Goal: Task Accomplishment & Management: Use online tool/utility

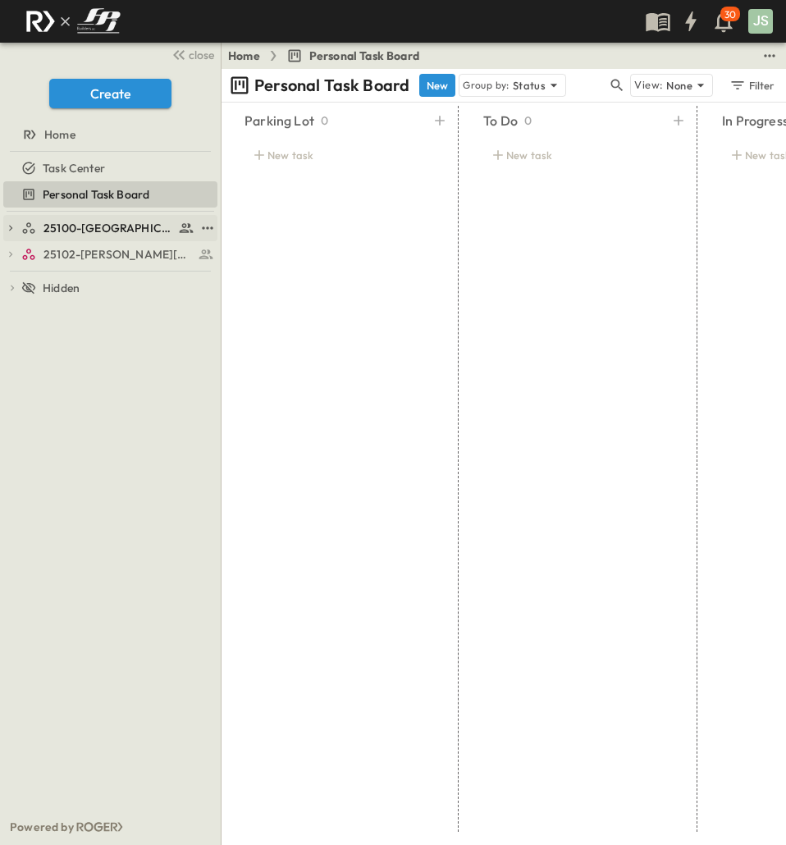
click at [87, 232] on span "25100-[GEOGRAPHIC_DATA]" at bounding box center [108, 228] width 130 height 16
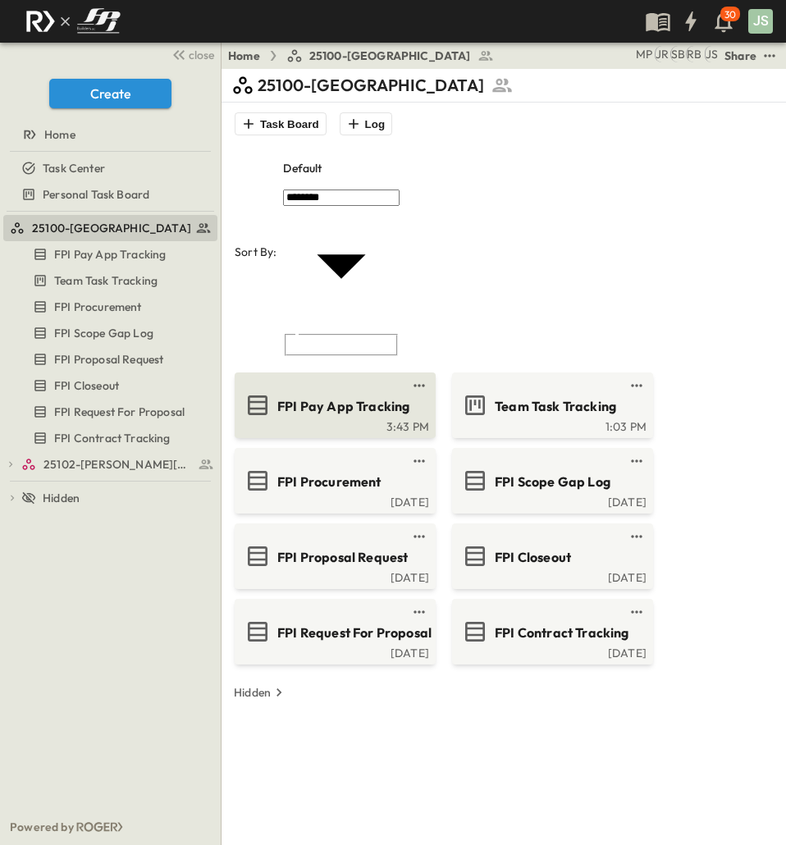
click at [319, 397] on span "FPI Pay App Tracking" at bounding box center [343, 406] width 132 height 19
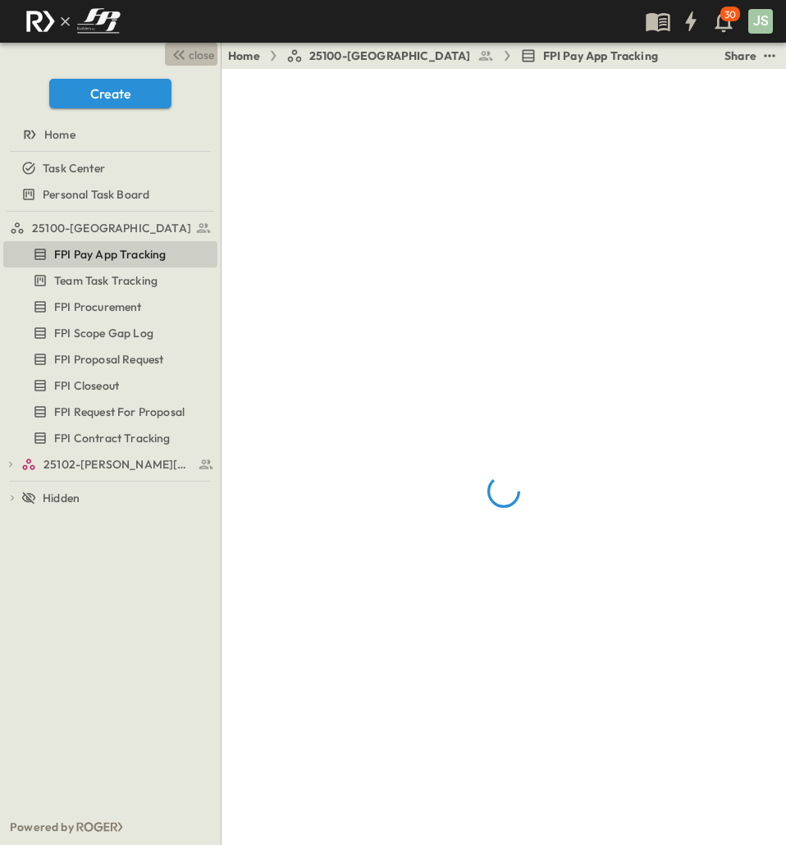
click at [192, 53] on span "close" at bounding box center [201, 55] width 25 height 16
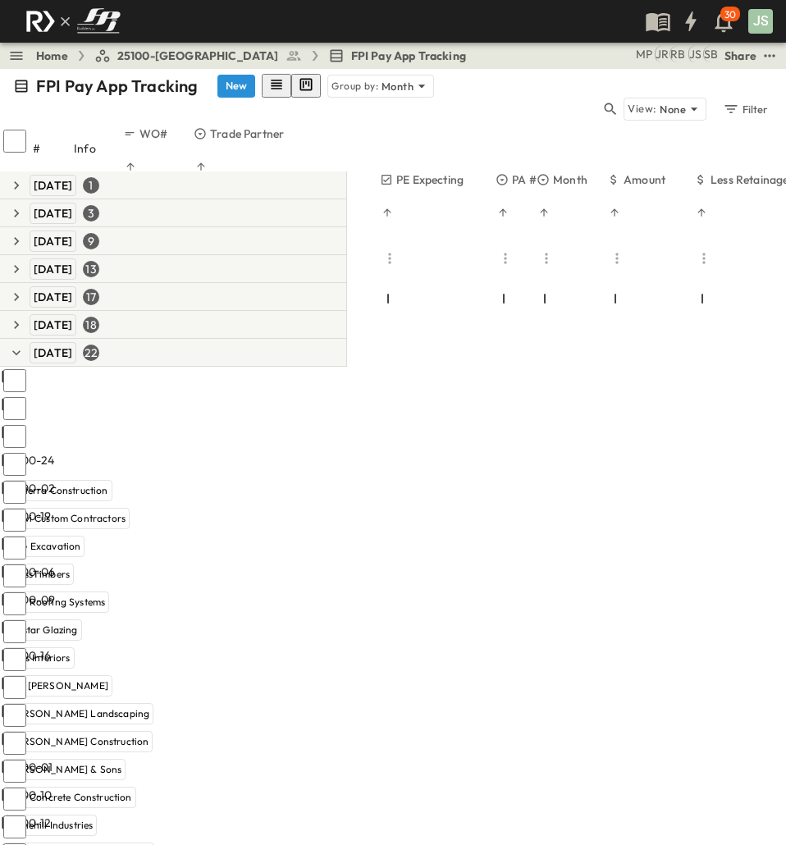
scroll to position [0, 107]
drag, startPoint x: 495, startPoint y: 116, endPoint x: 536, endPoint y: 129, distance: 42.8
click at [536, 280] on div at bounding box center [497, 303] width 82 height 46
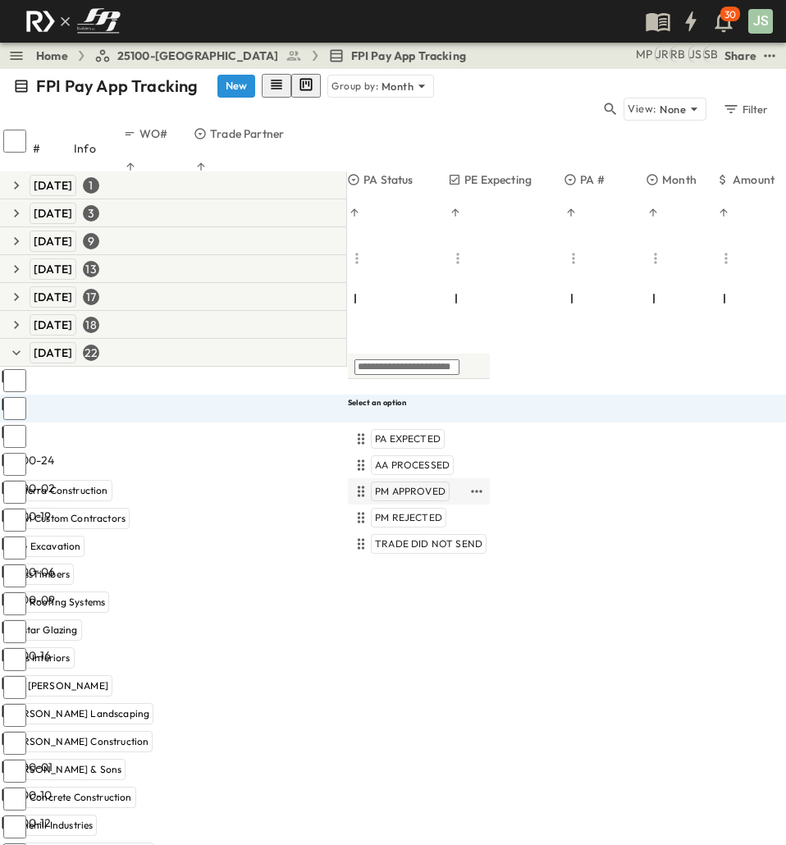
click at [431, 485] on span "PM APPROVED" at bounding box center [410, 491] width 71 height 13
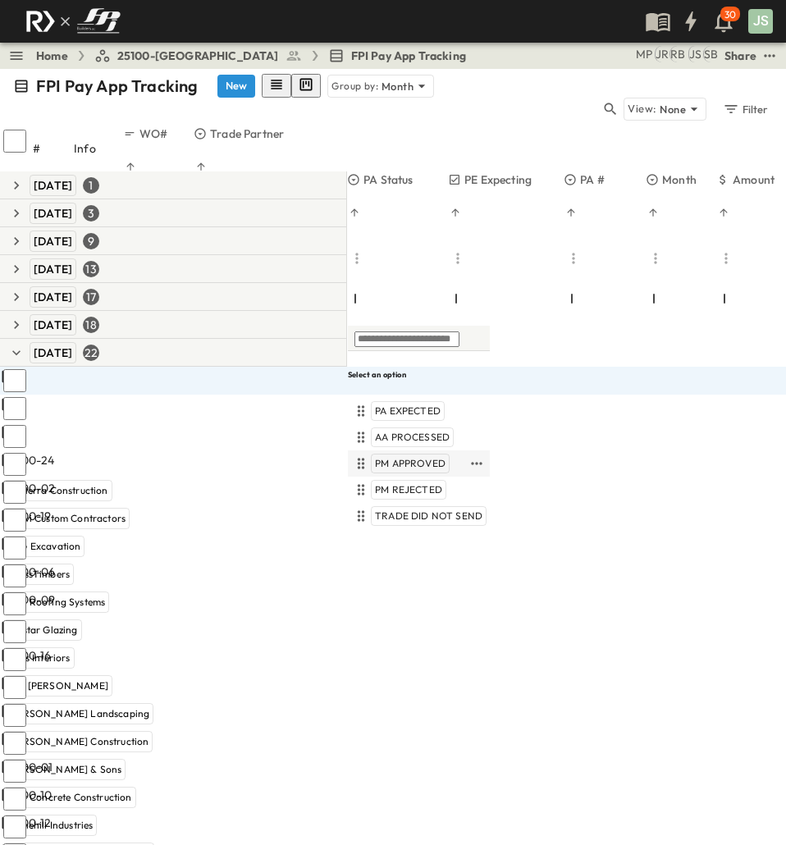
click at [419, 457] on span "PM APPROVED" at bounding box center [410, 463] width 71 height 13
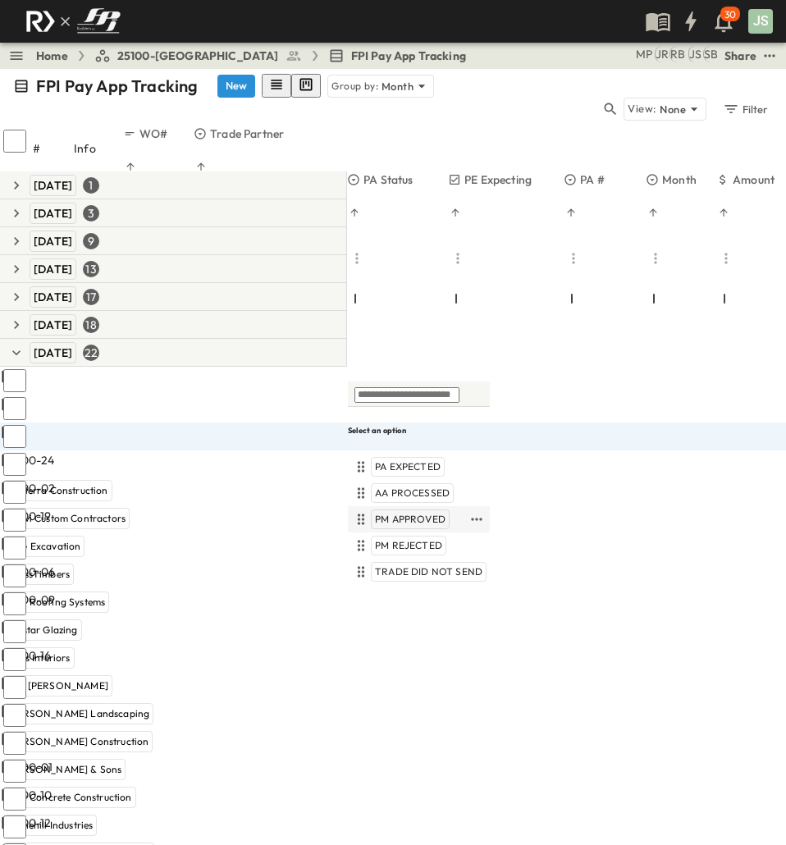
click at [423, 513] on span "PM APPROVED" at bounding box center [410, 519] width 71 height 13
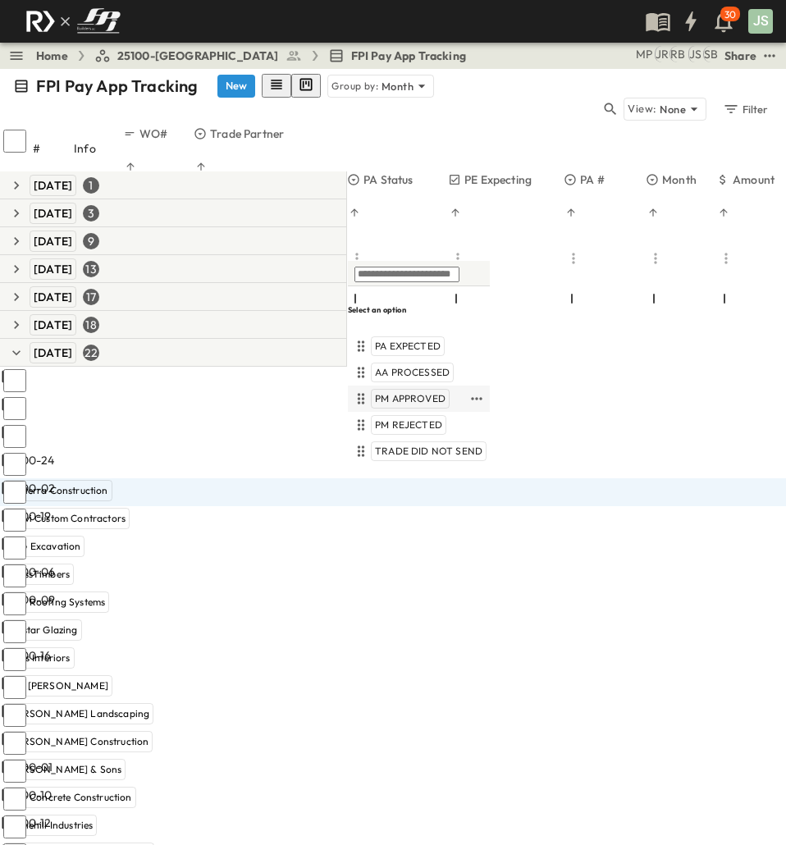
click at [426, 394] on span "PM APPROVED" at bounding box center [410, 398] width 71 height 13
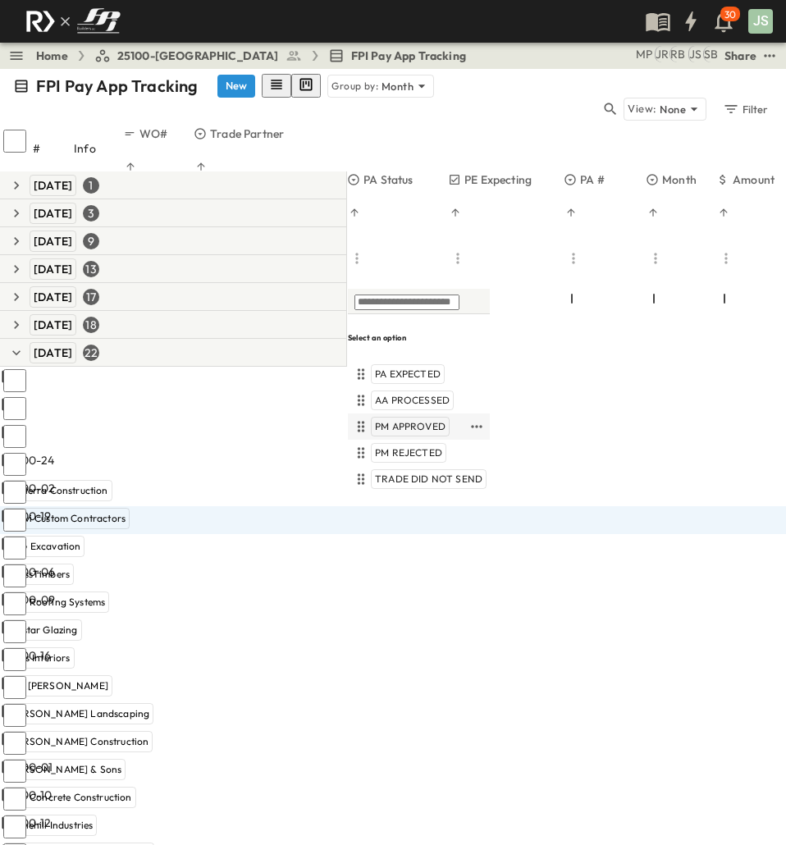
click at [415, 424] on span "PM APPROVED" at bounding box center [410, 426] width 71 height 13
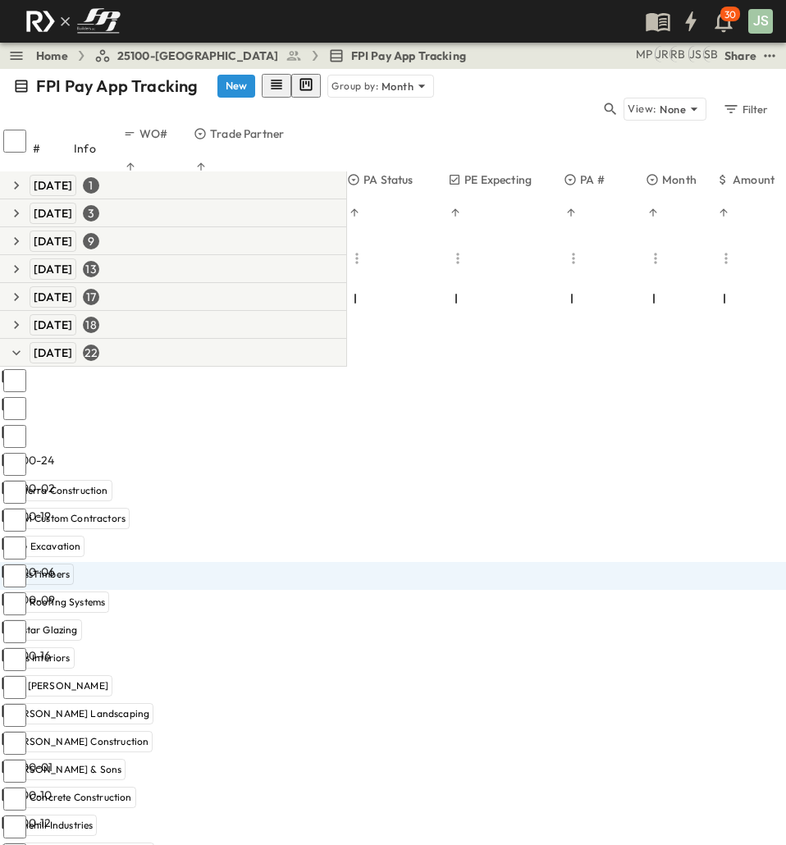
scroll to position [82, 0]
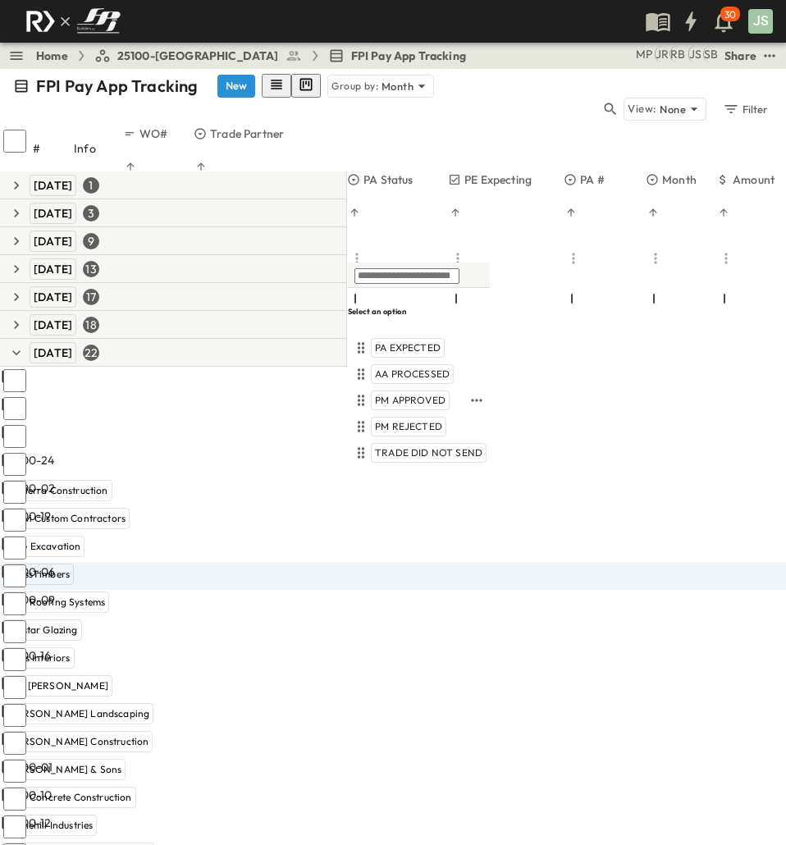
click at [419, 399] on span "PM APPROVED" at bounding box center [410, 400] width 71 height 13
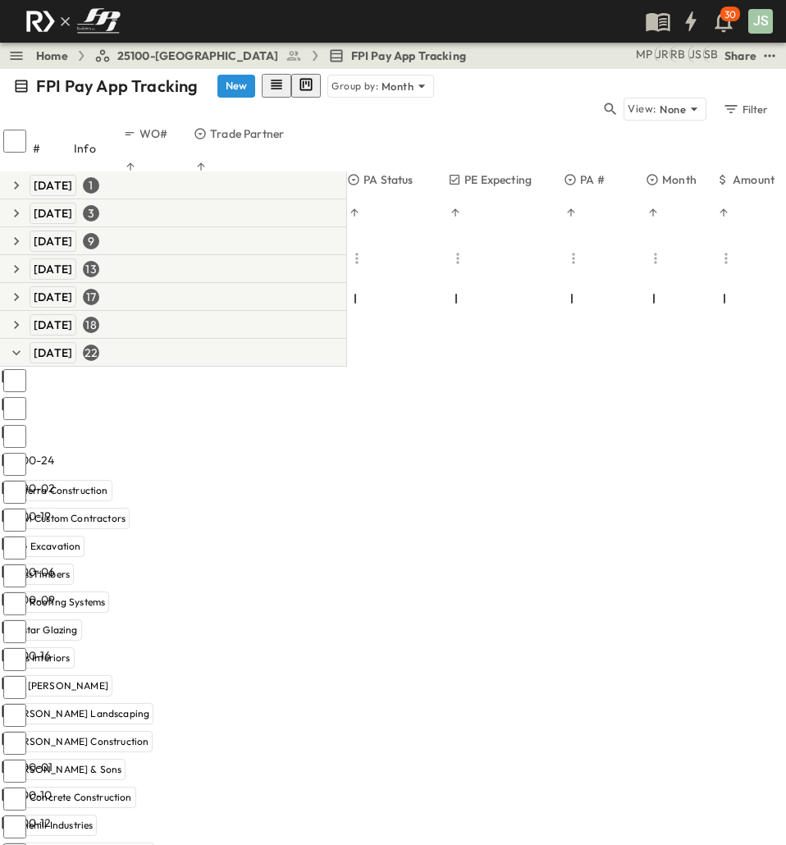
scroll to position [164, 0]
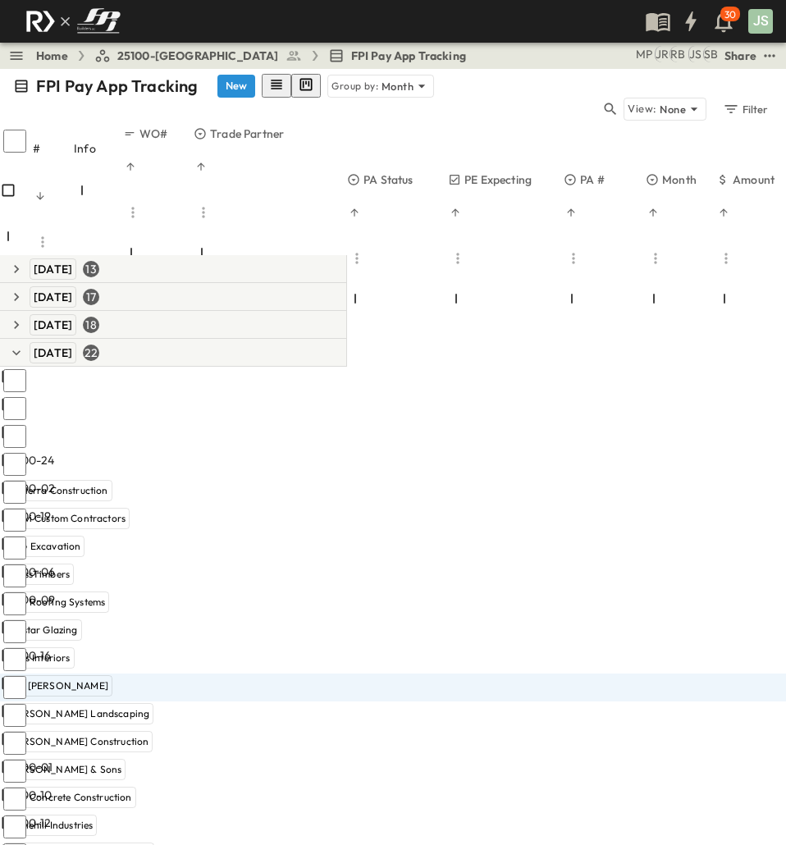
click at [415, 486] on body "30 JS Home 25100-Vanguard Prep School FPI Pay App Tracking SB JS RB JR MP Share…" at bounding box center [393, 422] width 786 height 845
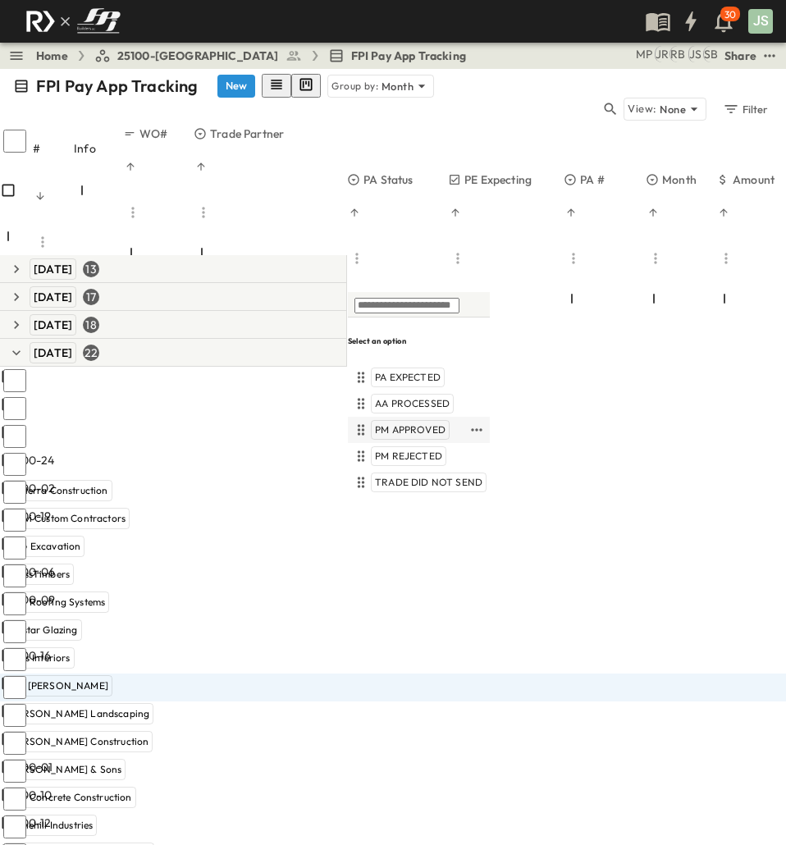
click at [430, 432] on span "PM APPROVED" at bounding box center [410, 429] width 71 height 13
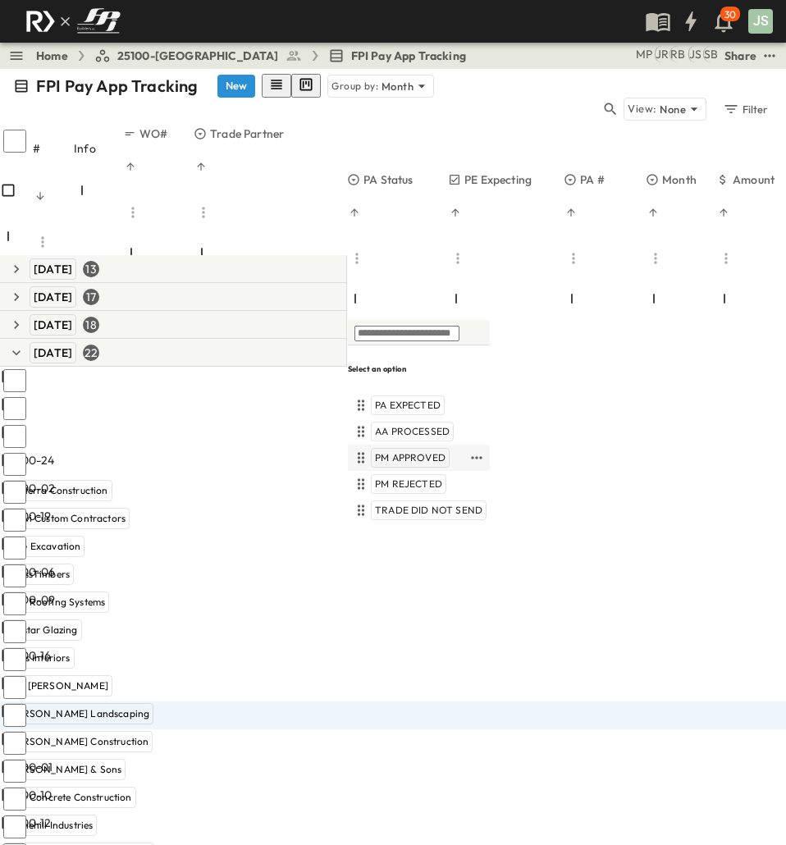
click at [407, 453] on span "PM APPROVED" at bounding box center [410, 457] width 71 height 13
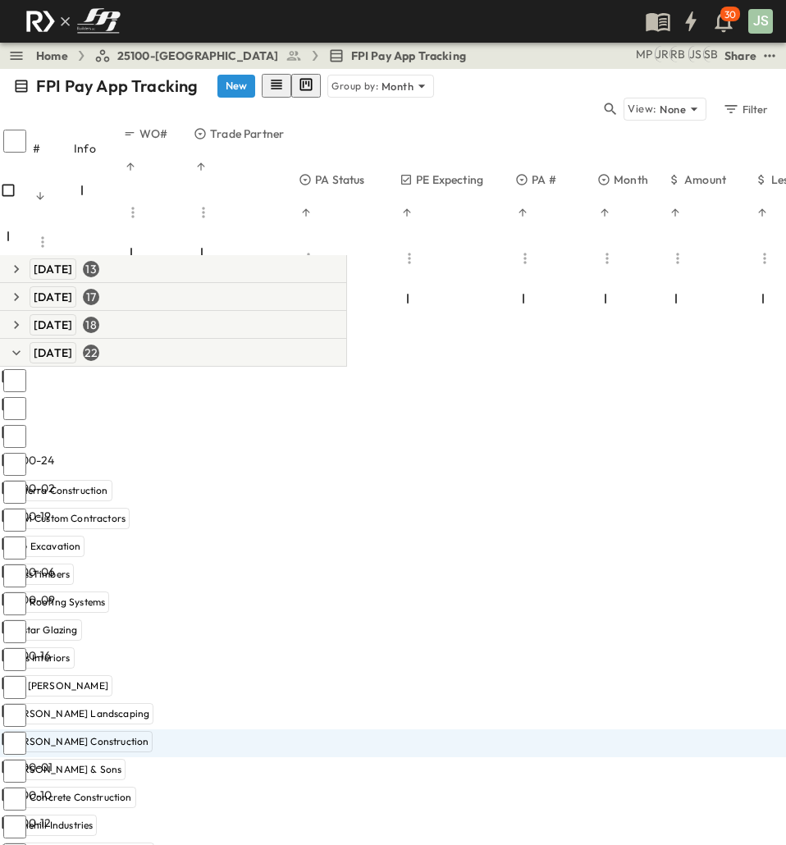
scroll to position [164, 83]
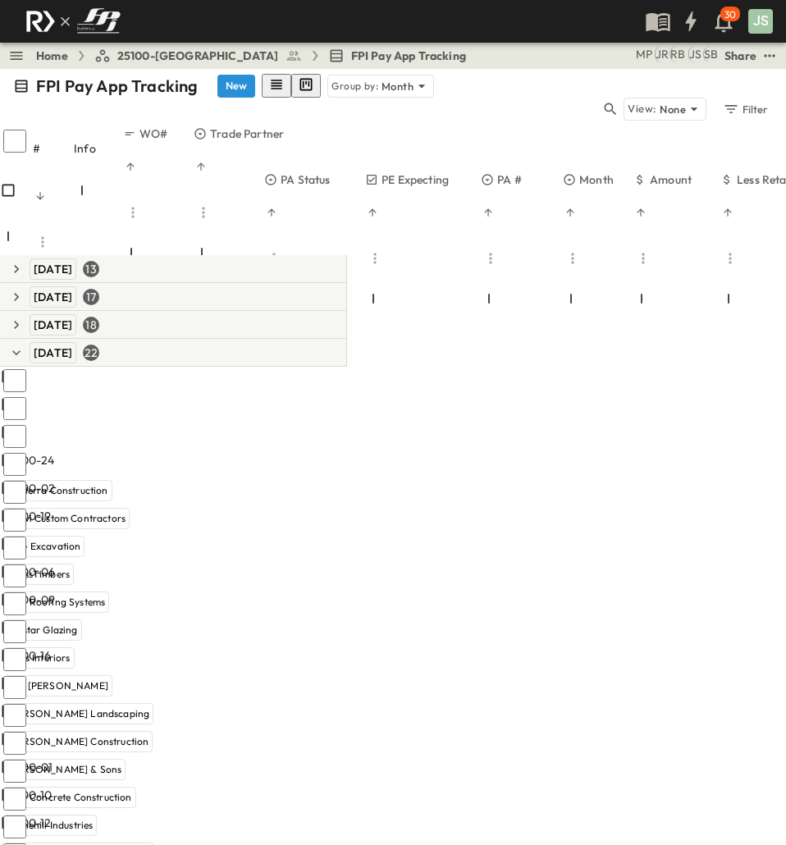
drag, startPoint x: 414, startPoint y: 818, endPoint x: 339, endPoint y: 810, distance: 75.1
click at [337, 813] on div "# Info WO# Trade Partner PA Status PE Expecting PA # Month Amount Less Retainag…" at bounding box center [393, 484] width 786 height 719
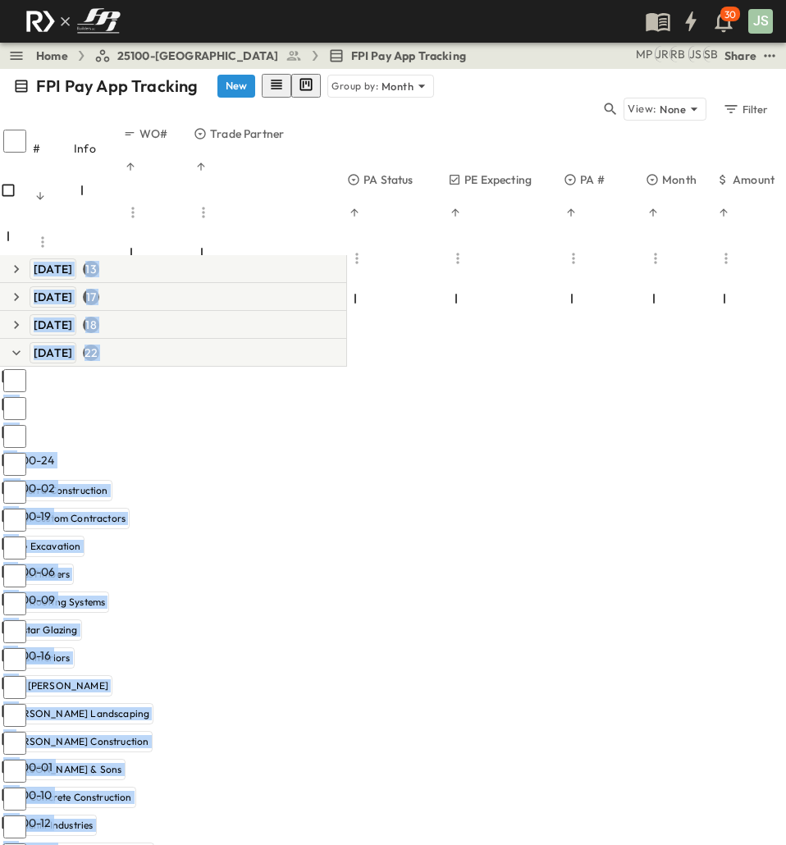
scroll to position [166, 0]
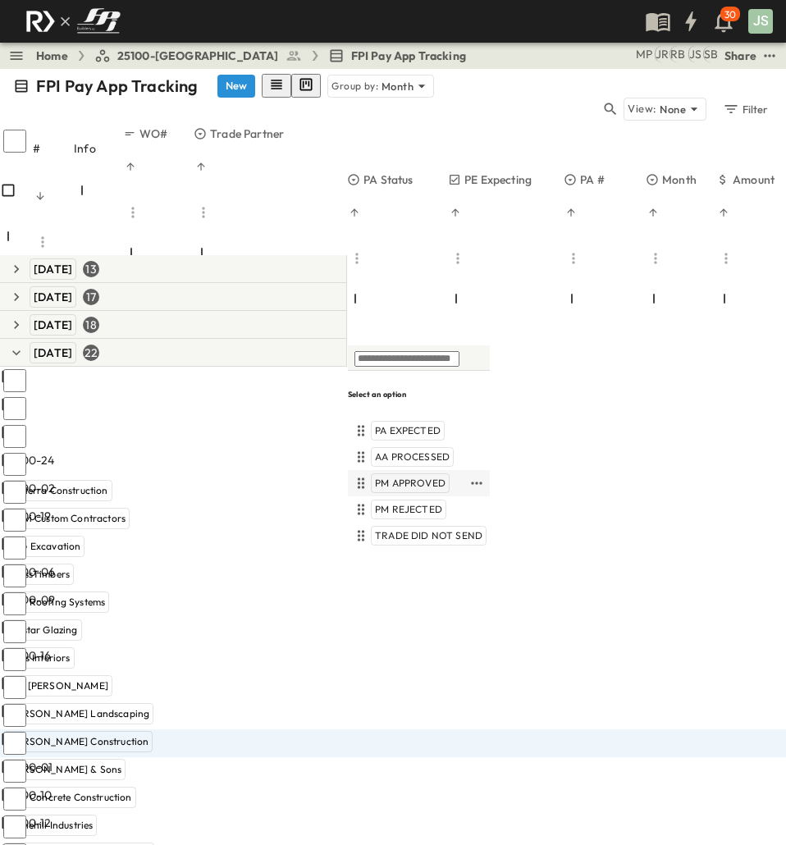
click at [408, 474] on div "PM APPROVED" at bounding box center [410, 483] width 79 height 20
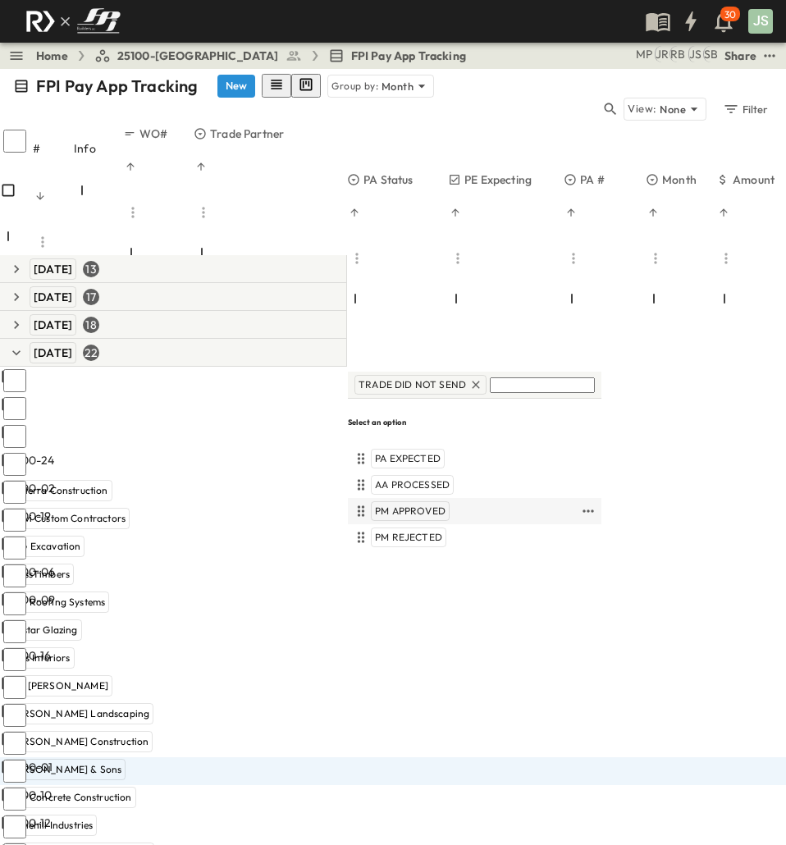
click at [428, 515] on span "PM APPROVED" at bounding box center [410, 510] width 71 height 13
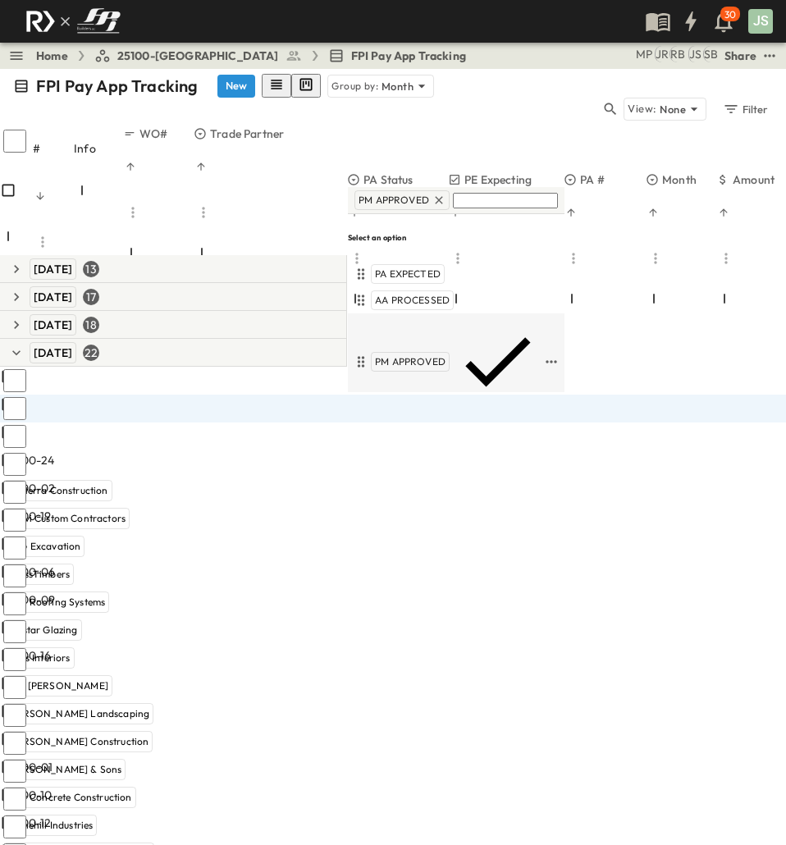
click at [441, 355] on span "PM APPROVED" at bounding box center [410, 361] width 71 height 13
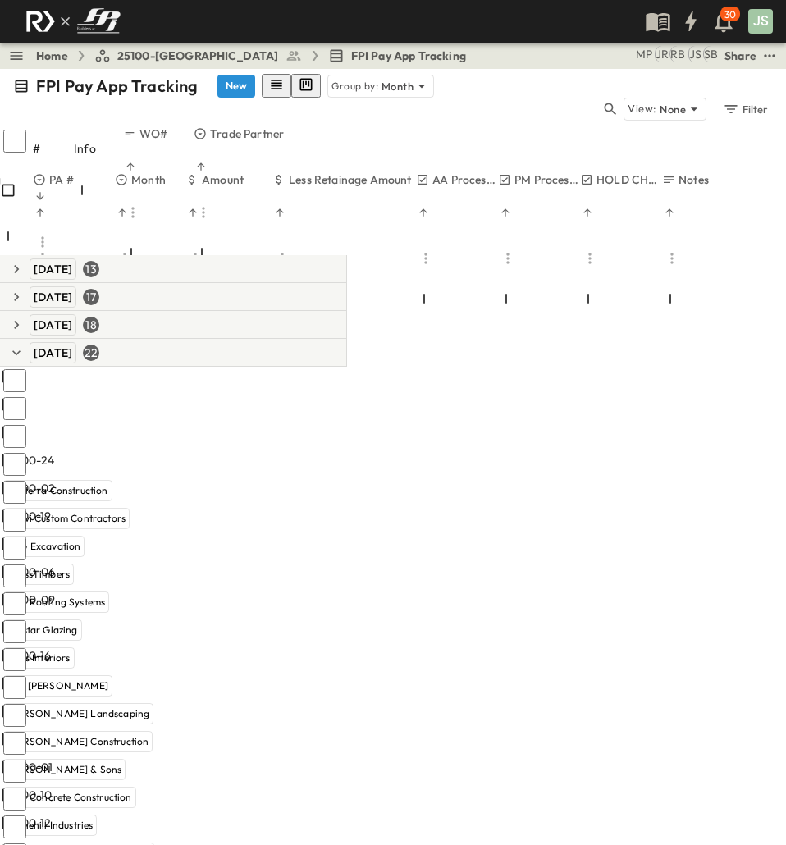
scroll to position [166, 607]
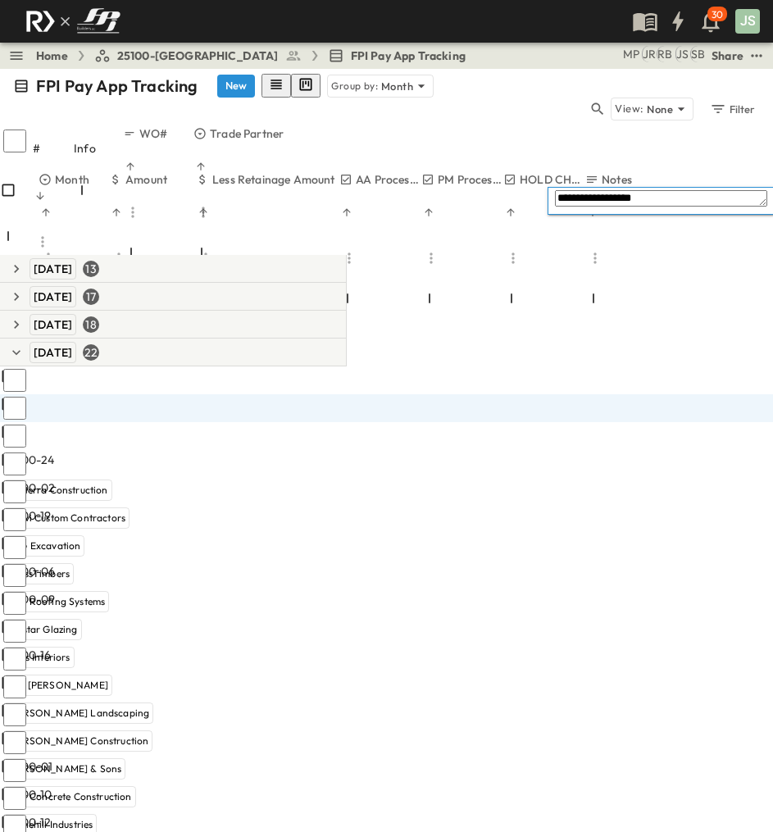
type textarea "**********"
drag, startPoint x: 601, startPoint y: 286, endPoint x: 656, endPoint y: 703, distance: 420.2
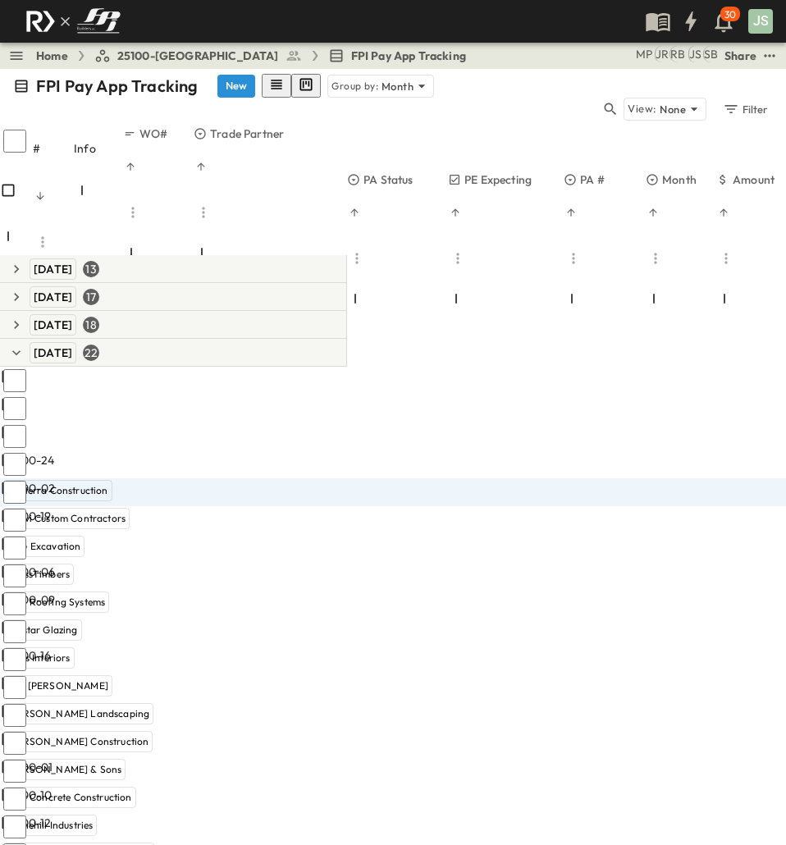
scroll to position [166, 0]
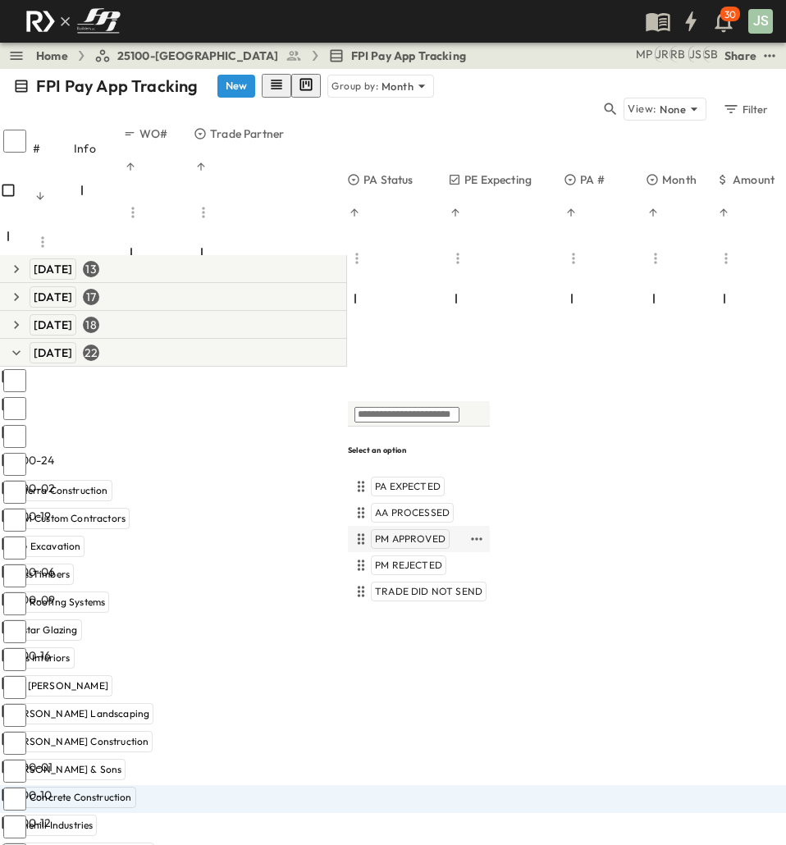
click at [410, 544] on span "PM APPROVED" at bounding box center [410, 538] width 71 height 13
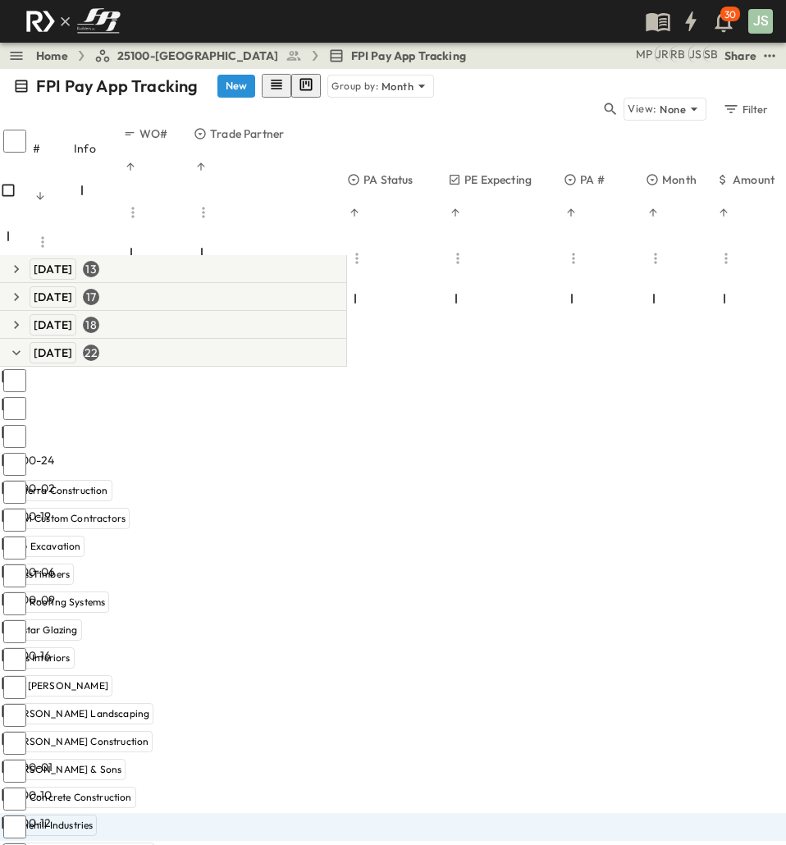
click at [422, 621] on body "30 JS Home 25100-Vanguard Prep School FPI Pay App Tracking SB JS RB JR MP Share…" at bounding box center [393, 422] width 786 height 845
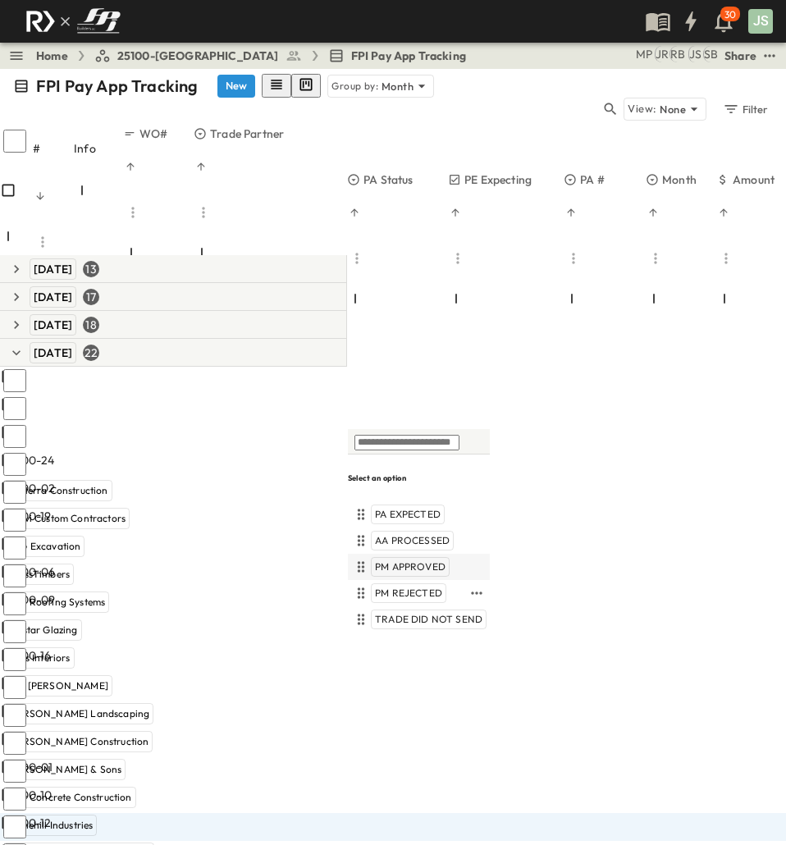
click at [423, 567] on span "PM APPROVED" at bounding box center [410, 566] width 71 height 13
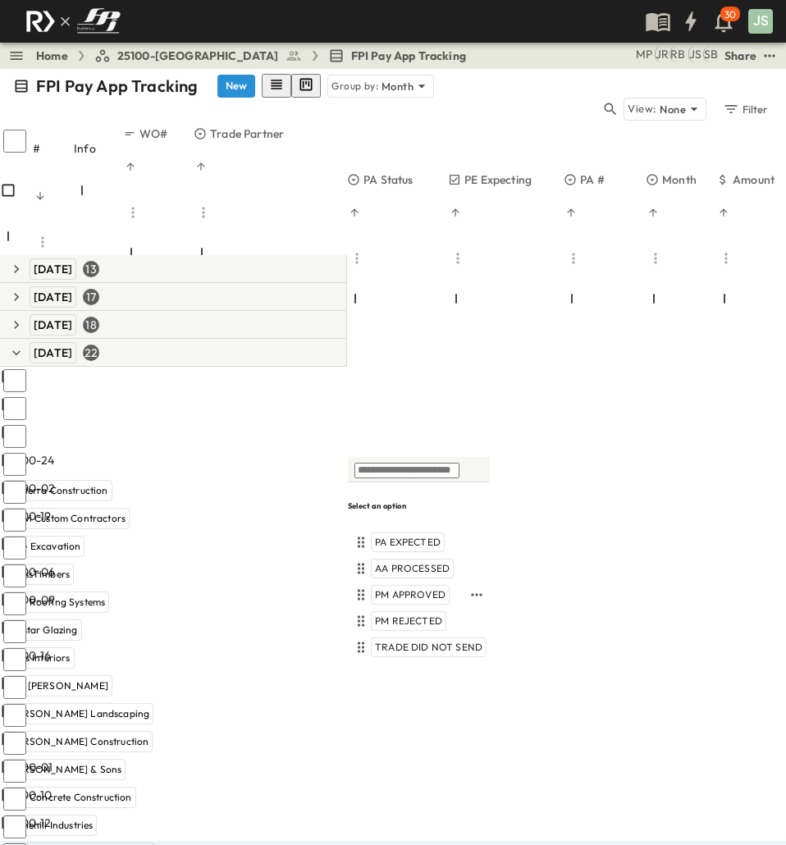
click at [418, 595] on span "PM APPROVED" at bounding box center [410, 594] width 71 height 13
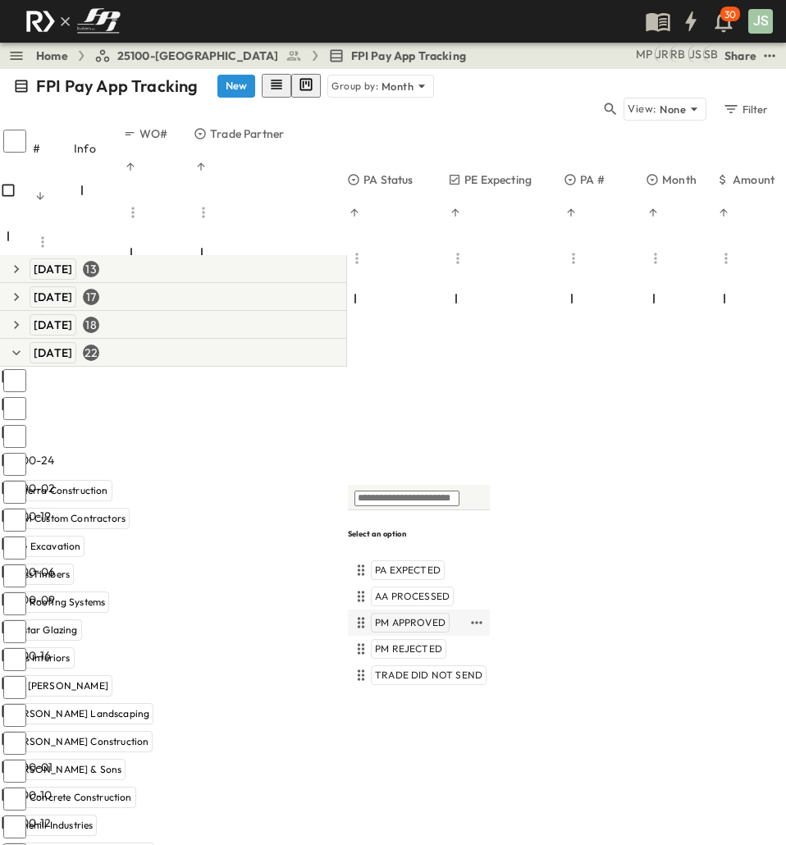
click at [433, 616] on span "PM APPROVED" at bounding box center [410, 622] width 71 height 13
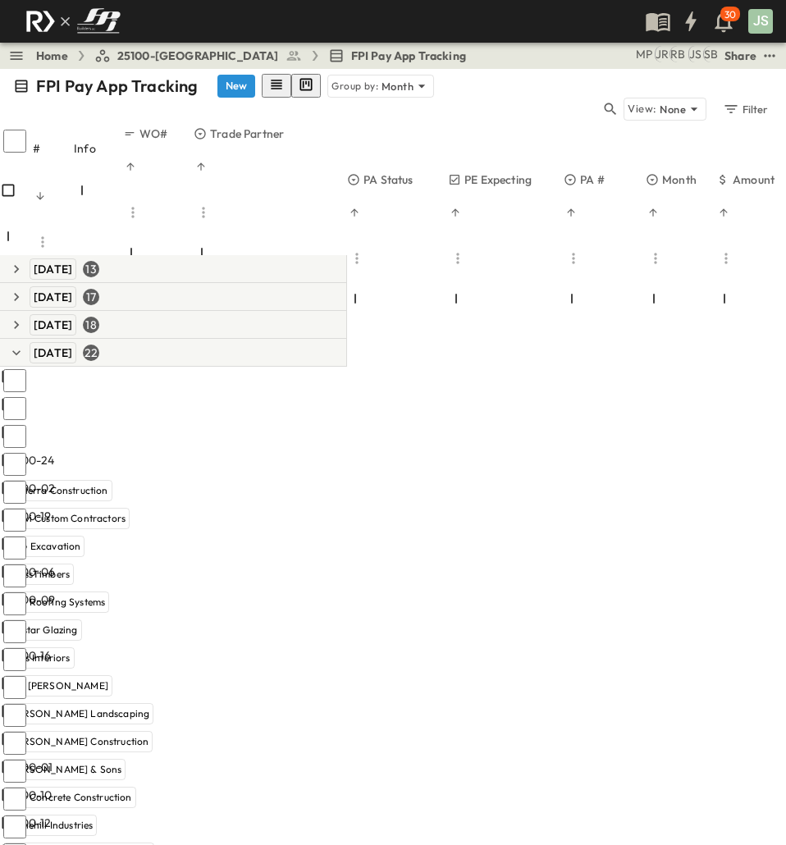
click at [368, 704] on body "30 JS Home 25100-Vanguard Prep School FPI Pay App Tracking SB JS RB JR MP Share…" at bounding box center [393, 422] width 786 height 845
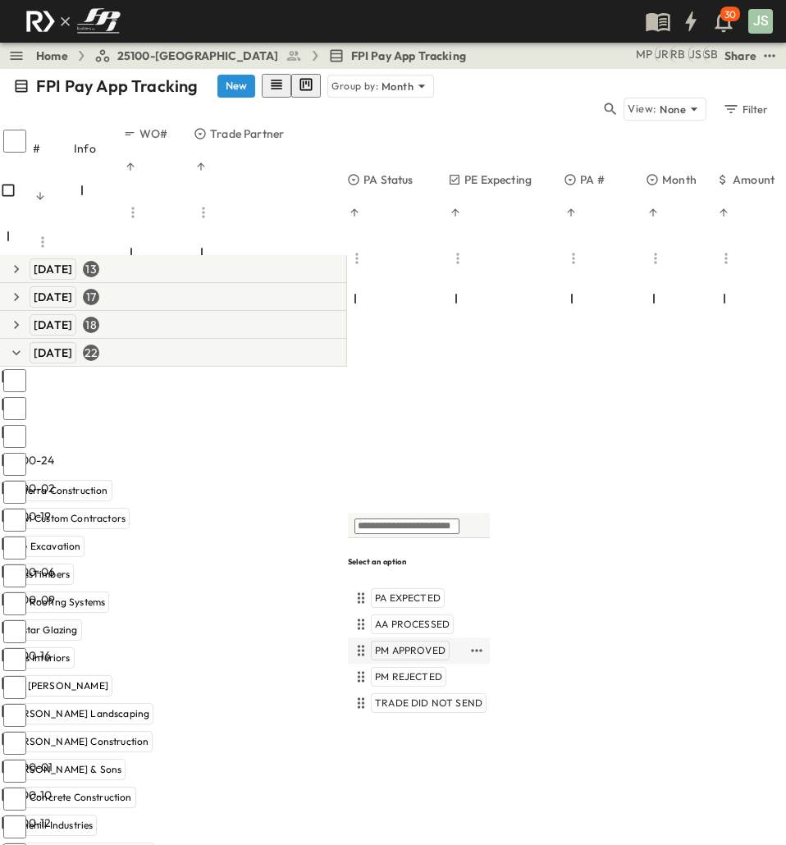
click at [424, 649] on span "PM APPROVED" at bounding box center [410, 650] width 71 height 13
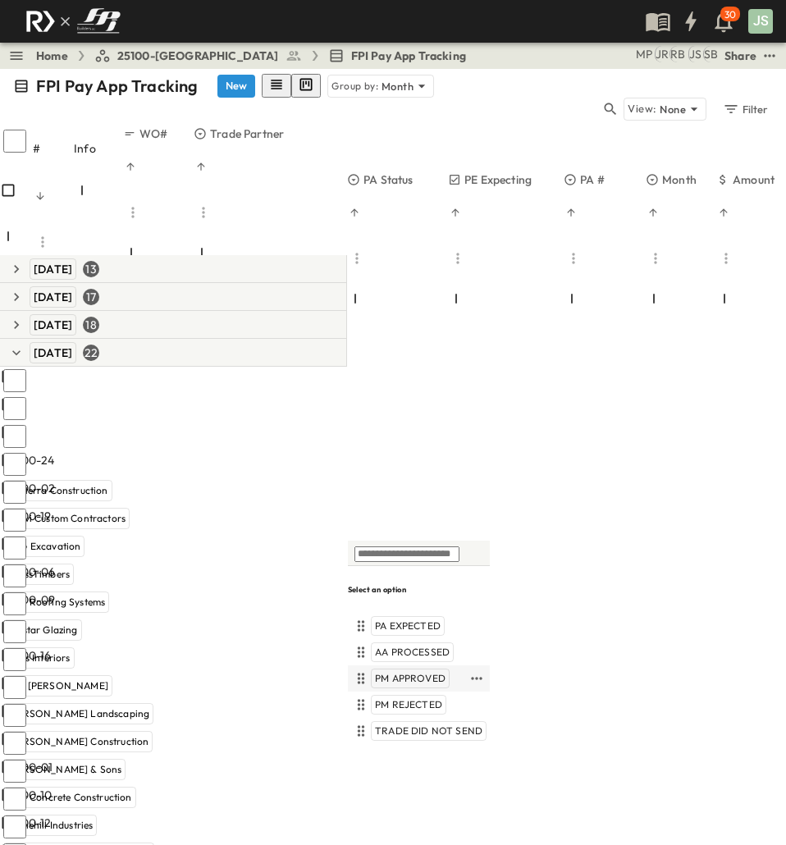
click at [435, 680] on span "PM APPROVED" at bounding box center [410, 678] width 71 height 13
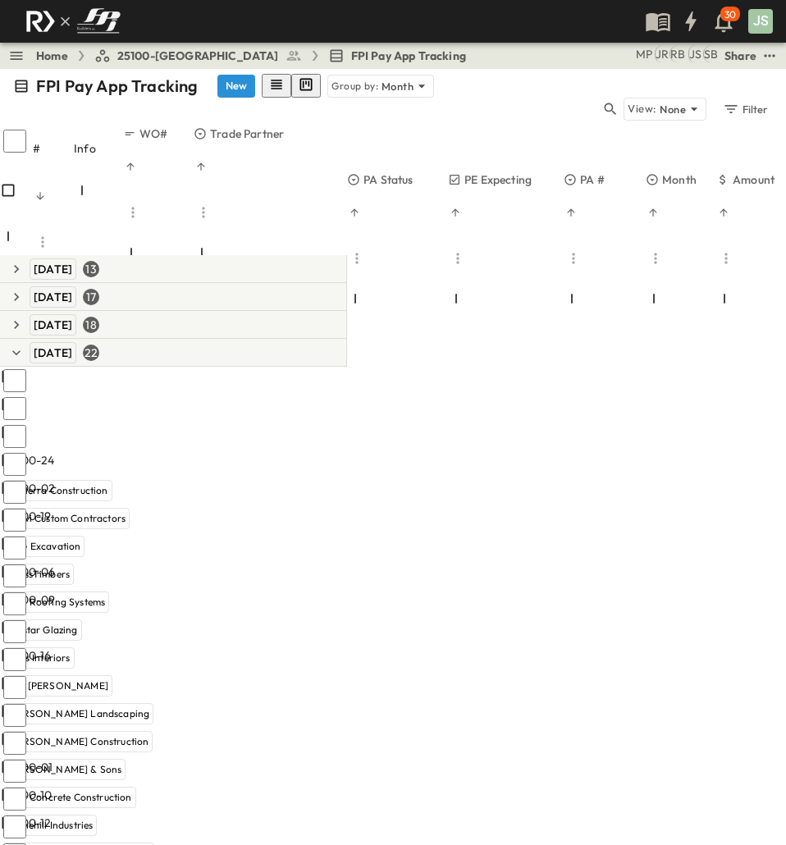
scroll to position [164, 0]
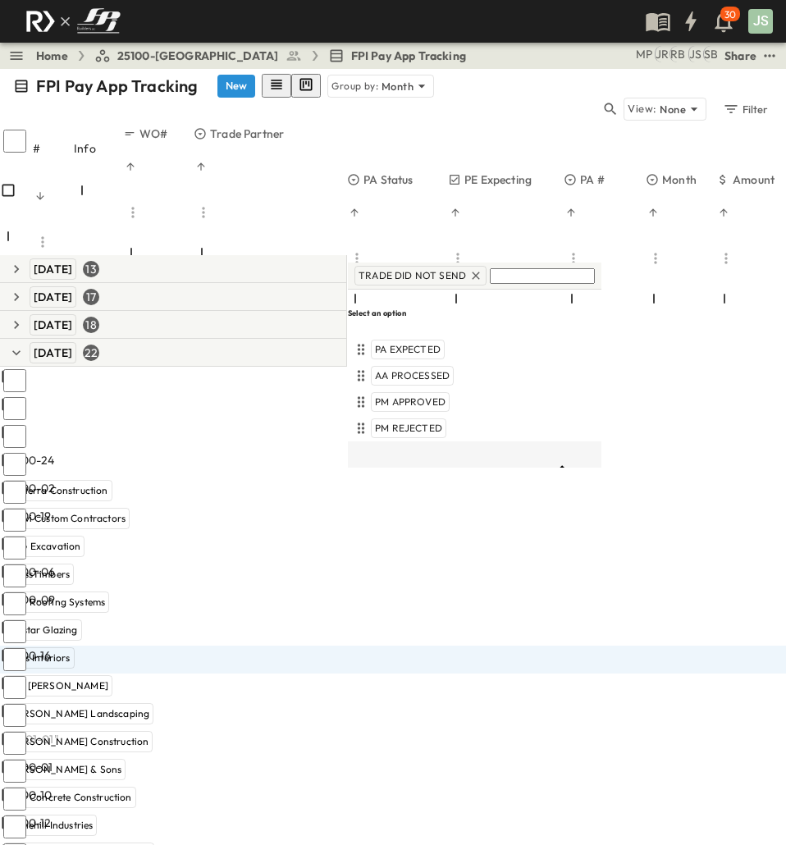
click at [422, 483] on span "TRADE DID NOT SEND" at bounding box center [428, 489] width 107 height 13
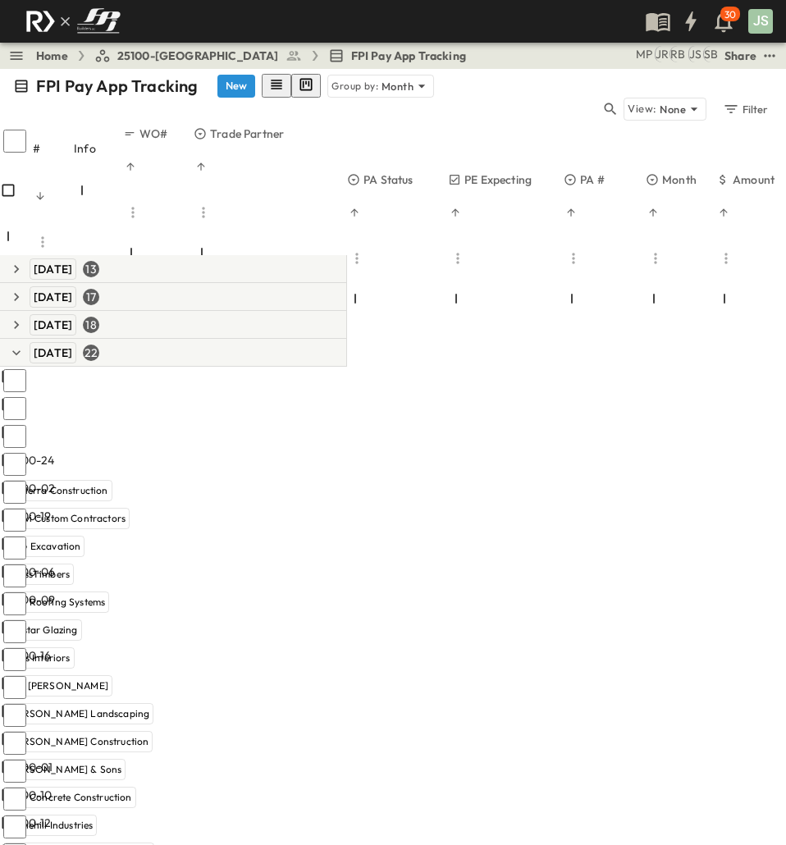
drag, startPoint x: 341, startPoint y: 811, endPoint x: 431, endPoint y: 825, distance: 91.3
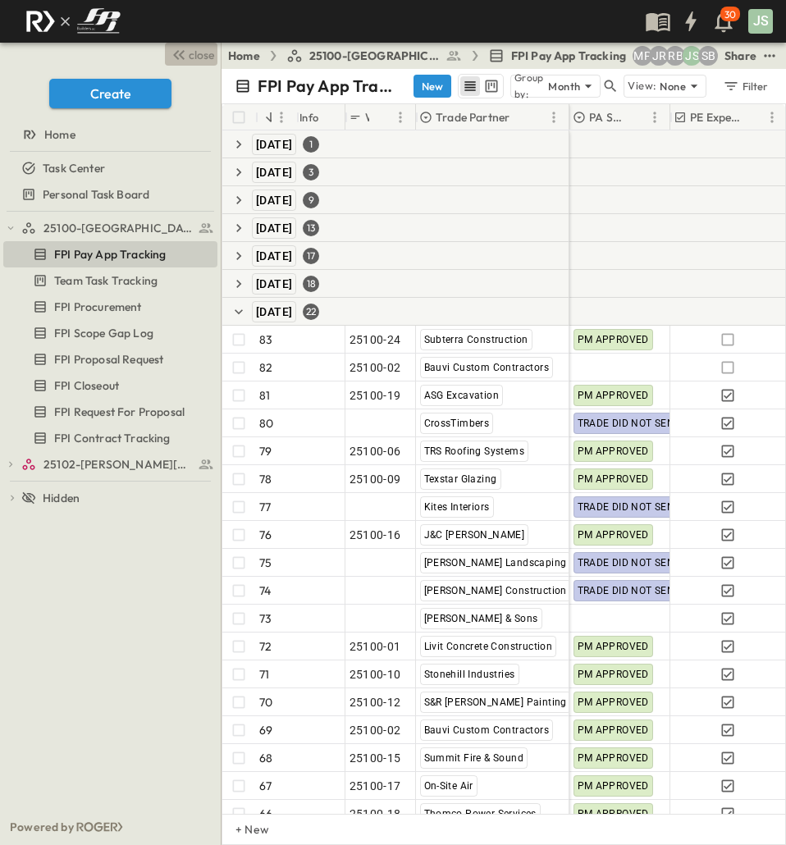
click at [192, 56] on span "close" at bounding box center [201, 55] width 25 height 16
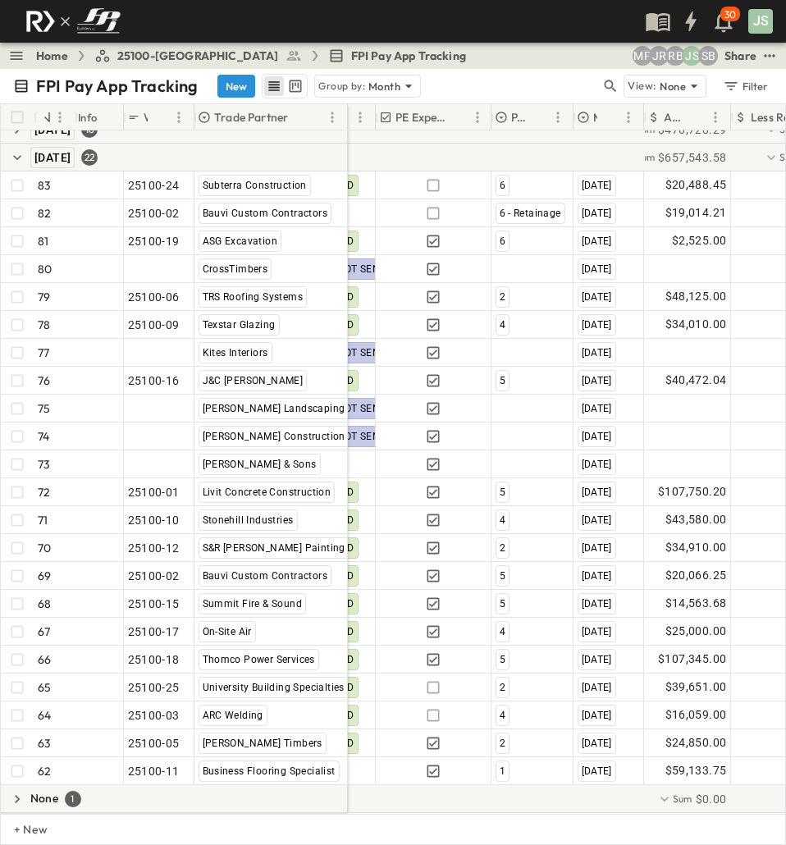
scroll to position [166, 0]
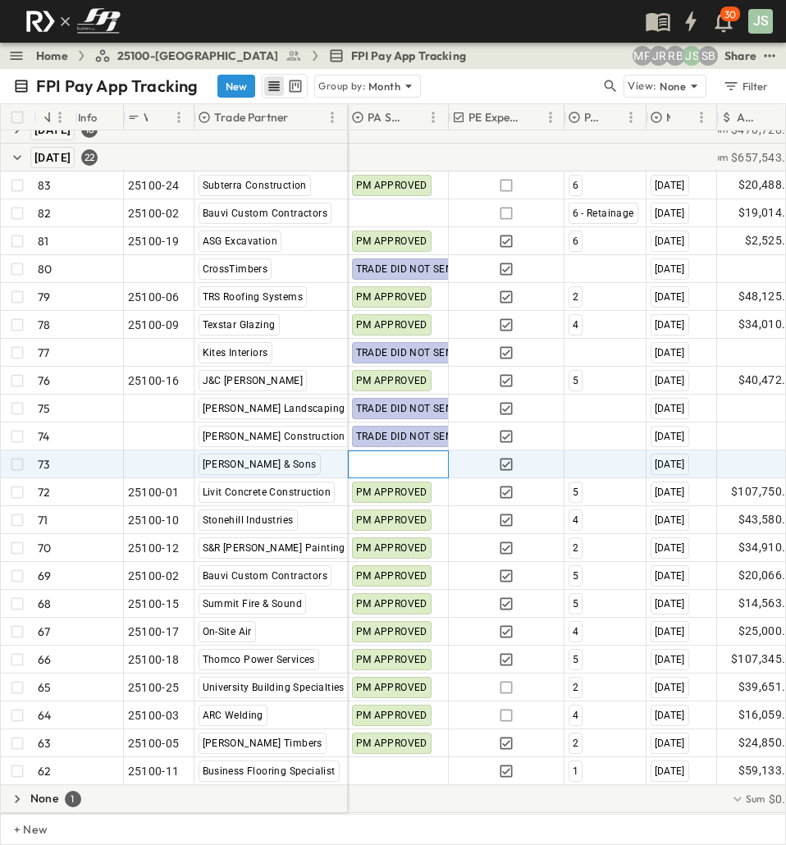
click at [384, 453] on div at bounding box center [398, 464] width 99 height 26
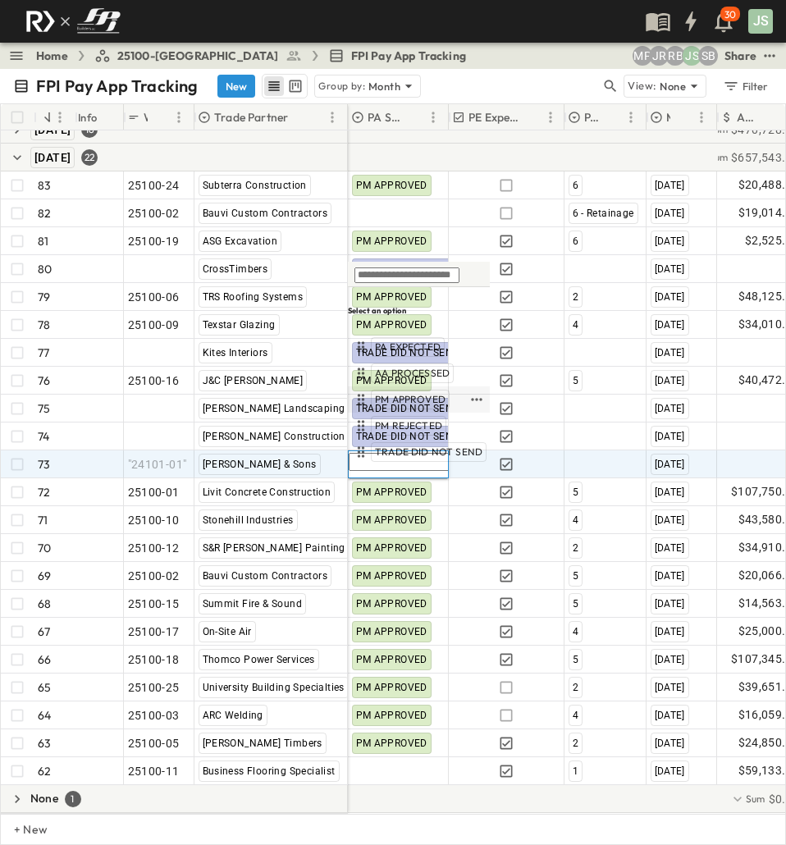
click at [408, 393] on span "PM APPROVED" at bounding box center [410, 399] width 71 height 13
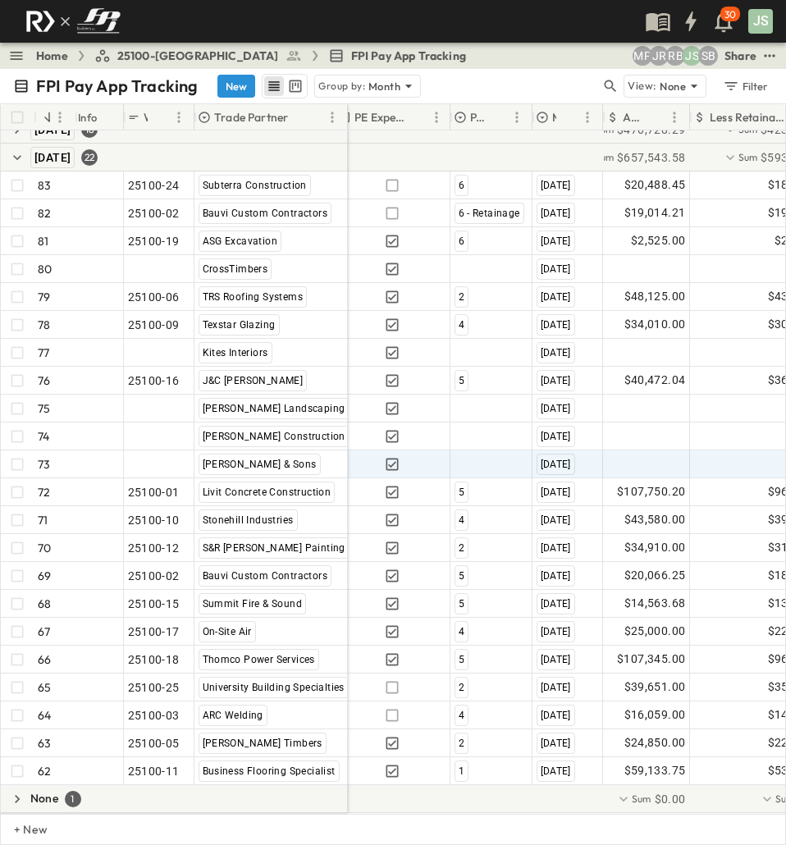
scroll to position [166, 123]
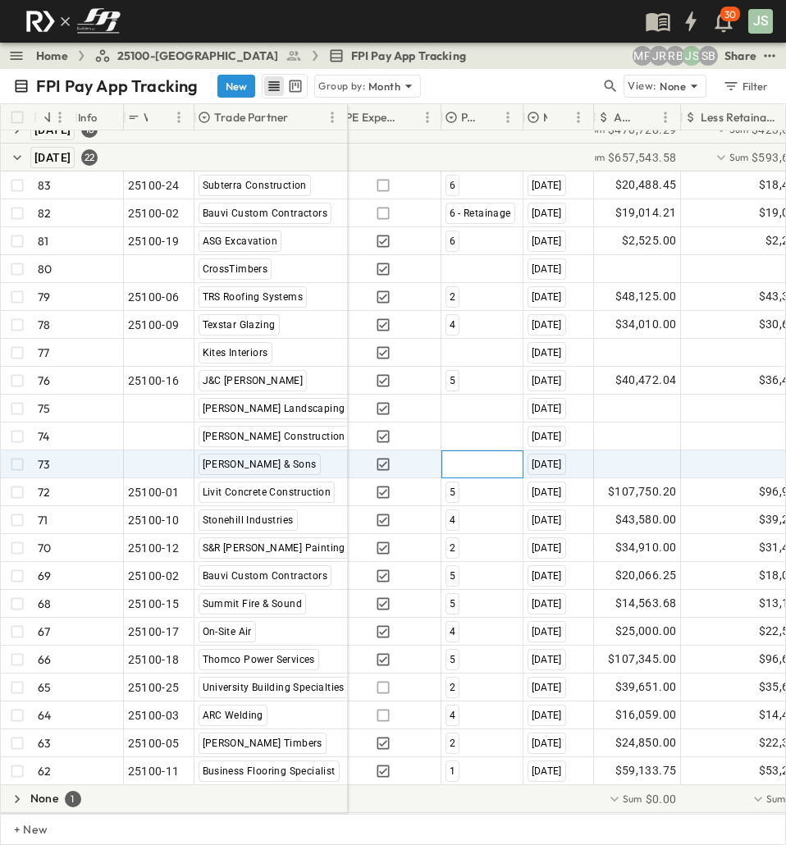
click at [475, 454] on div at bounding box center [482, 464] width 80 height 26
type input "*"
click at [649, 451] on div at bounding box center [637, 464] width 85 height 26
type input "*****"
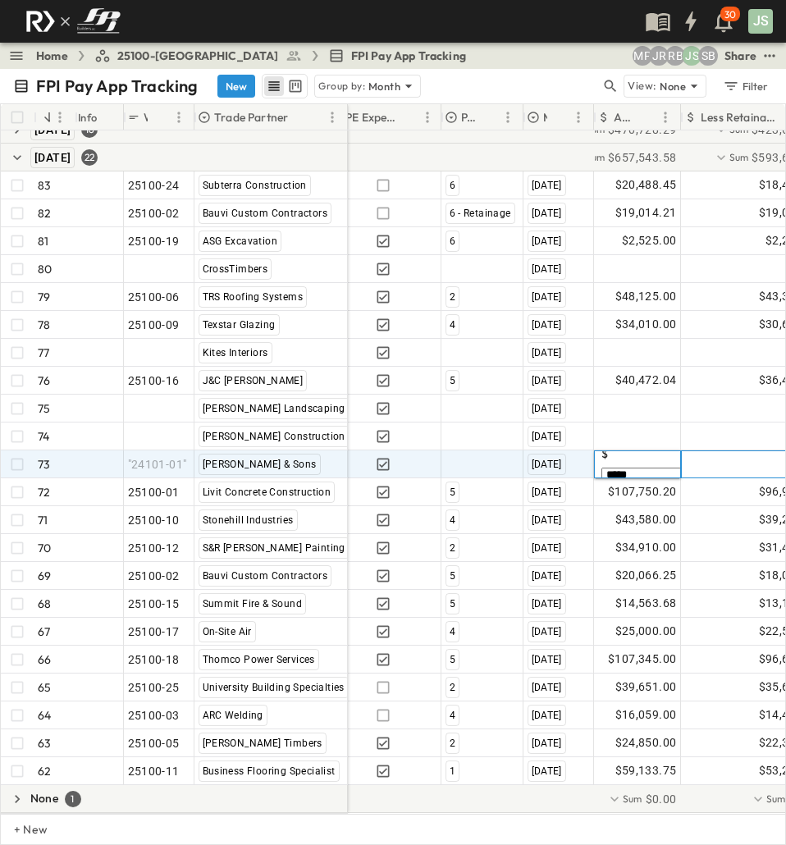
click at [719, 451] on div at bounding box center [752, 464] width 142 height 26
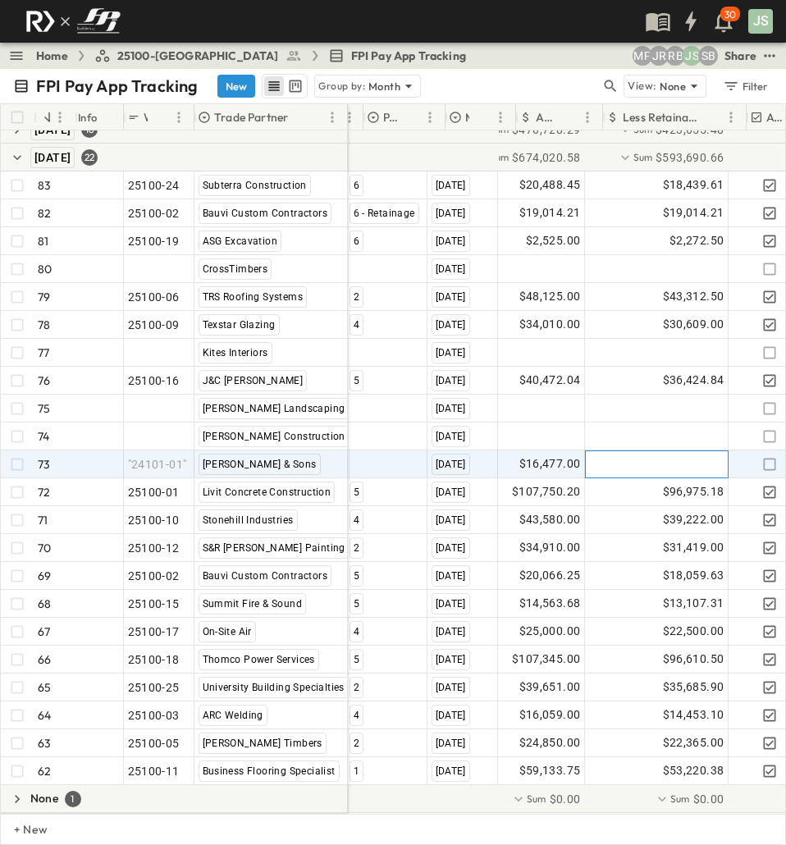
scroll to position [166, 257]
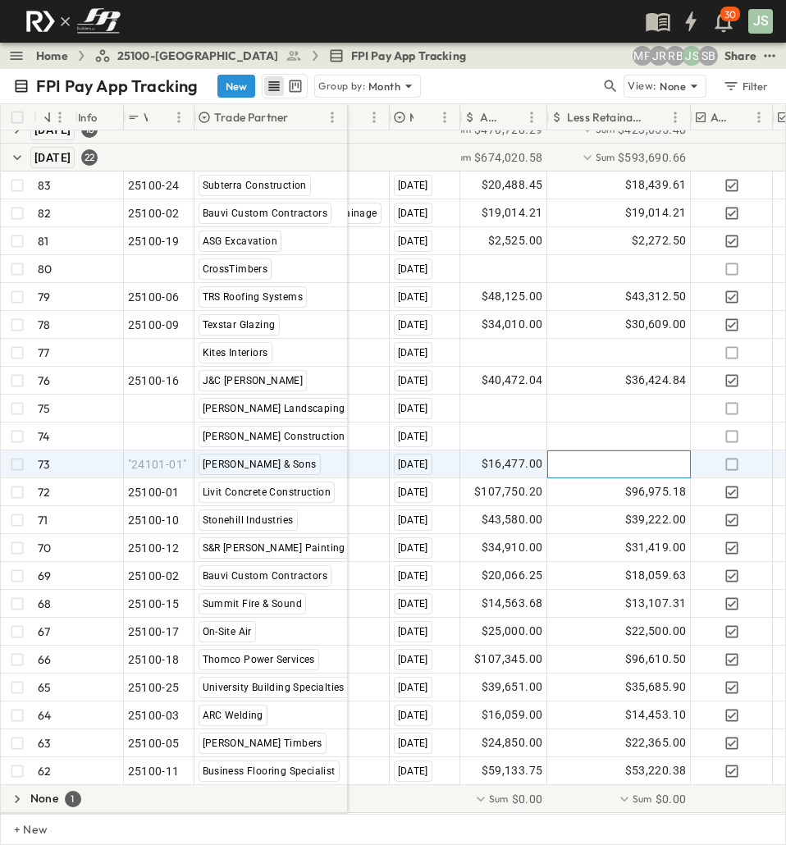
click at [623, 458] on div at bounding box center [619, 464] width 142 height 26
click at [565, 467] on input "*******" at bounding box center [614, 474] width 120 height 15
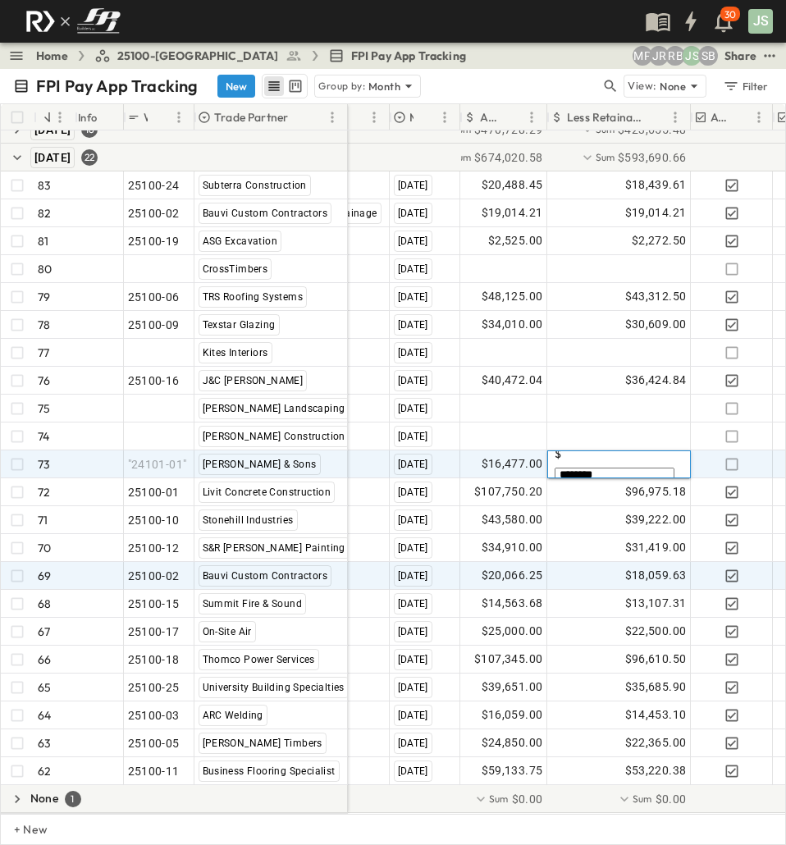
type input "********"
click at [590, 563] on div "$18,059.63" at bounding box center [619, 576] width 142 height 26
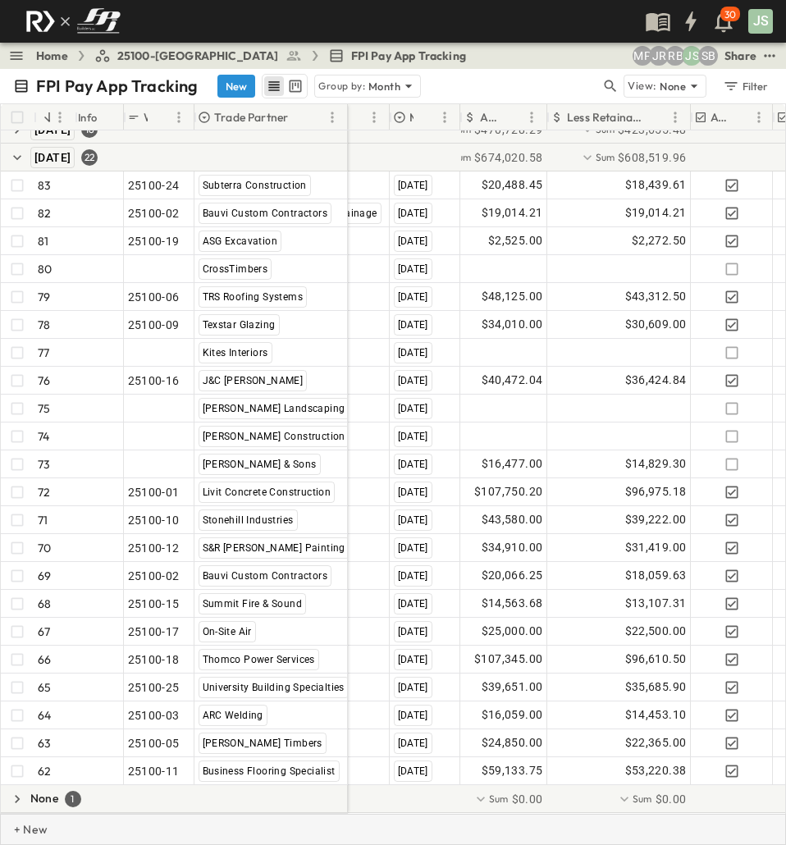
click at [558, 823] on div "+ New" at bounding box center [393, 828] width 786 height 31
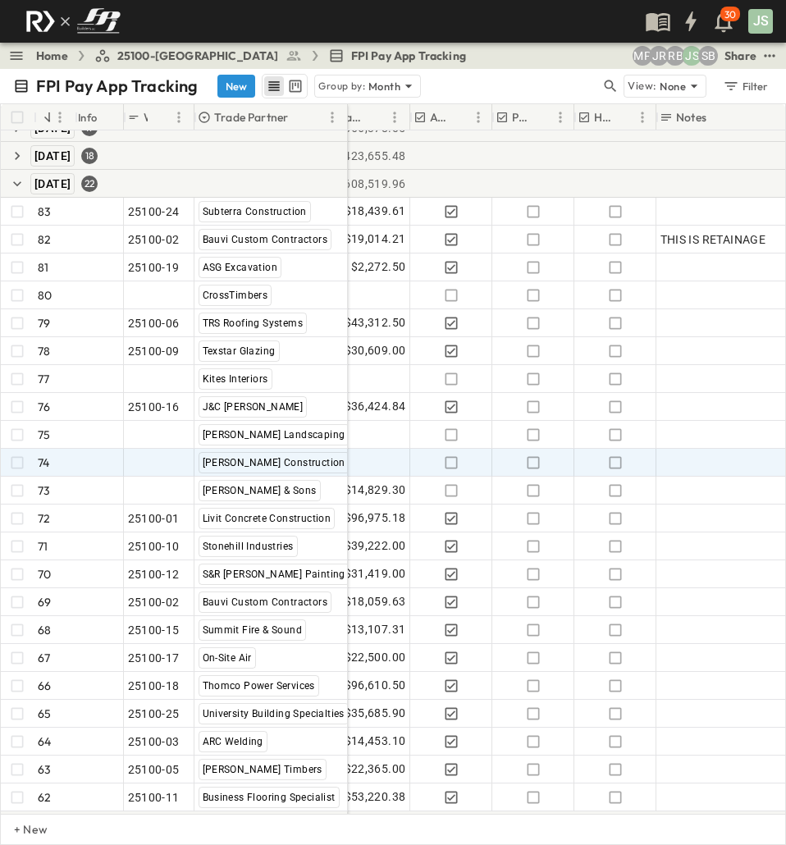
scroll to position [0, 537]
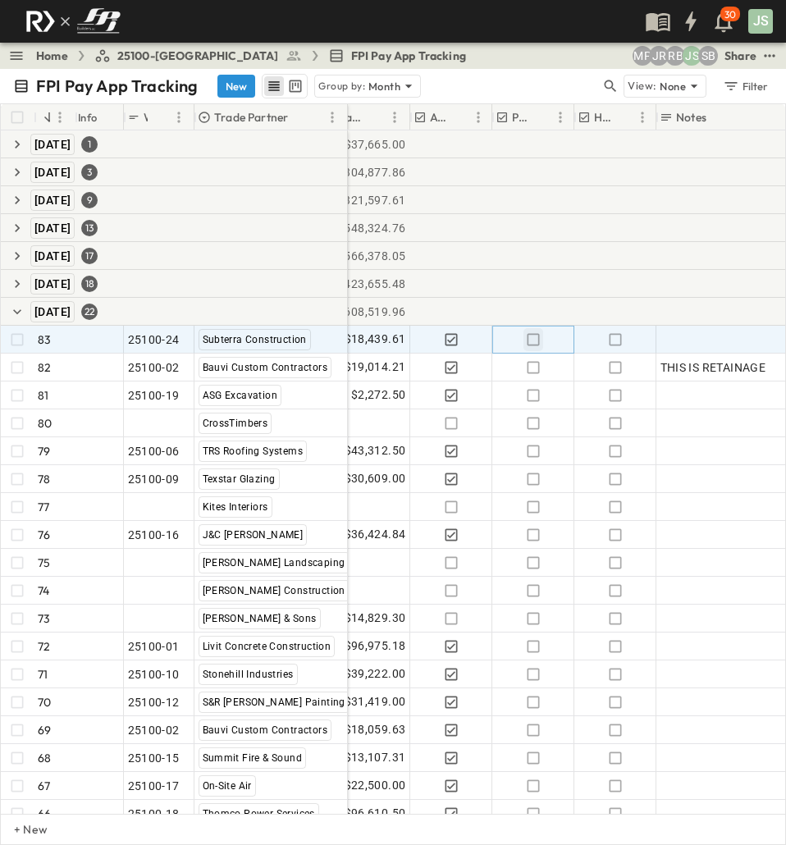
click at [529, 341] on icon "button" at bounding box center [533, 339] width 16 height 16
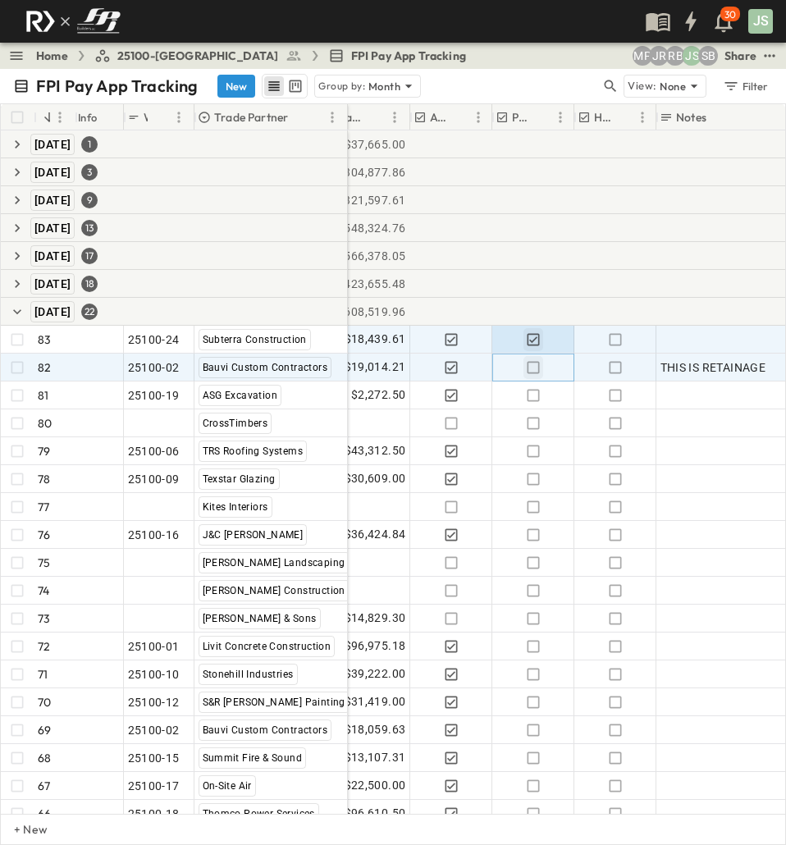
click at [536, 371] on icon "button" at bounding box center [533, 367] width 16 height 16
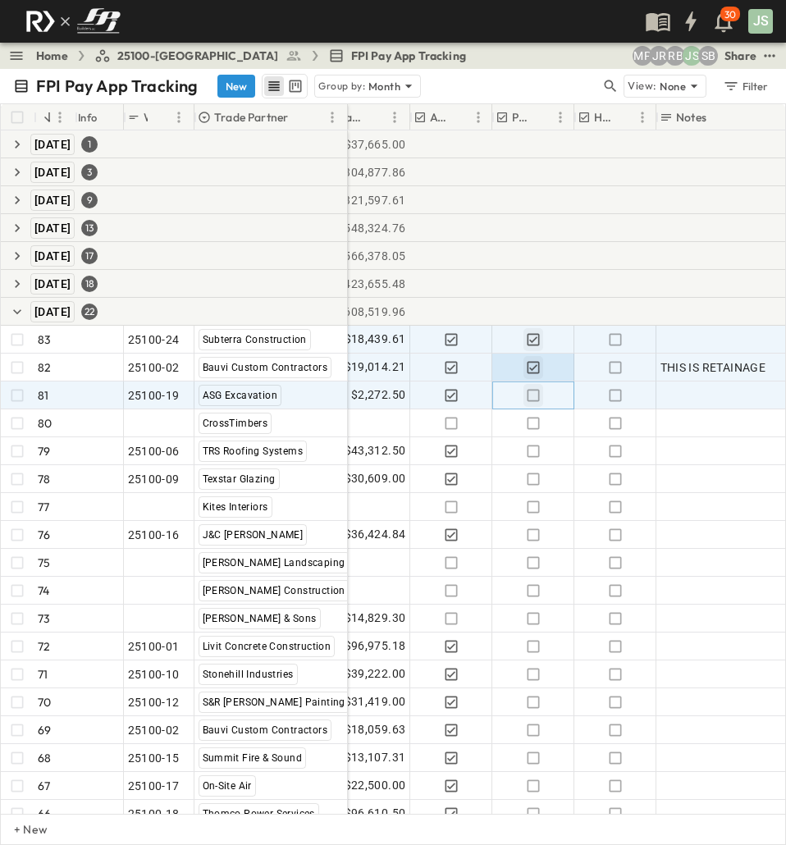
click at [533, 403] on button "button" at bounding box center [533, 395] width 20 height 23
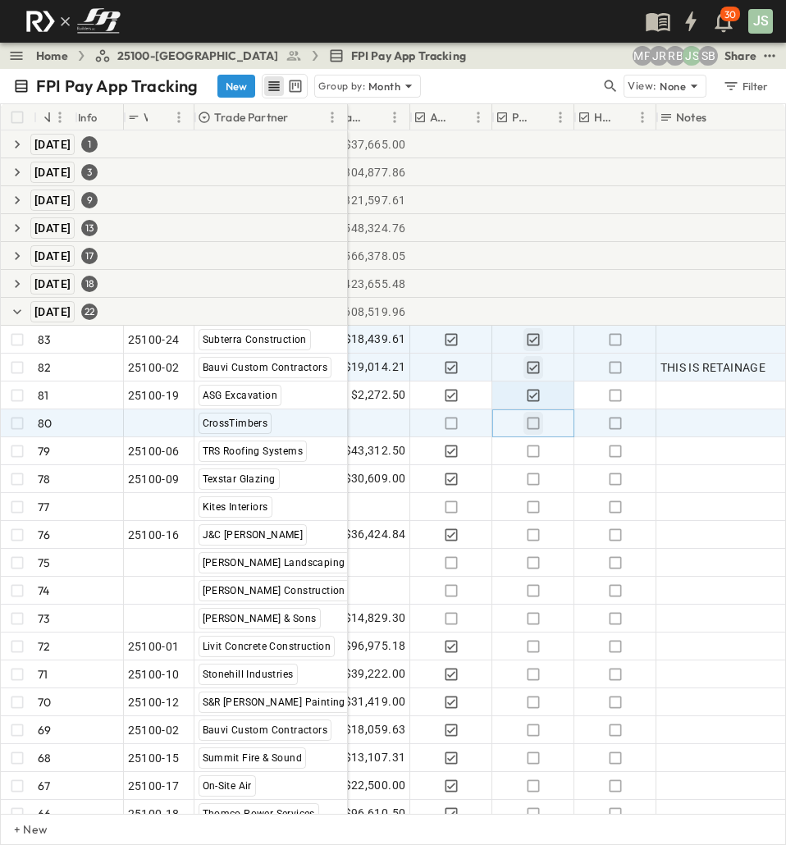
click at [528, 422] on icon "button" at bounding box center [533, 423] width 16 height 16
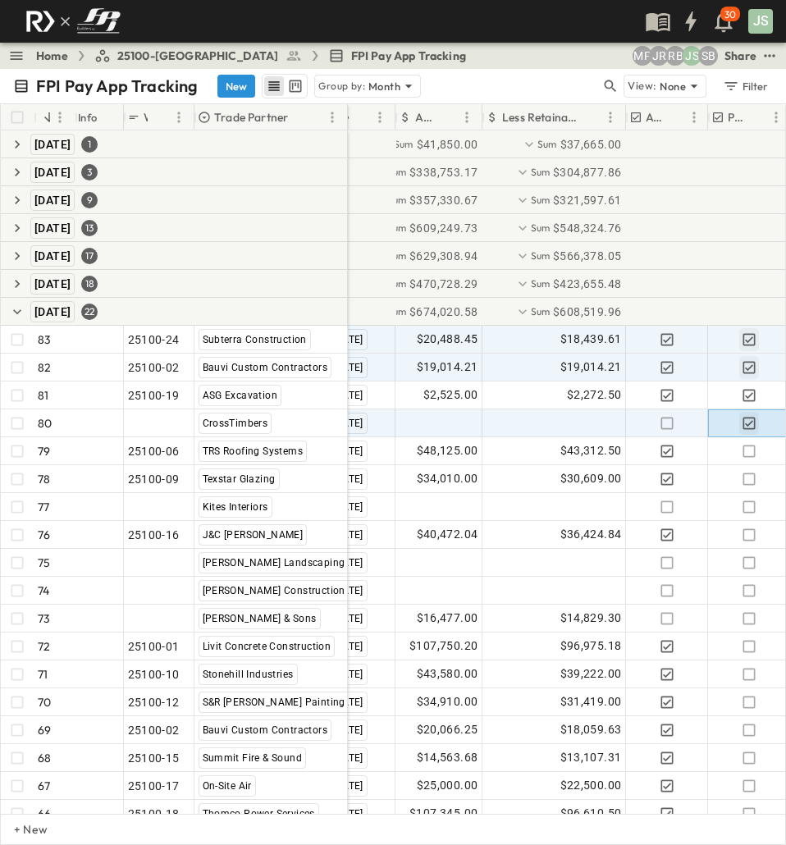
scroll to position [0, 0]
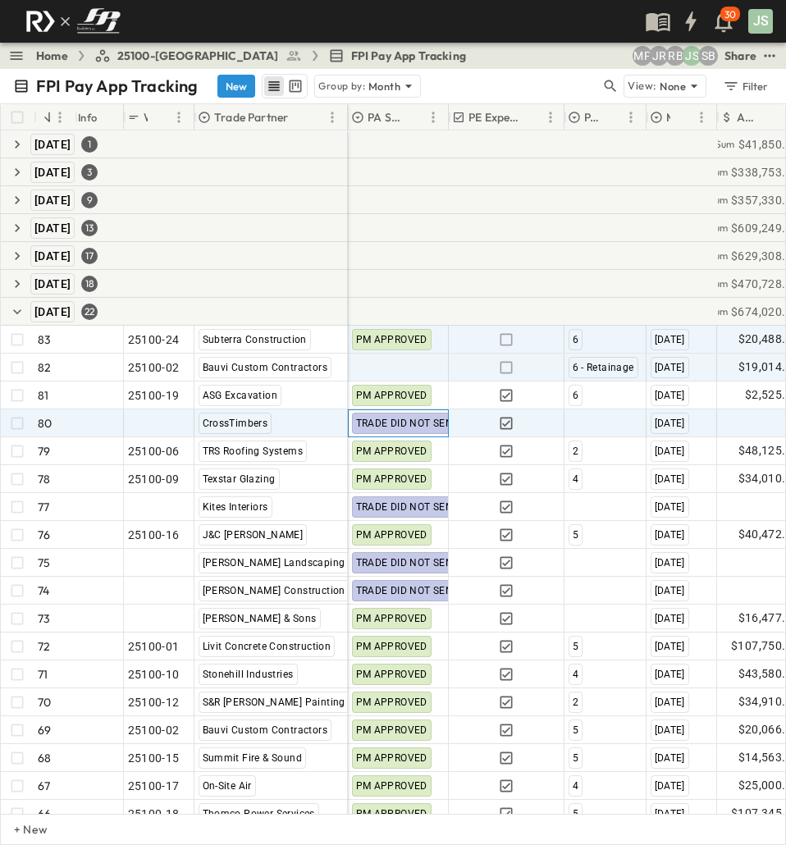
click at [403, 422] on span "TRADE DID NOT SEND" at bounding box center [408, 422] width 104 height 11
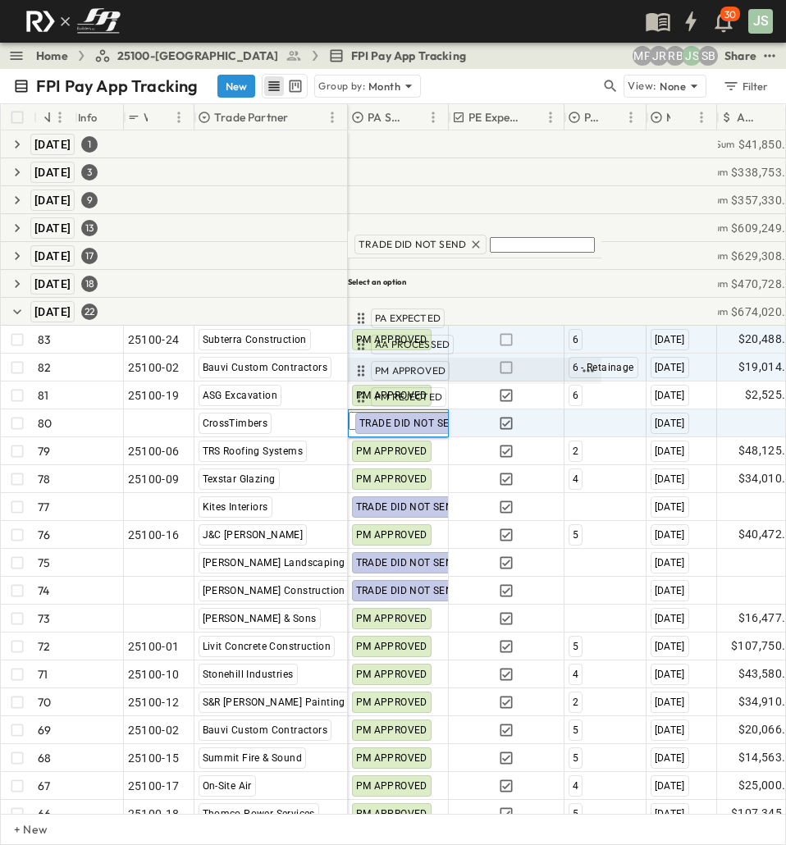
click at [417, 371] on span "PM APPROVED" at bounding box center [410, 370] width 71 height 13
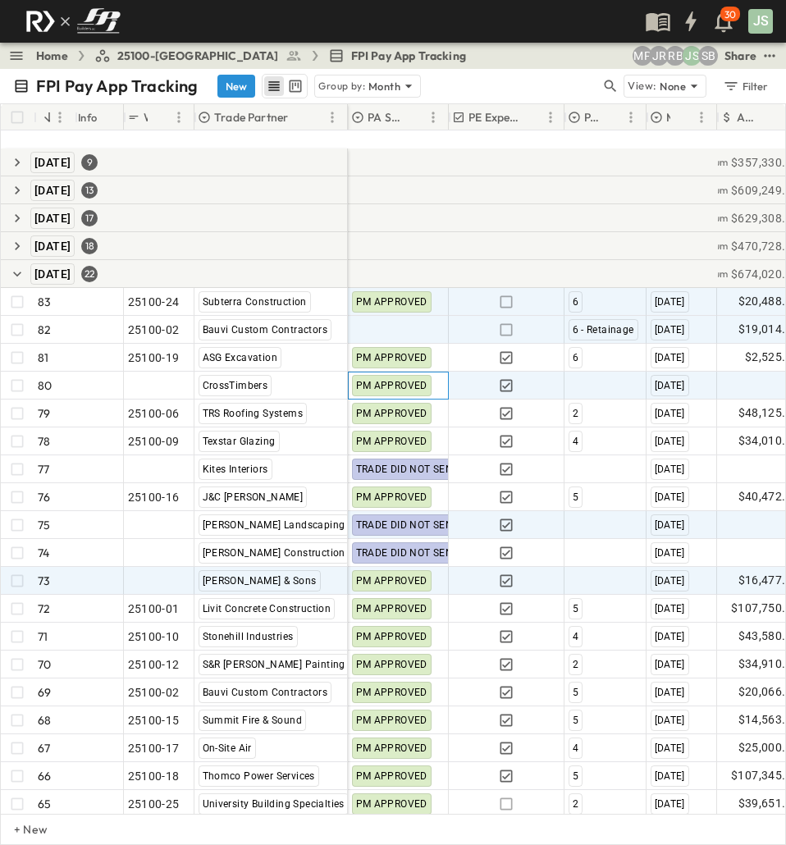
scroll to position [166, 0]
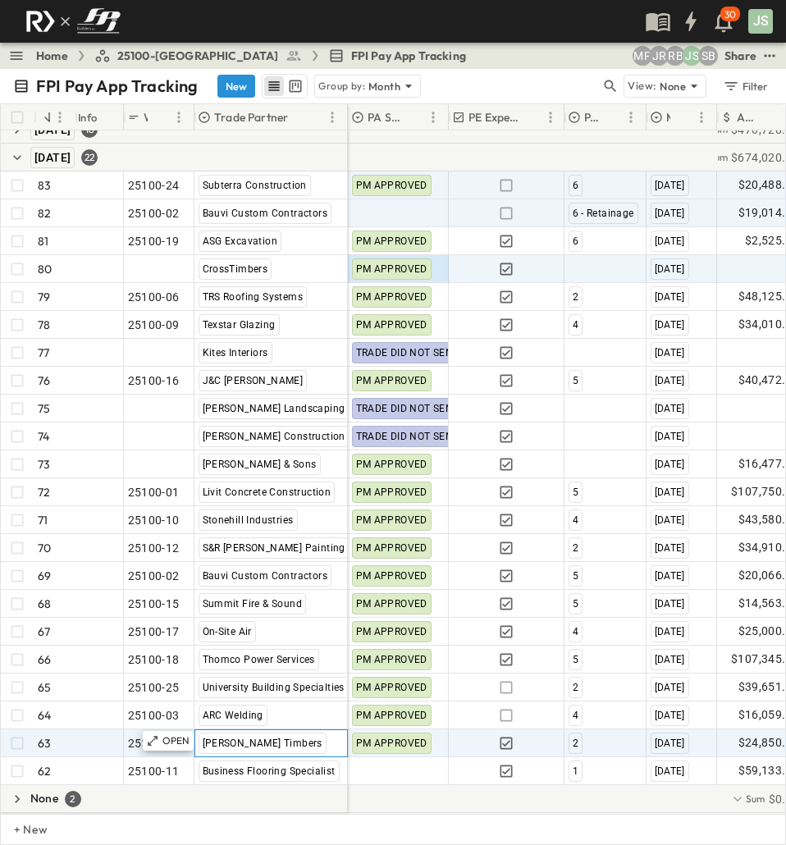
click at [271, 735] on div "[PERSON_NAME] Timbers" at bounding box center [262, 742] width 128 height 21
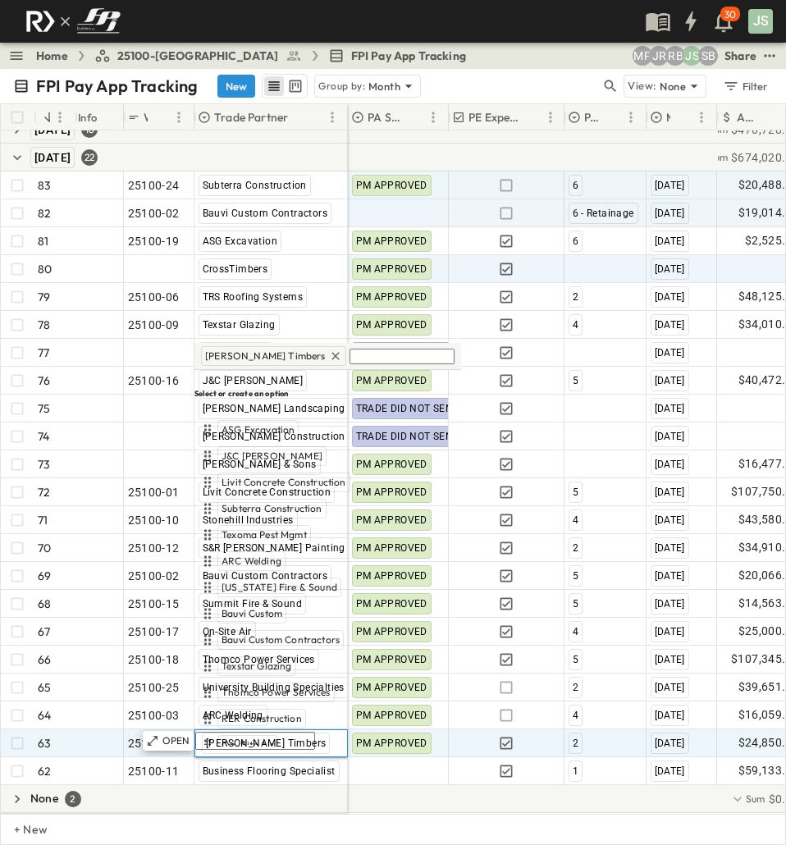
scroll to position [354, 0]
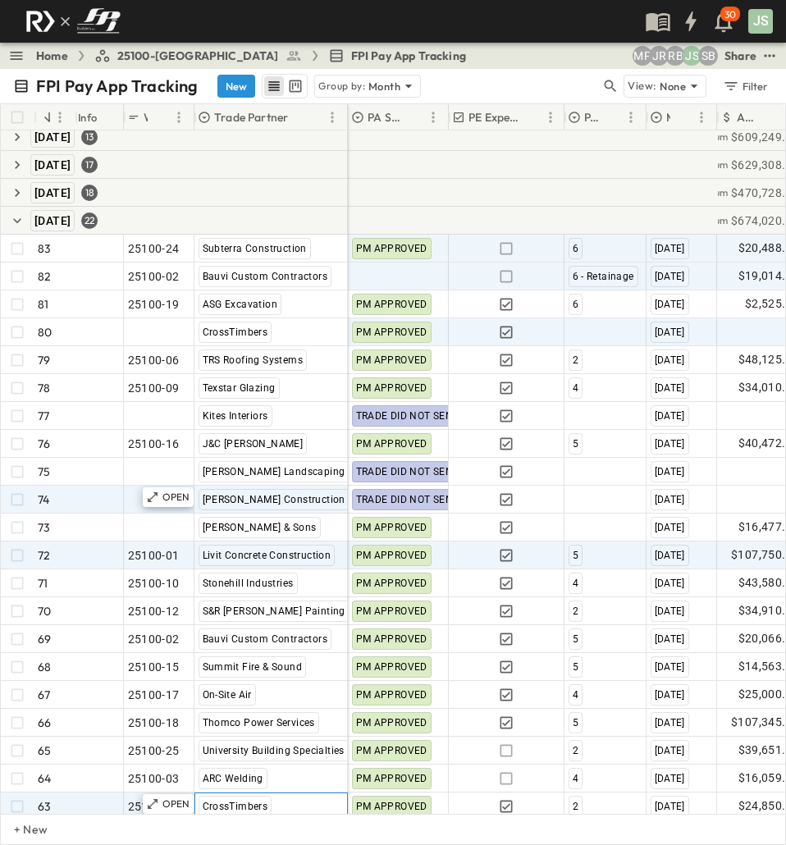
scroll to position [84, 0]
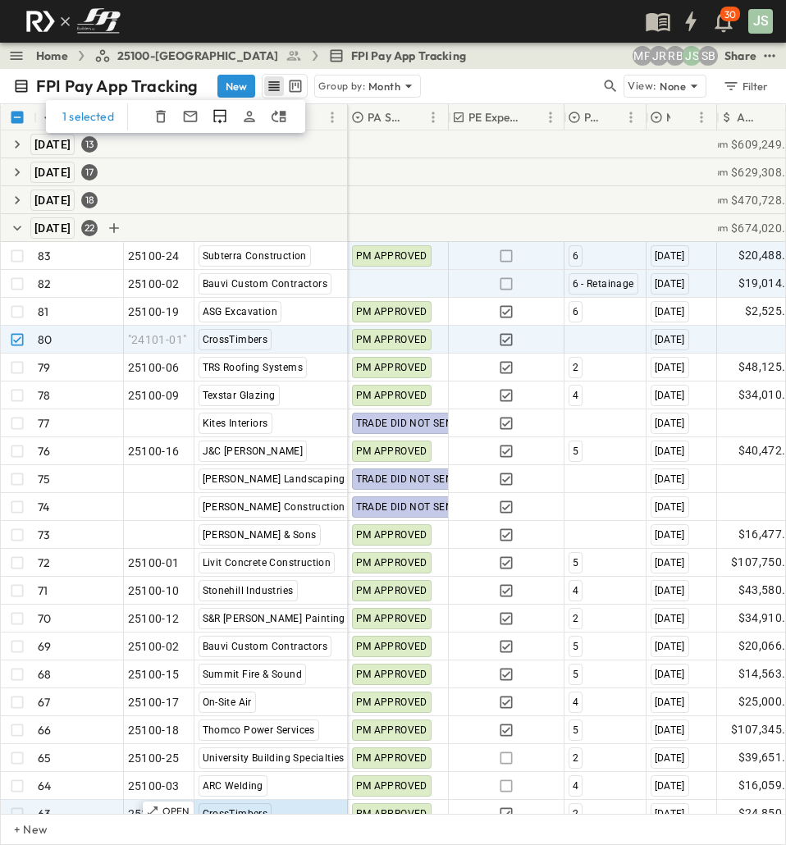
drag, startPoint x: 29, startPoint y: 339, endPoint x: 236, endPoint y: 216, distance: 240.8
click at [236, 217] on div "[DATE] 22" at bounding box center [174, 228] width 347 height 28
click at [165, 117] on icon "button" at bounding box center [161, 116] width 16 height 16
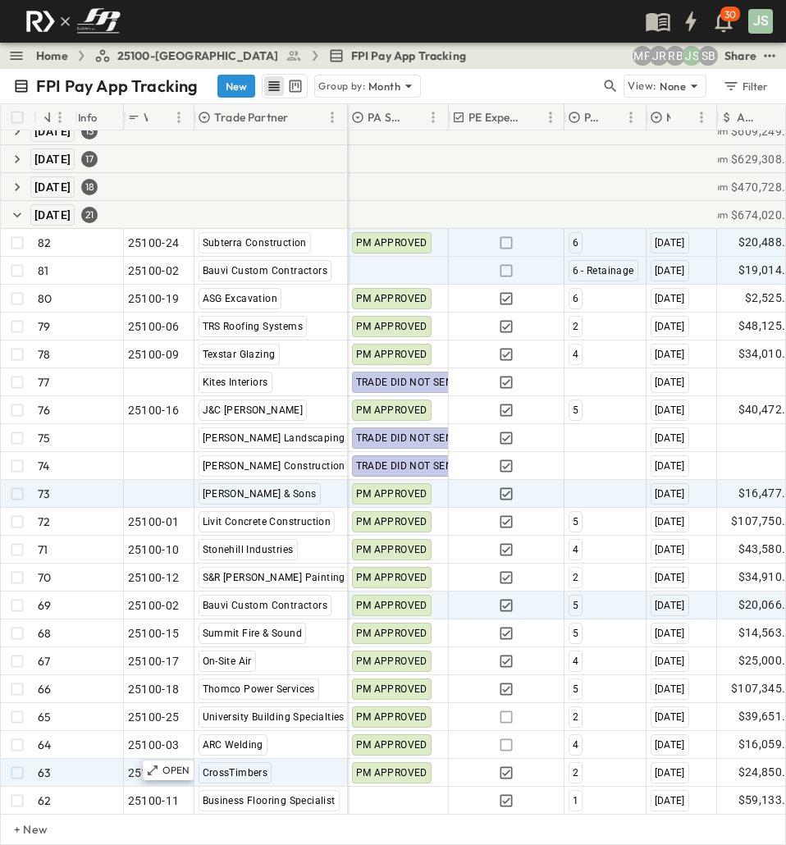
scroll to position [139, 0]
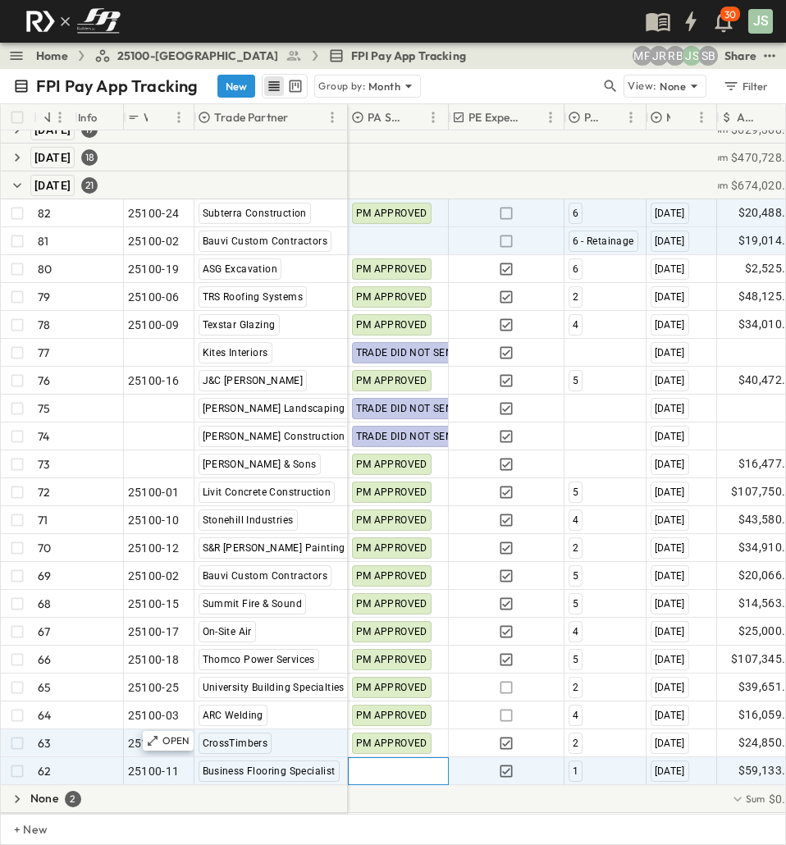
click at [395, 762] on div at bounding box center [398, 771] width 99 height 26
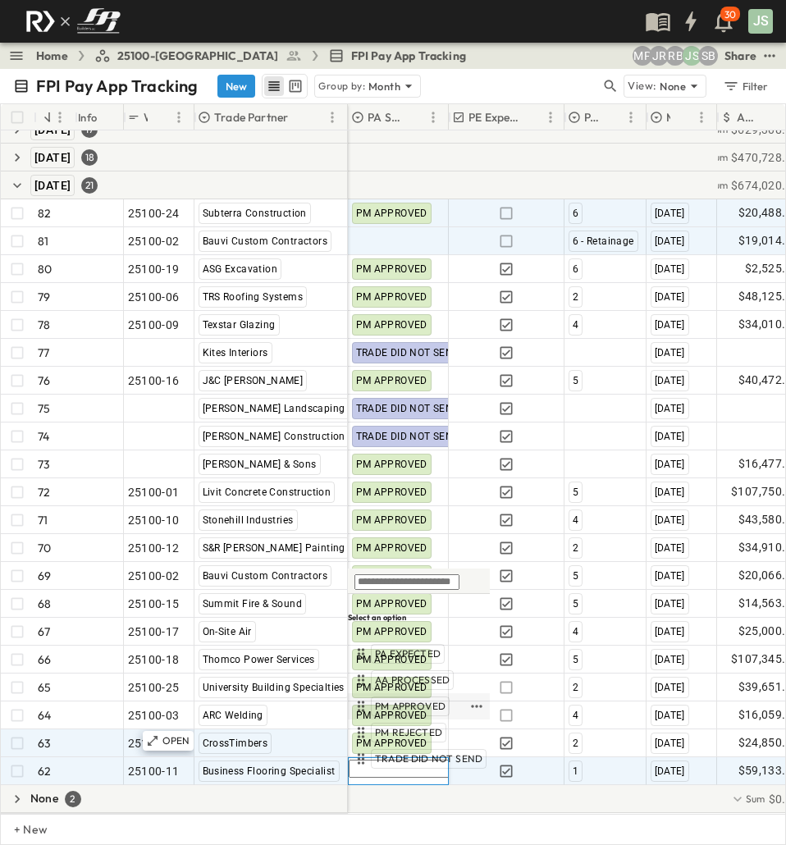
click at [422, 707] on span "PM APPROVED" at bounding box center [410, 705] width 71 height 13
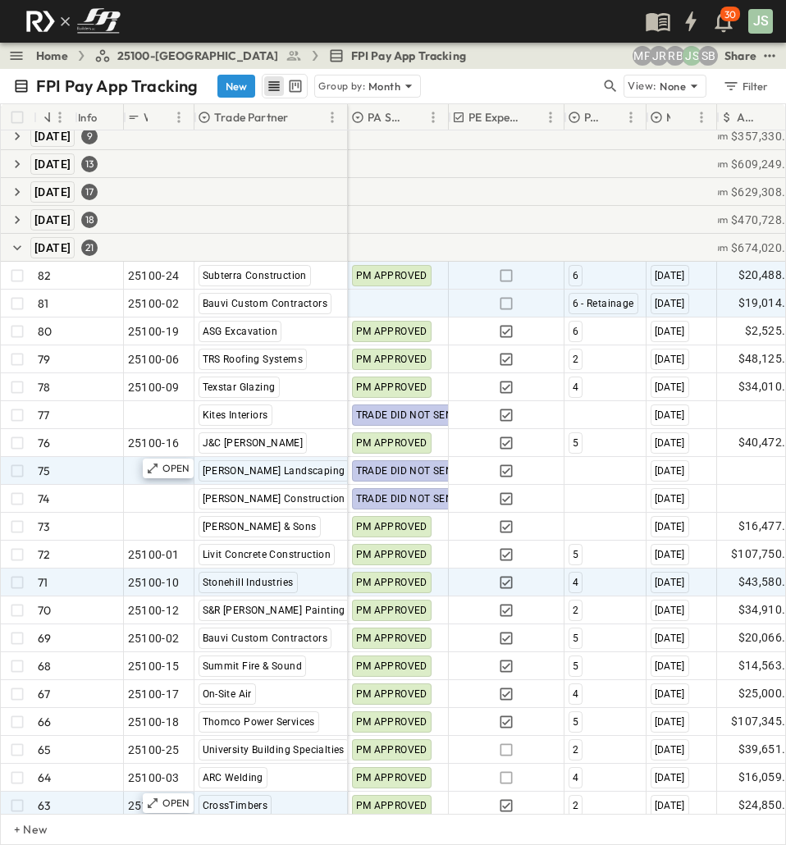
scroll to position [57, 0]
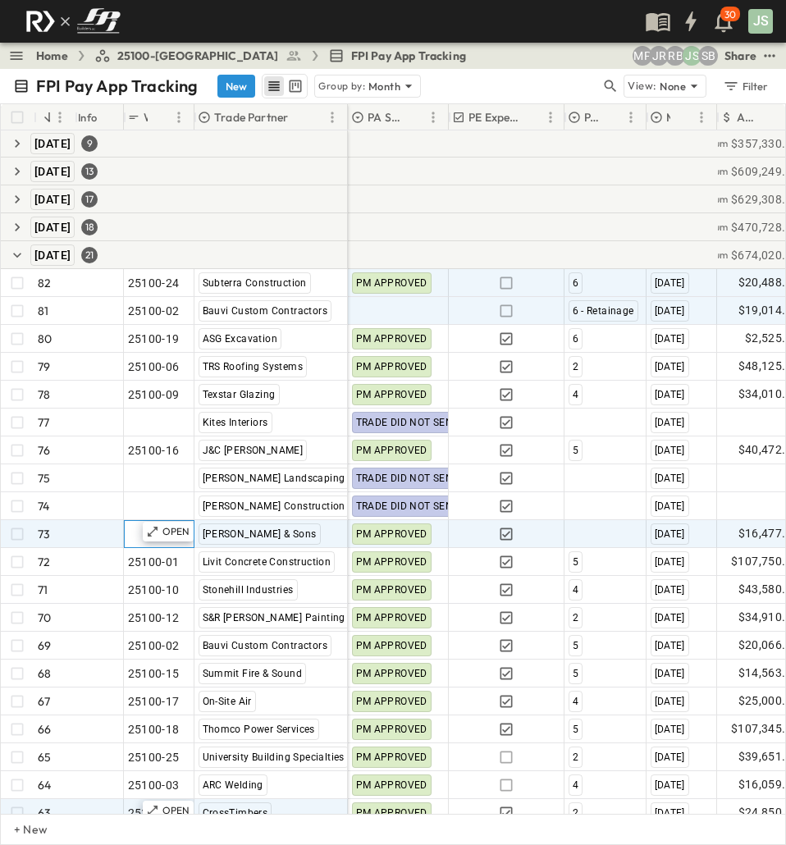
click at [138, 532] on span ""24101-01"" at bounding box center [157, 534] width 59 height 16
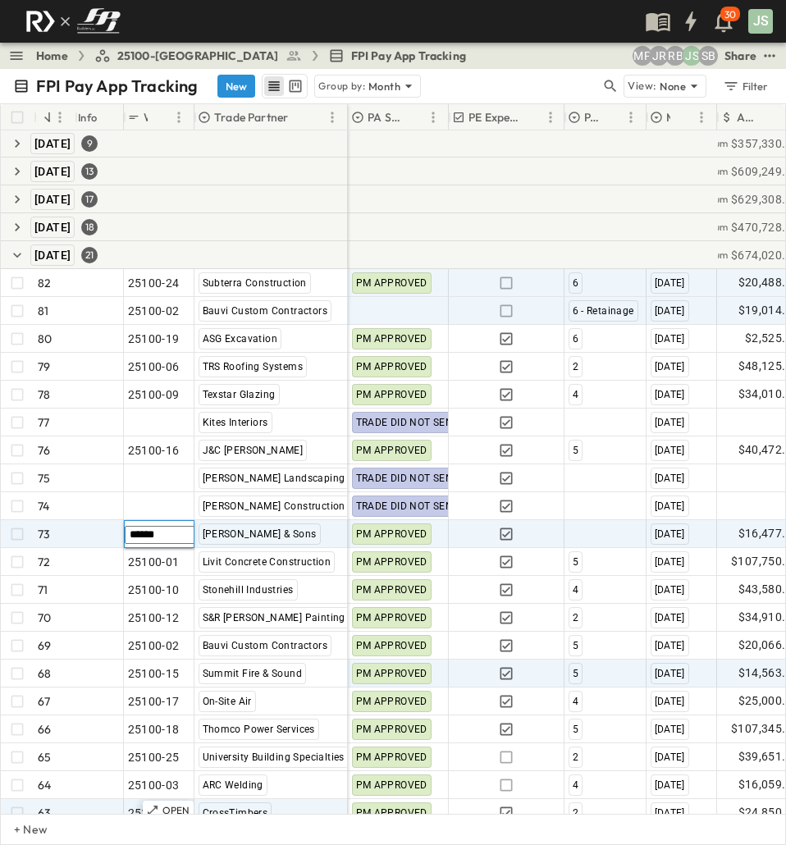
type input "******"
click at [12, 231] on icon "button" at bounding box center [17, 227] width 16 height 16
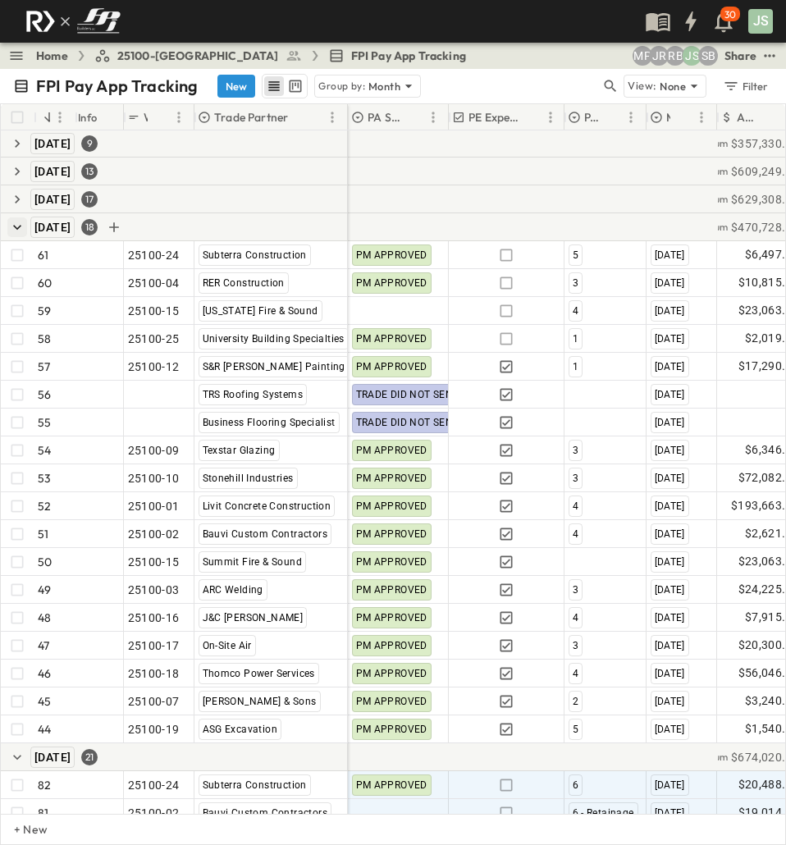
click at [13, 228] on icon "button" at bounding box center [17, 227] width 16 height 16
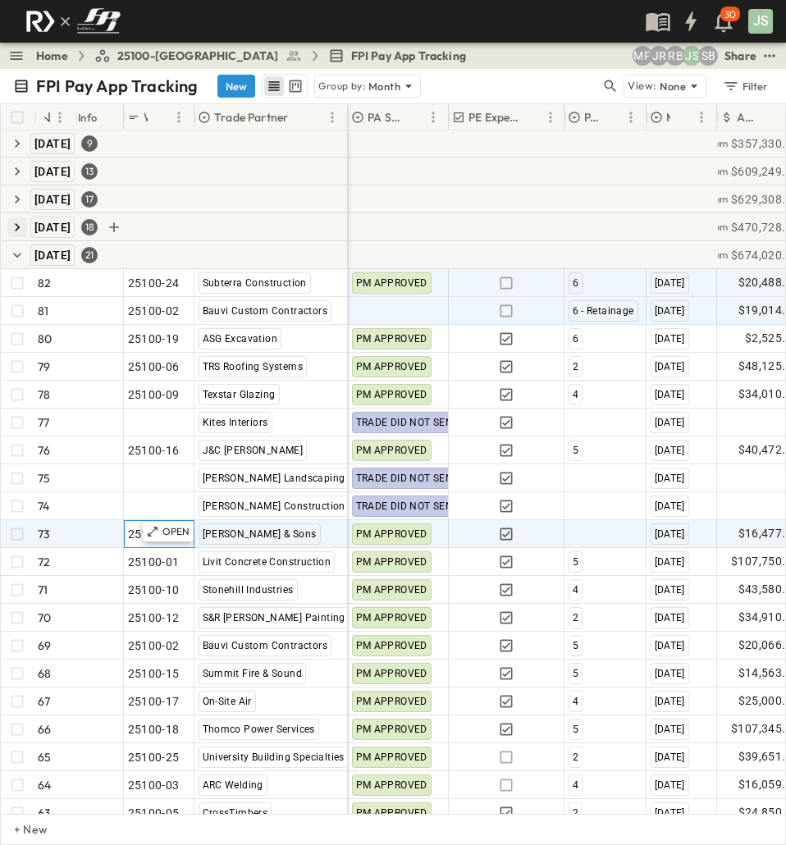
click at [125, 537] on div "OPEN 25100-" at bounding box center [159, 534] width 69 height 26
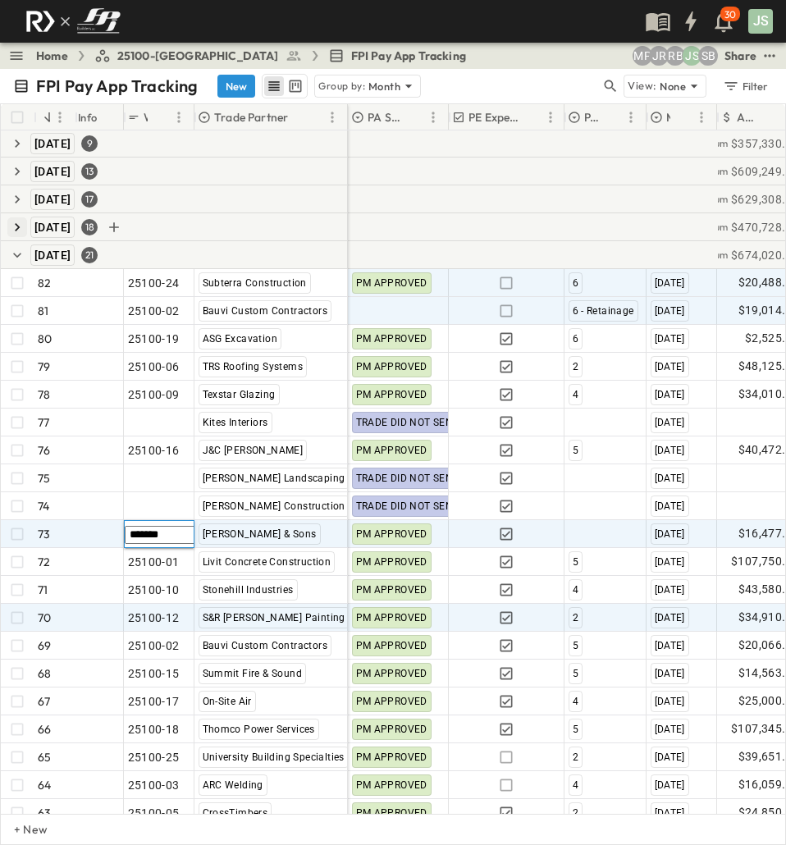
type input "********"
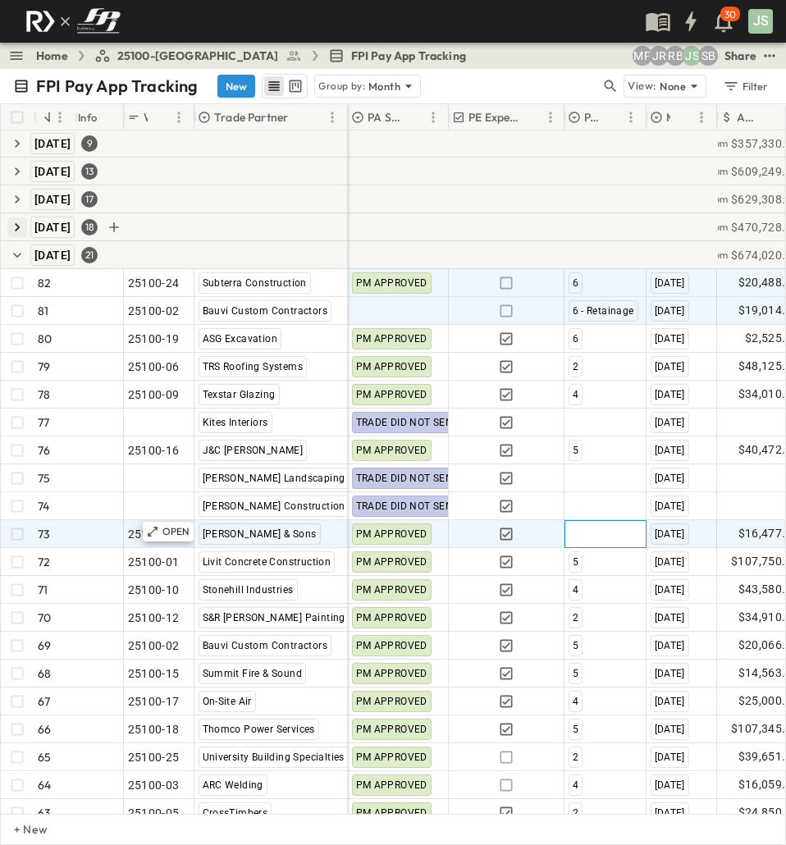
click at [585, 530] on div at bounding box center [605, 534] width 80 height 26
type input "*"
click at [575, 599] on span "3" at bounding box center [574, 605] width 5 height 13
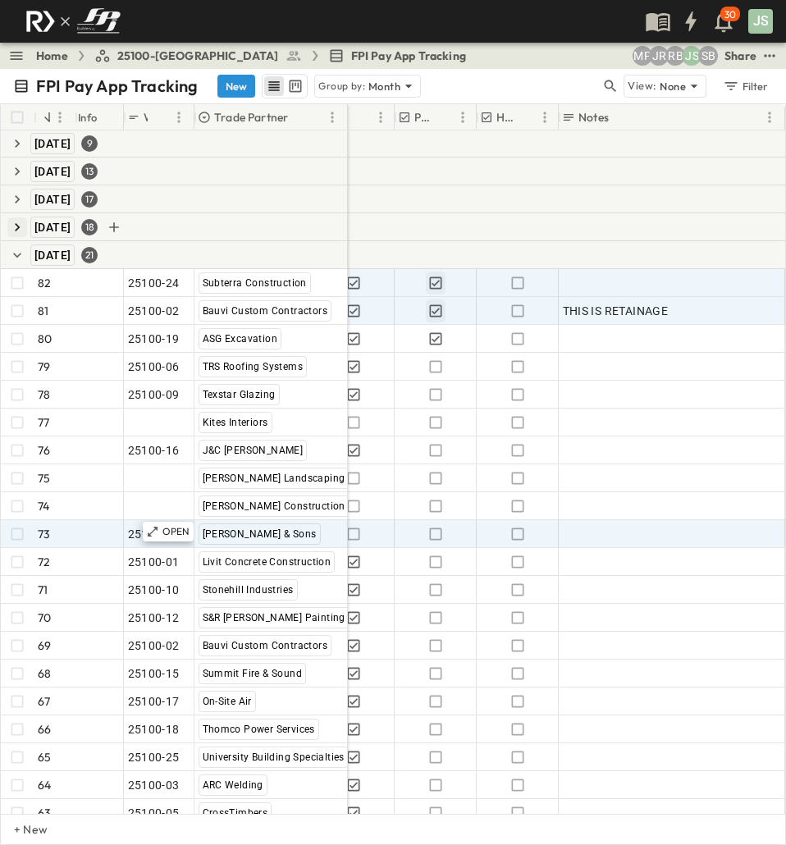
scroll to position [57, 608]
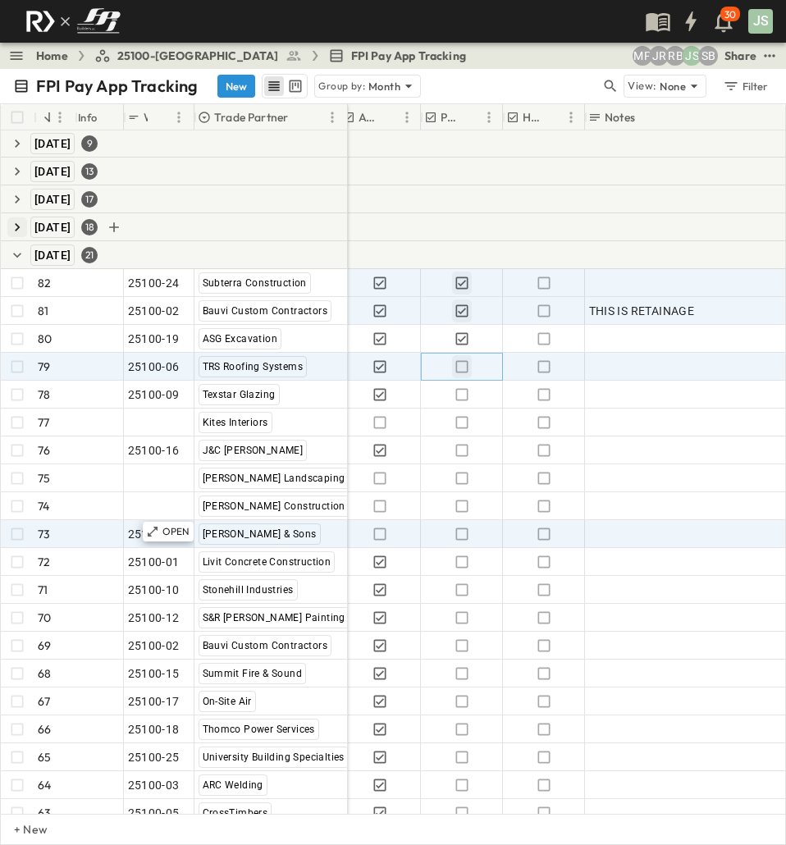
click at [463, 366] on icon "button" at bounding box center [461, 366] width 16 height 16
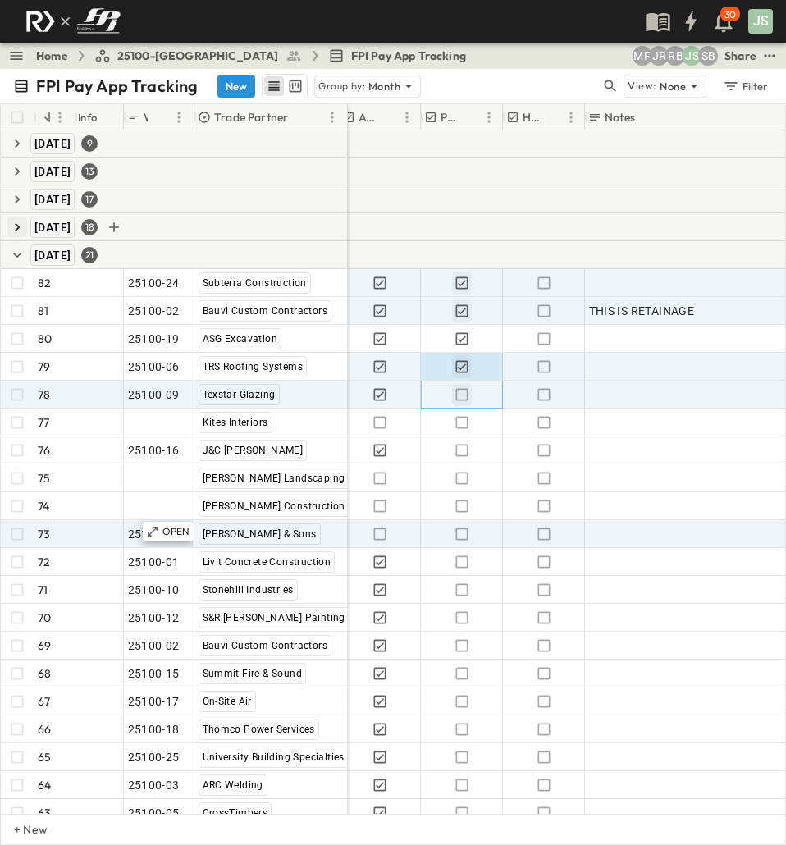
click at [463, 384] on button "button" at bounding box center [462, 394] width 20 height 23
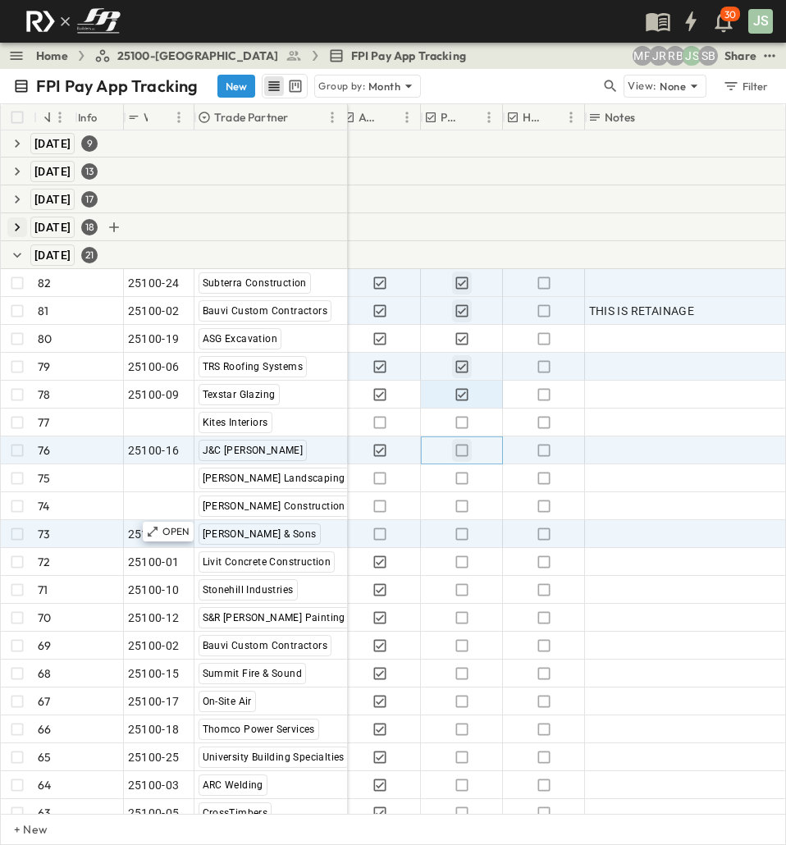
click at [463, 456] on icon "button" at bounding box center [461, 450] width 12 height 12
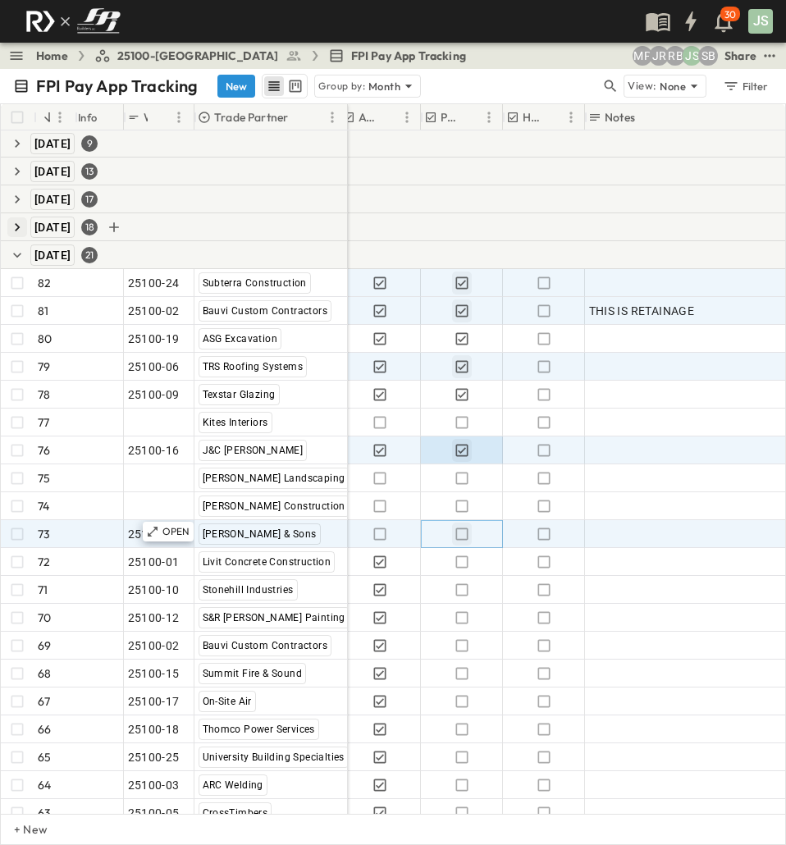
click at [467, 531] on icon "button" at bounding box center [461, 533] width 12 height 12
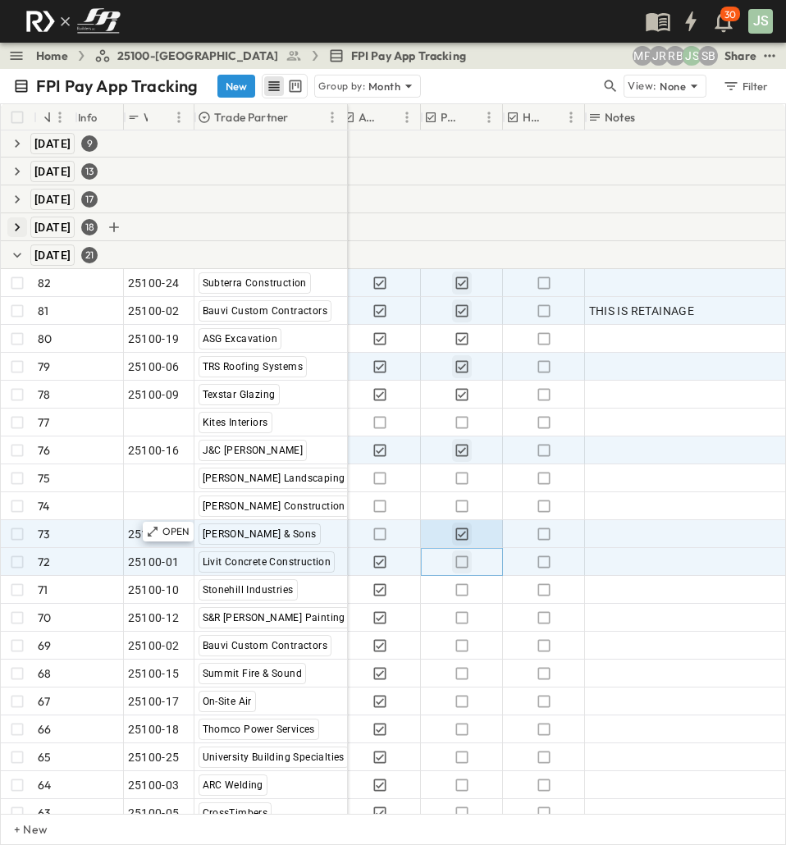
click at [459, 563] on icon "button" at bounding box center [461, 562] width 16 height 16
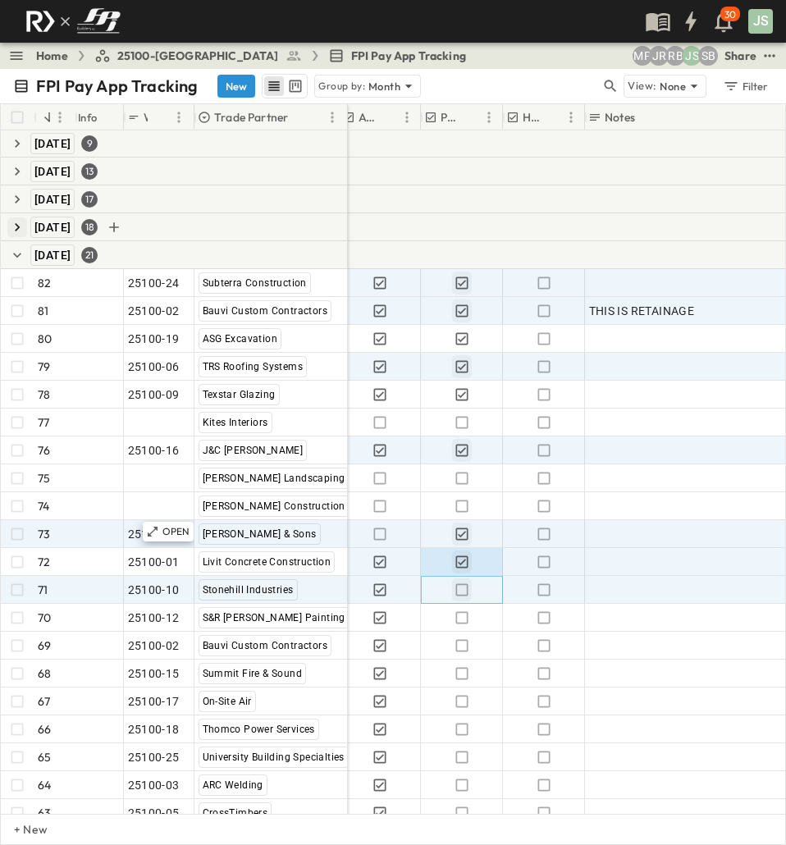
click at [460, 589] on icon "button" at bounding box center [461, 589] width 16 height 16
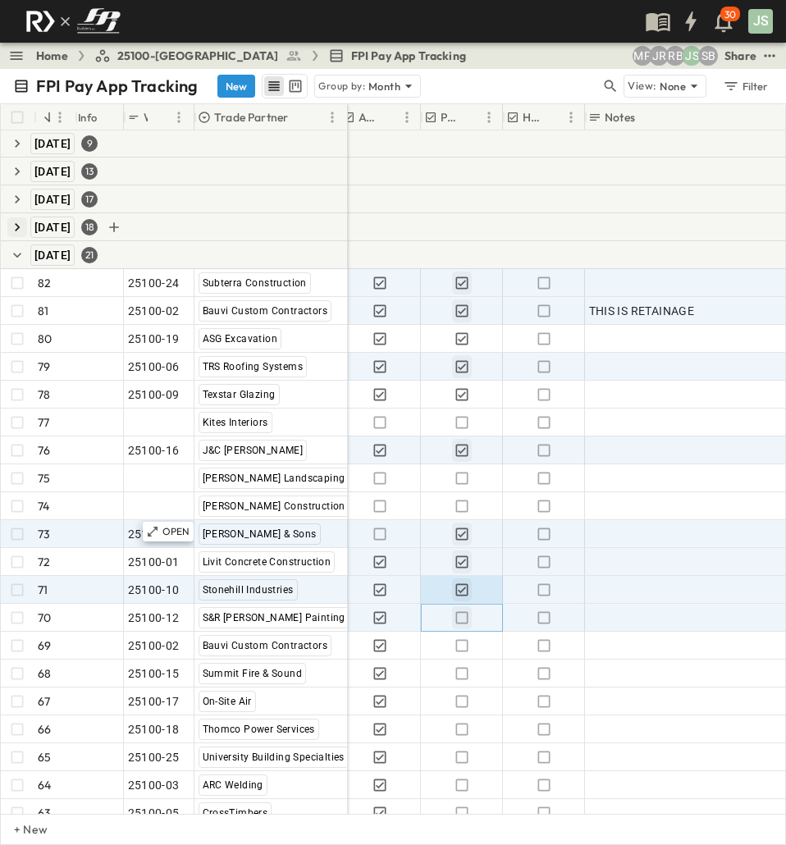
click at [461, 610] on icon "button" at bounding box center [461, 617] width 16 height 16
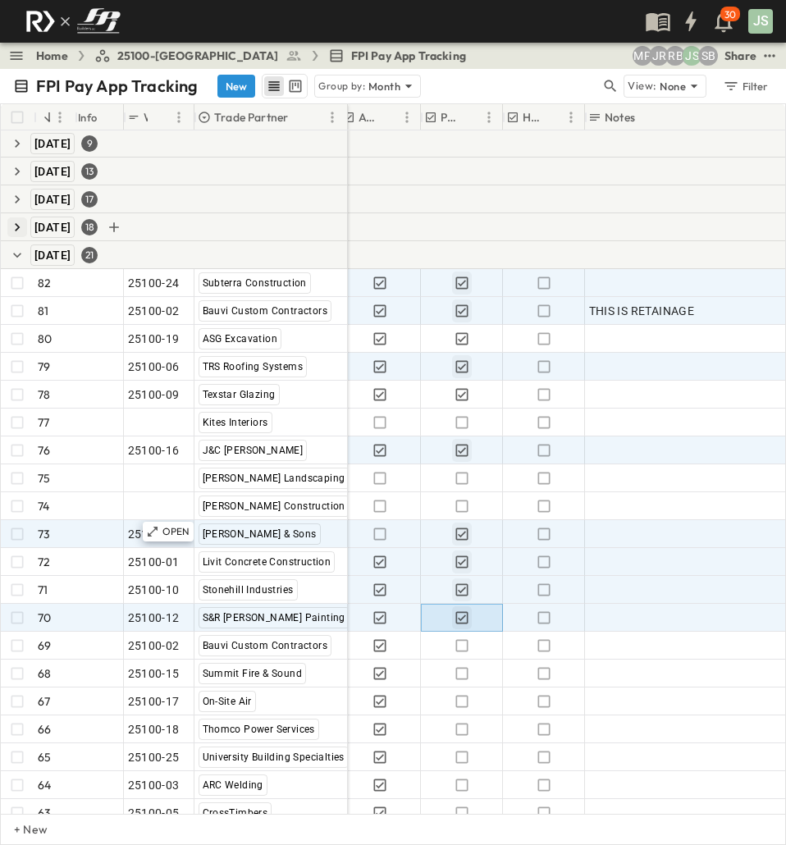
scroll to position [139, 608]
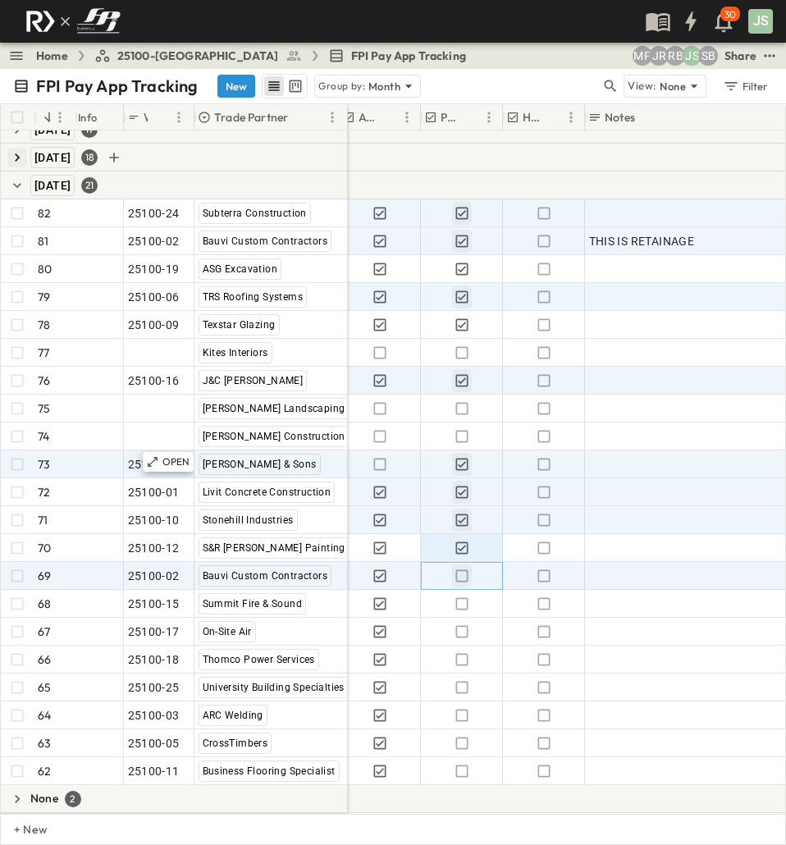
click at [460, 567] on icon "button" at bounding box center [461, 575] width 16 height 16
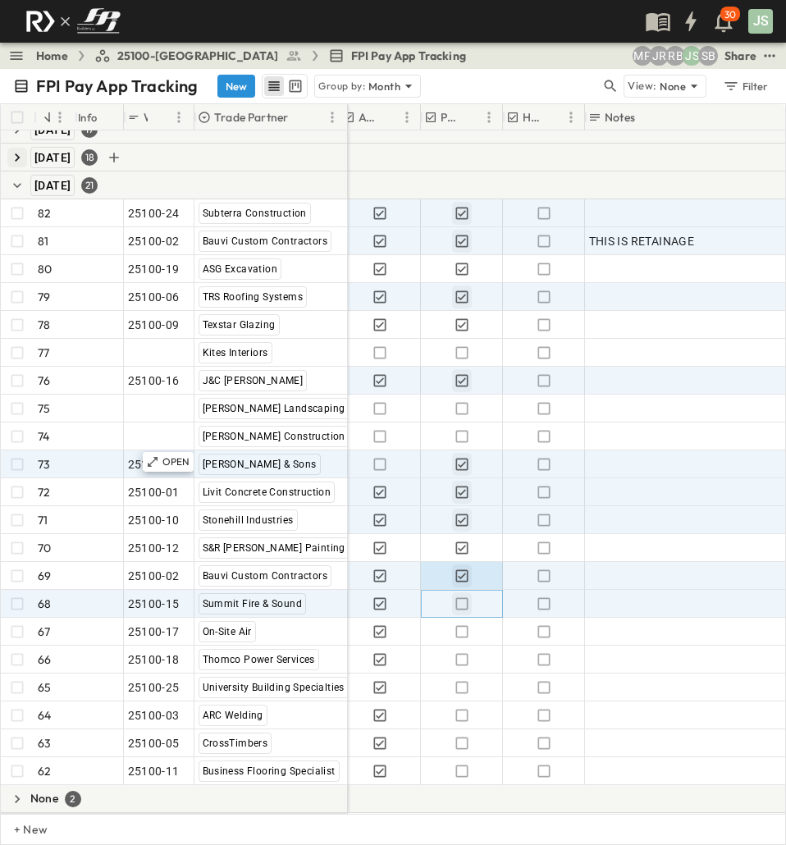
click at [466, 598] on icon "button" at bounding box center [461, 603] width 16 height 16
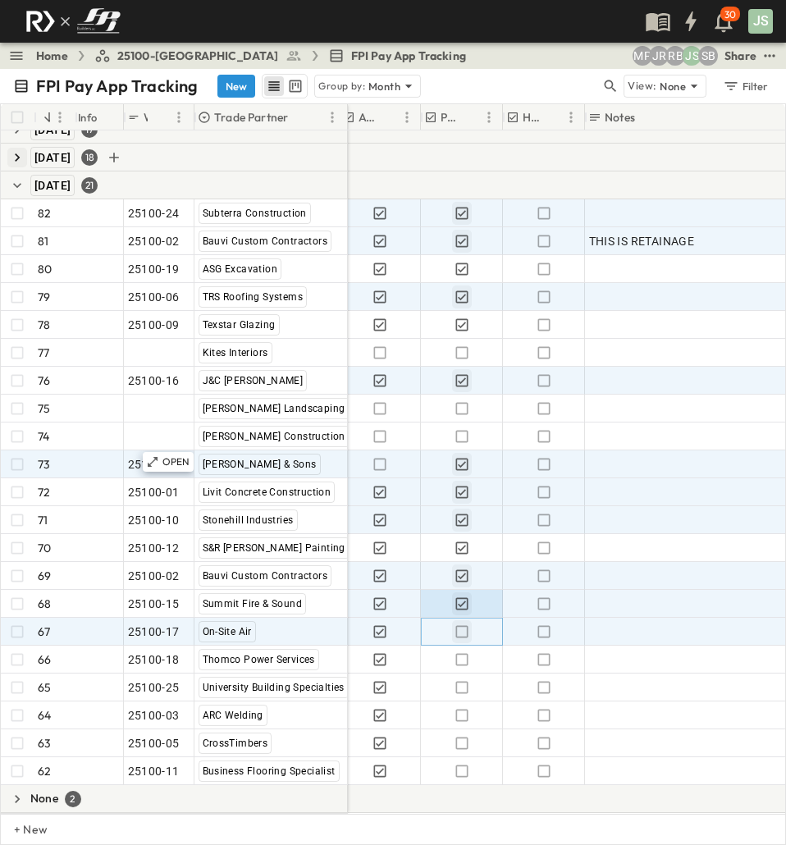
click at [461, 623] on icon "button" at bounding box center [461, 631] width 16 height 16
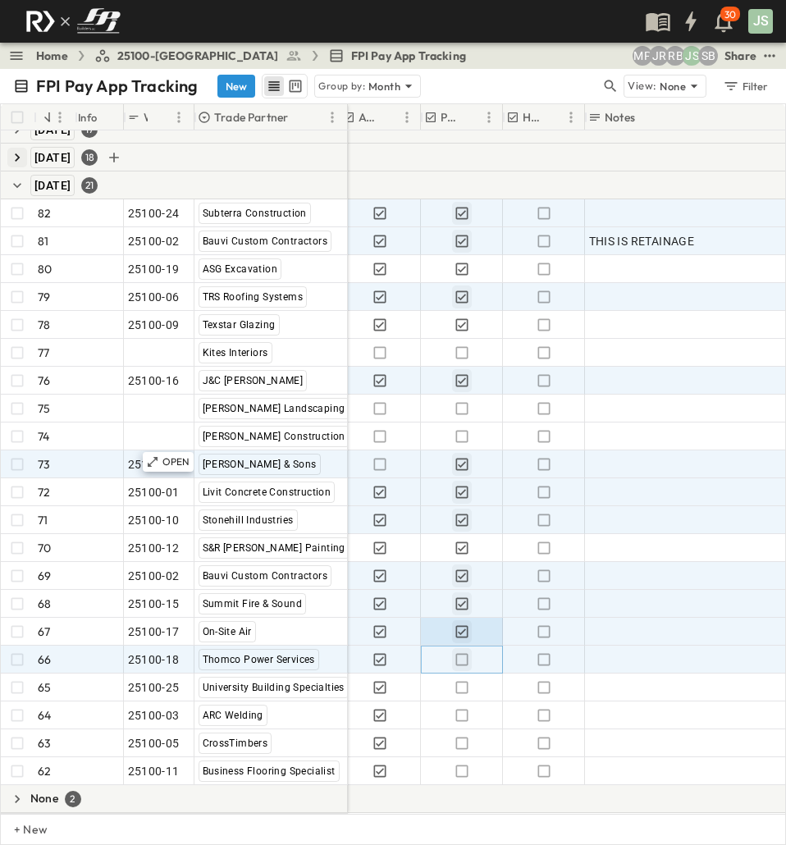
click at [459, 648] on button "button" at bounding box center [462, 659] width 20 height 23
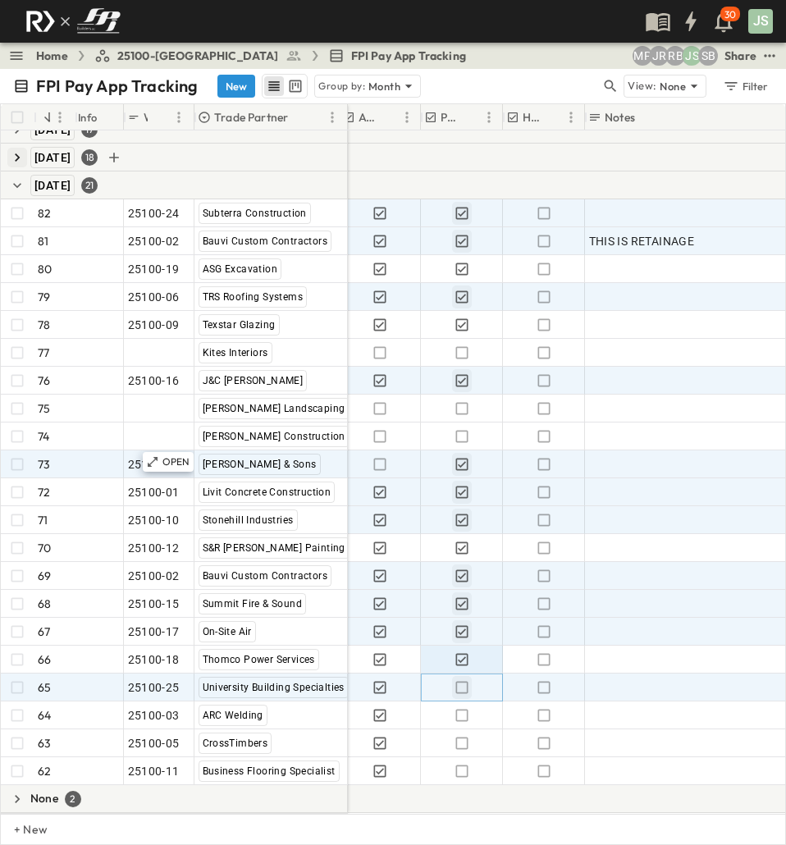
click at [459, 679] on icon "button" at bounding box center [461, 687] width 16 height 16
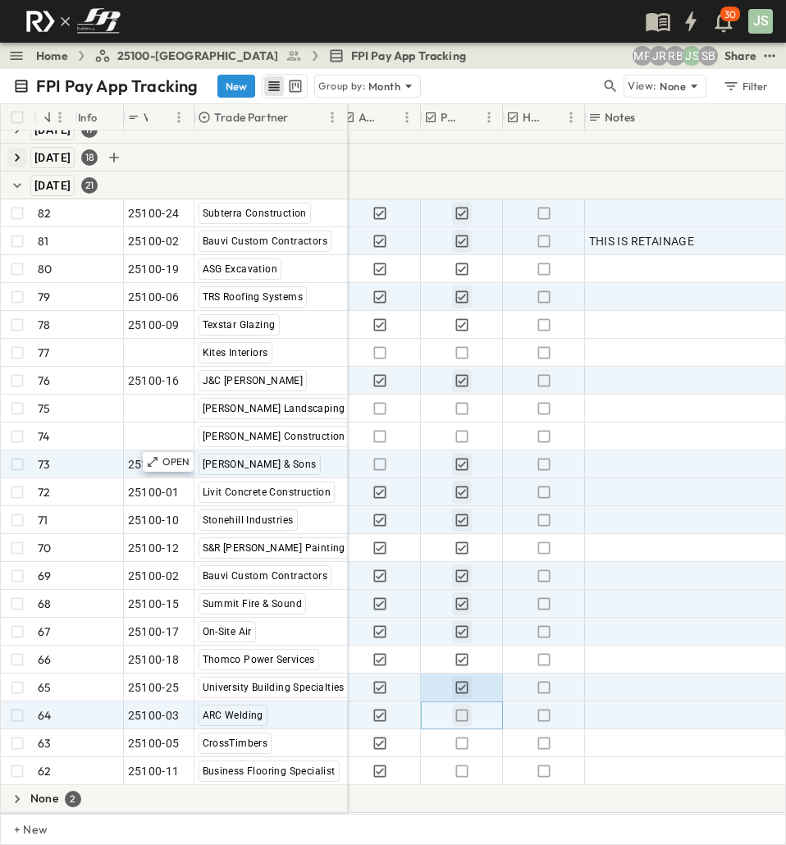
click at [463, 709] on icon "button" at bounding box center [461, 715] width 12 height 12
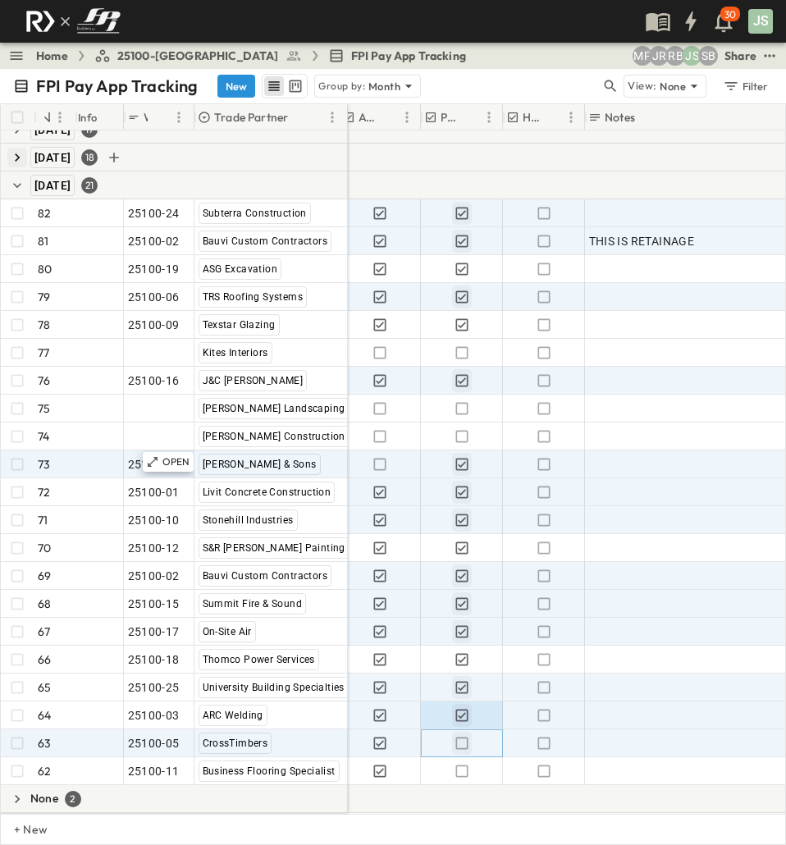
click at [459, 735] on icon "button" at bounding box center [461, 743] width 16 height 16
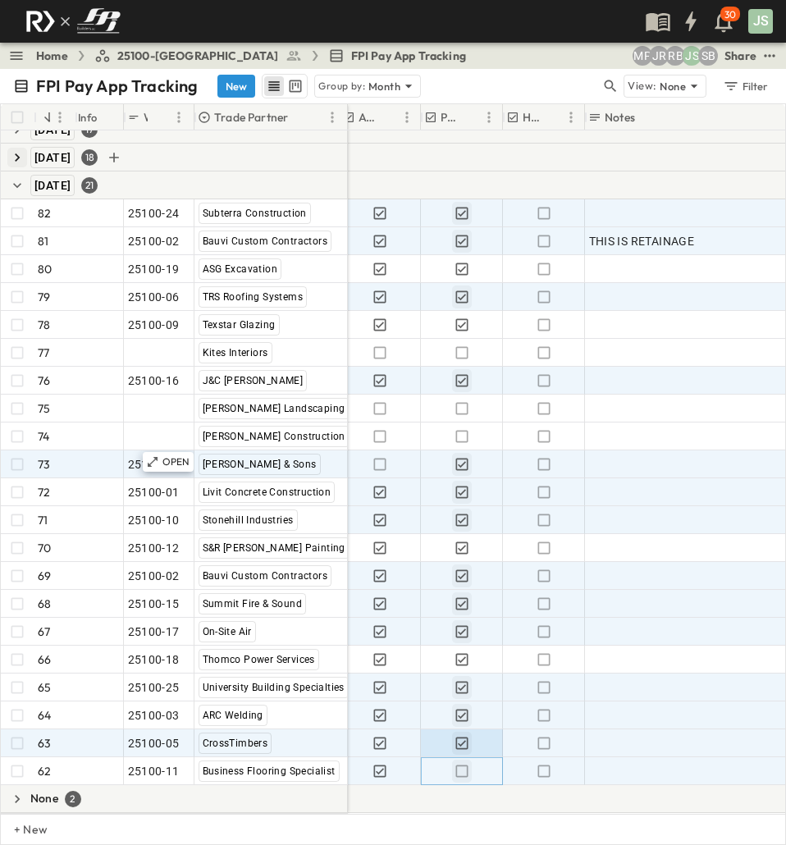
click at [459, 763] on icon "button" at bounding box center [461, 771] width 16 height 16
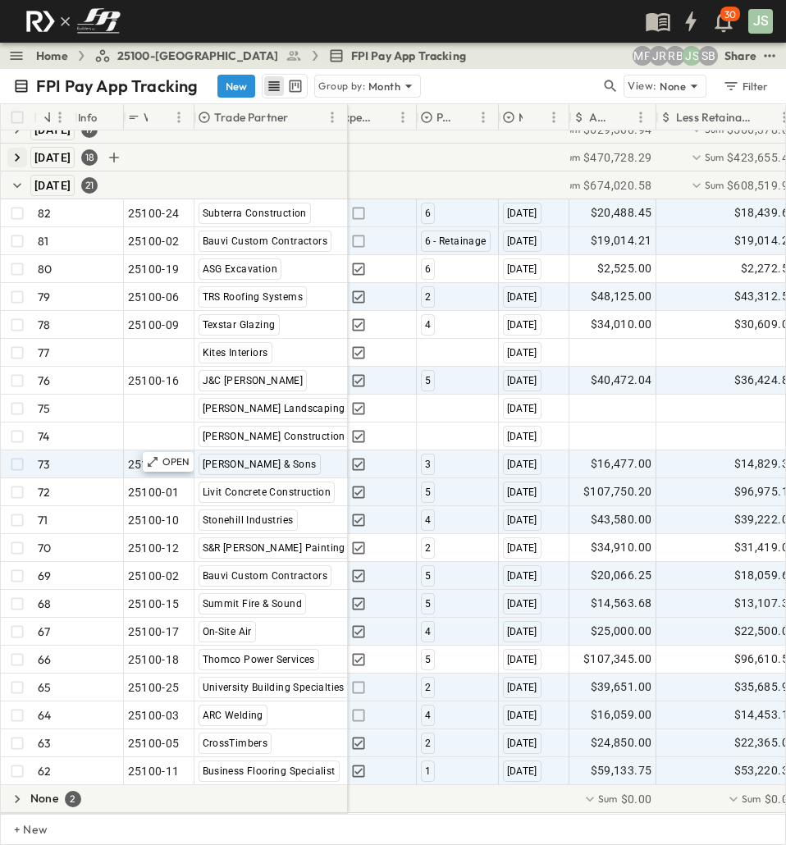
scroll to position [139, 0]
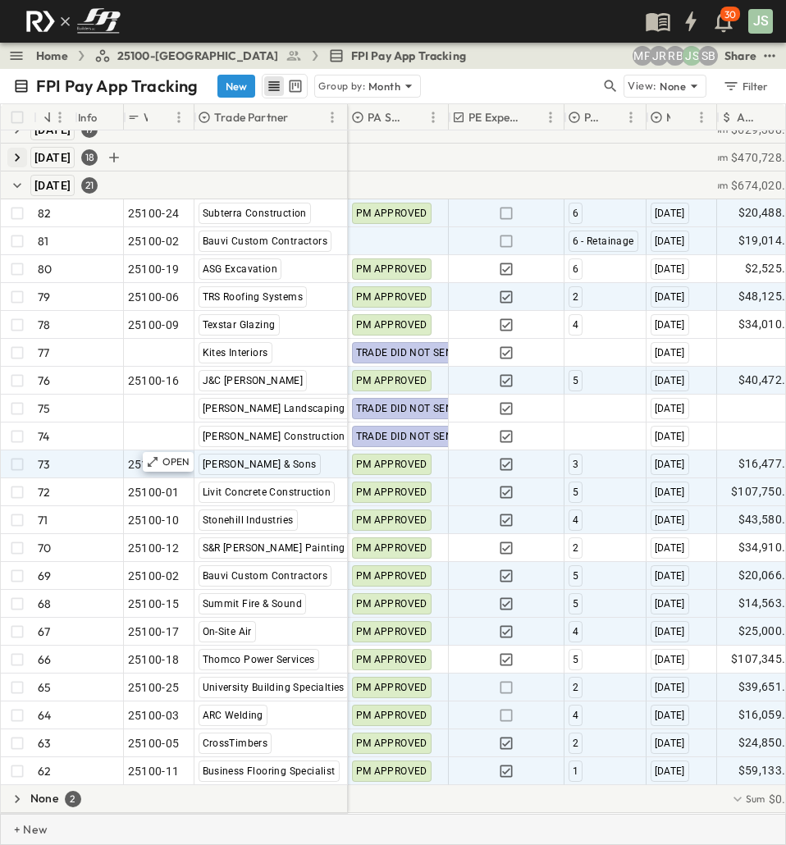
drag, startPoint x: 364, startPoint y: 824, endPoint x: 406, endPoint y: 828, distance: 42.0
click at [406, 828] on div "+ New" at bounding box center [393, 828] width 786 height 31
drag, startPoint x: 384, startPoint y: 813, endPoint x: 410, endPoint y: 815, distance: 26.3
click at [410, 815] on div "+ New" at bounding box center [393, 828] width 786 height 31
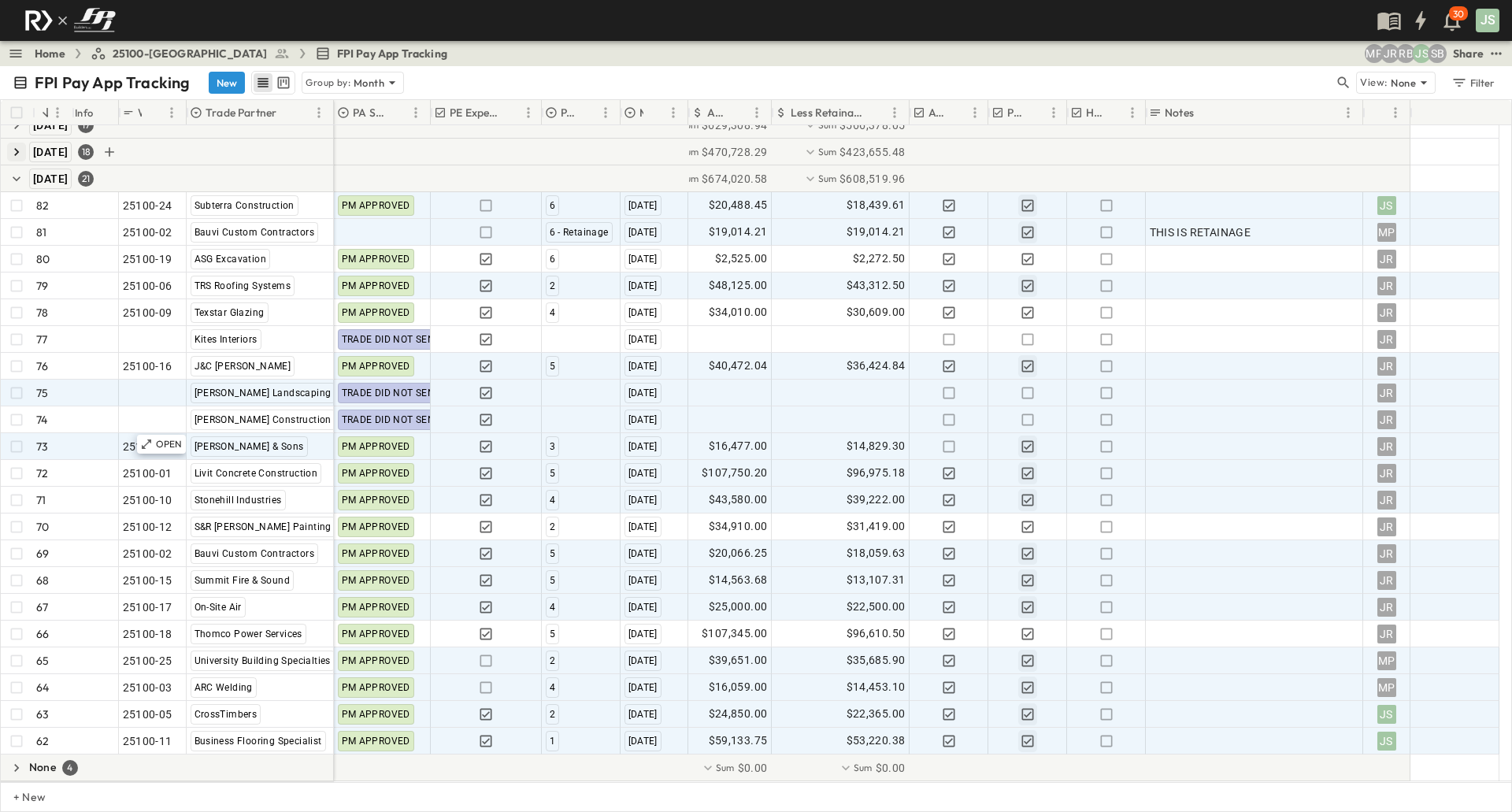
scroll to position [120, 0]
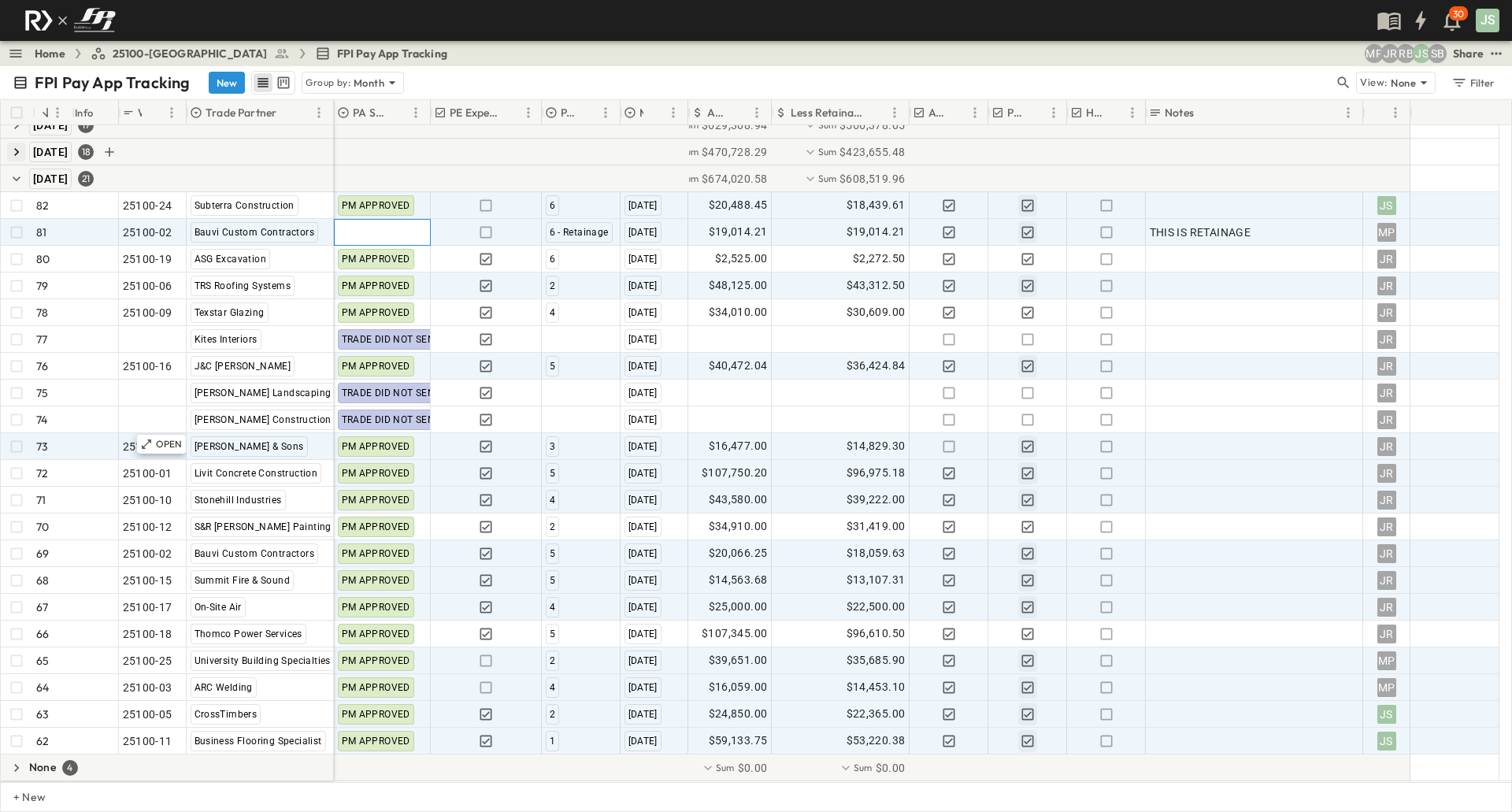
click at [379, 230] on div at bounding box center [382, 233] width 95 height 25
click at [450, 344] on icon "button" at bounding box center [457, 352] width 15 height 15
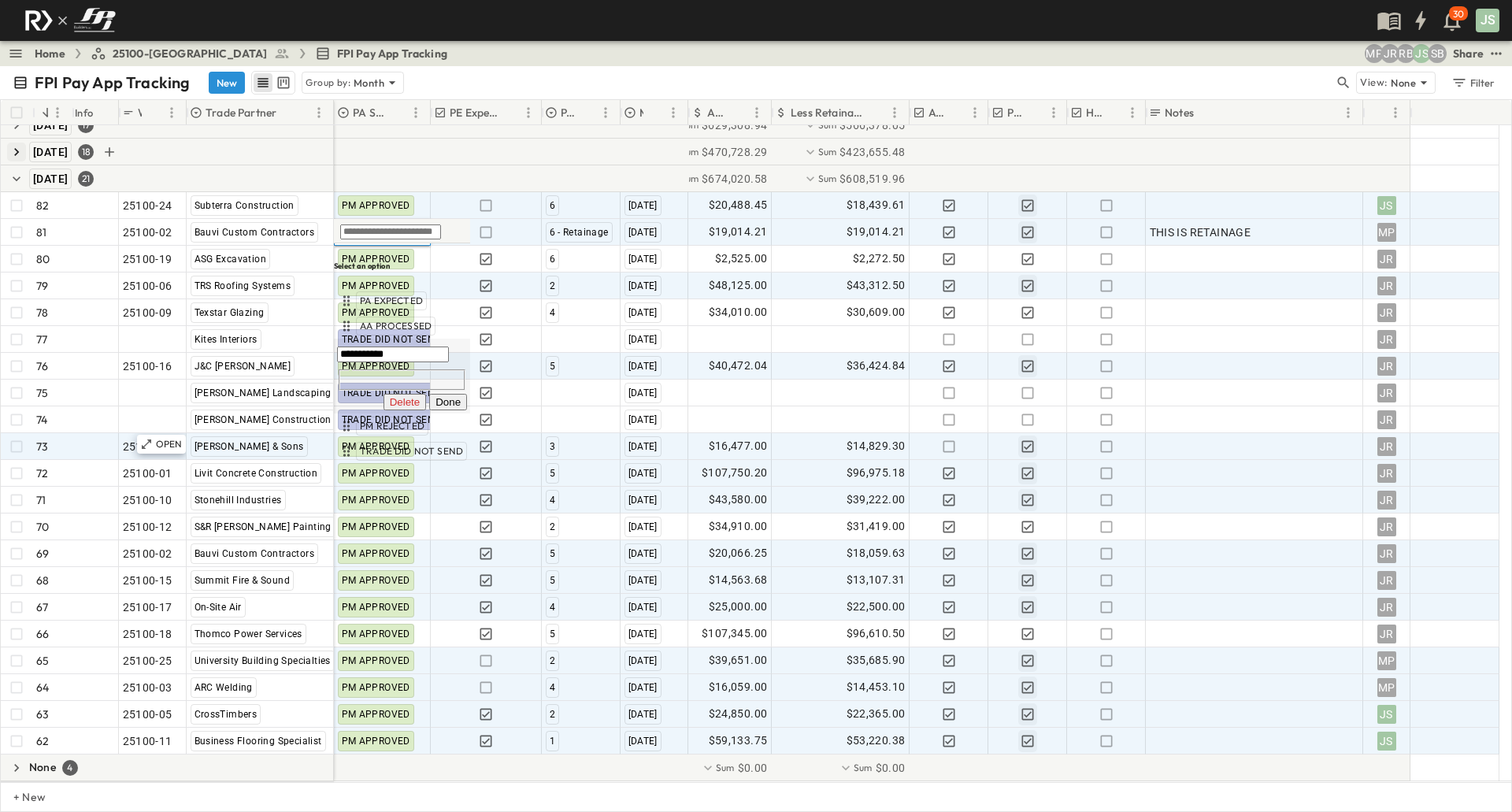
click at [471, 260] on h6 "Select an option" at bounding box center [402, 265] width 136 height 11
click at [390, 260] on h6 "Select an option" at bounding box center [402, 265] width 136 height 11
click at [398, 236] on input "text" at bounding box center [390, 233] width 101 height 15
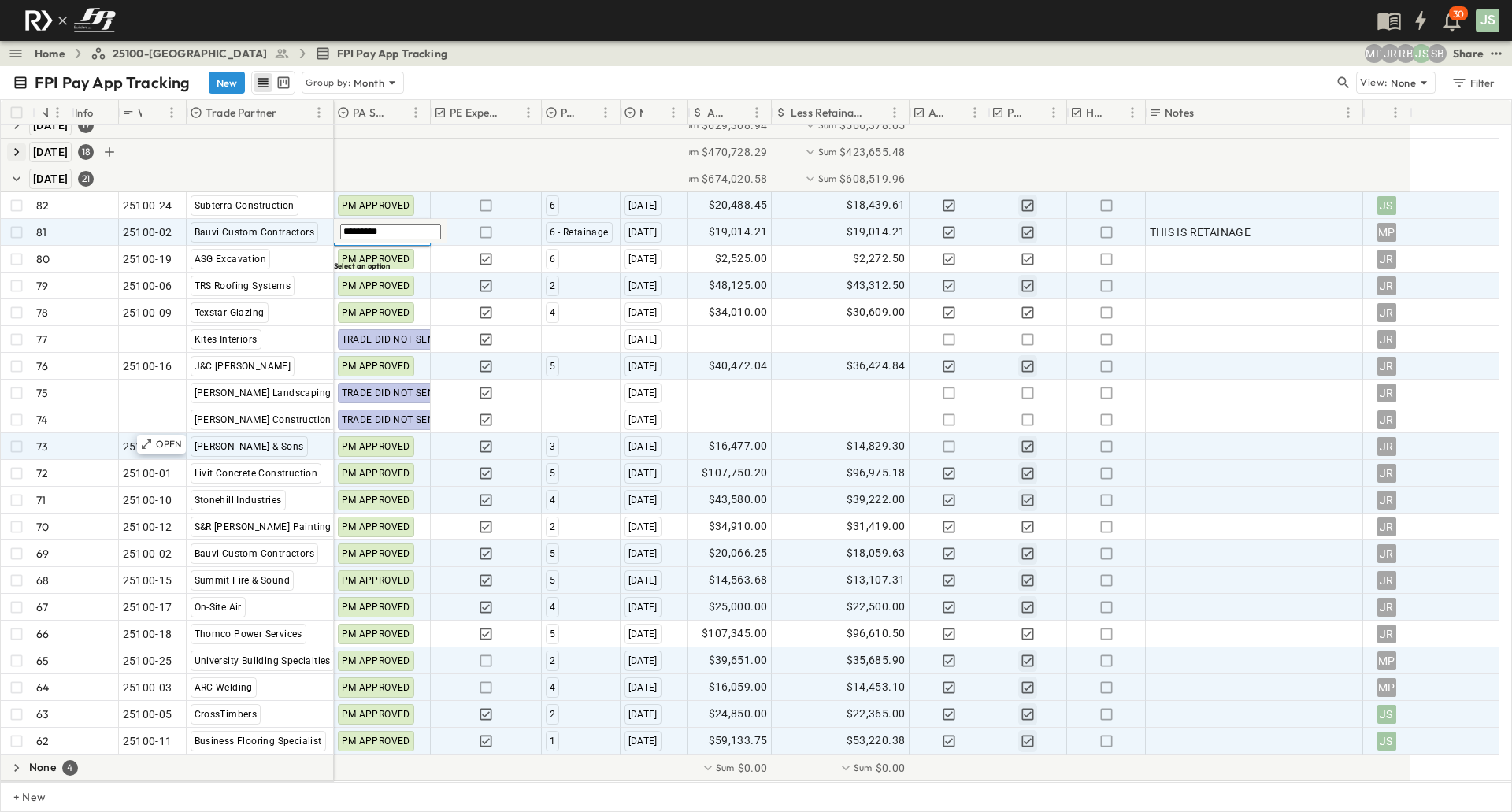
type input "*********"
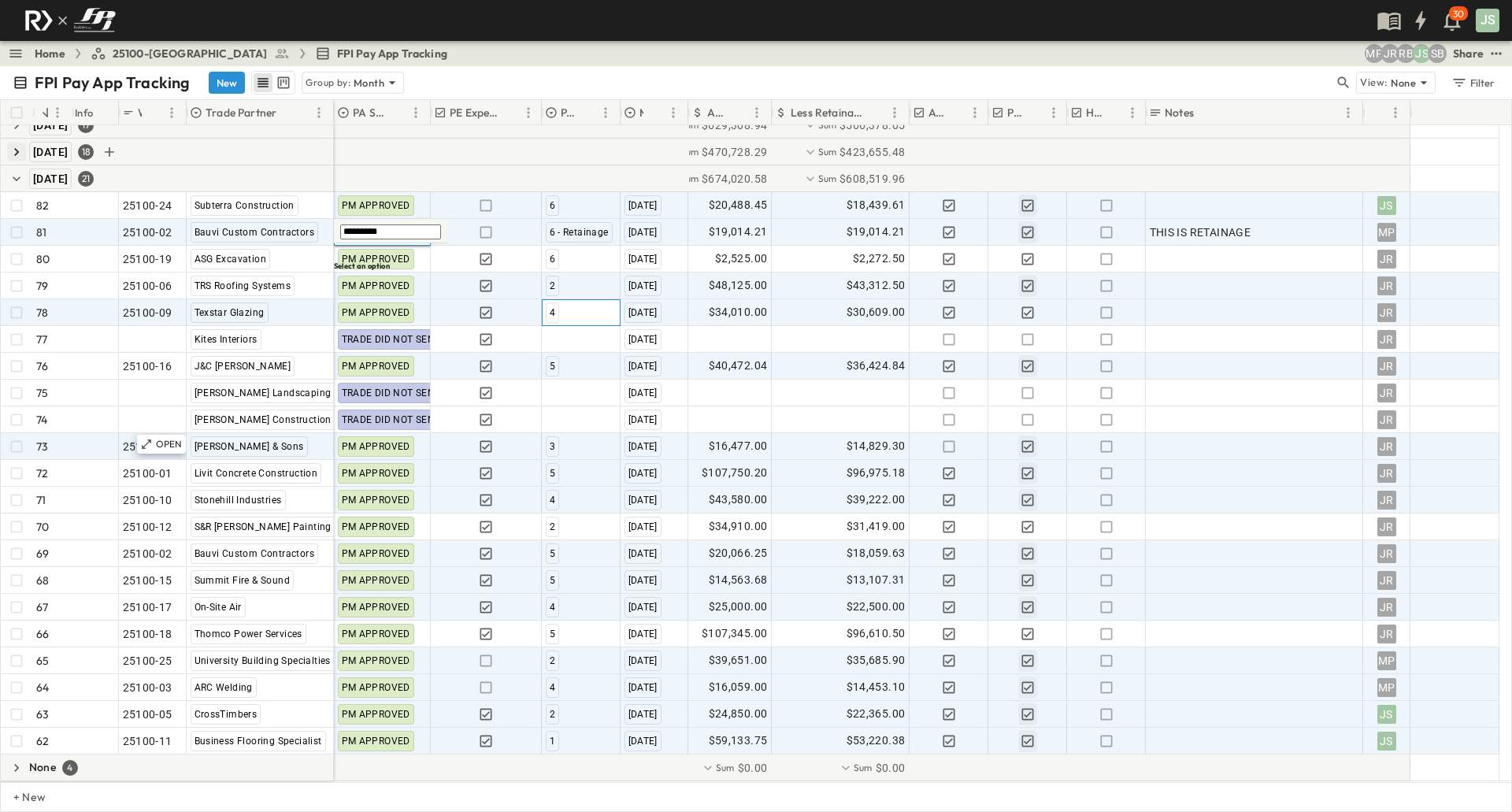
click at [587, 322] on div "4" at bounding box center [581, 312] width 77 height 25
click at [356, 226] on div at bounding box center [382, 233] width 95 height 25
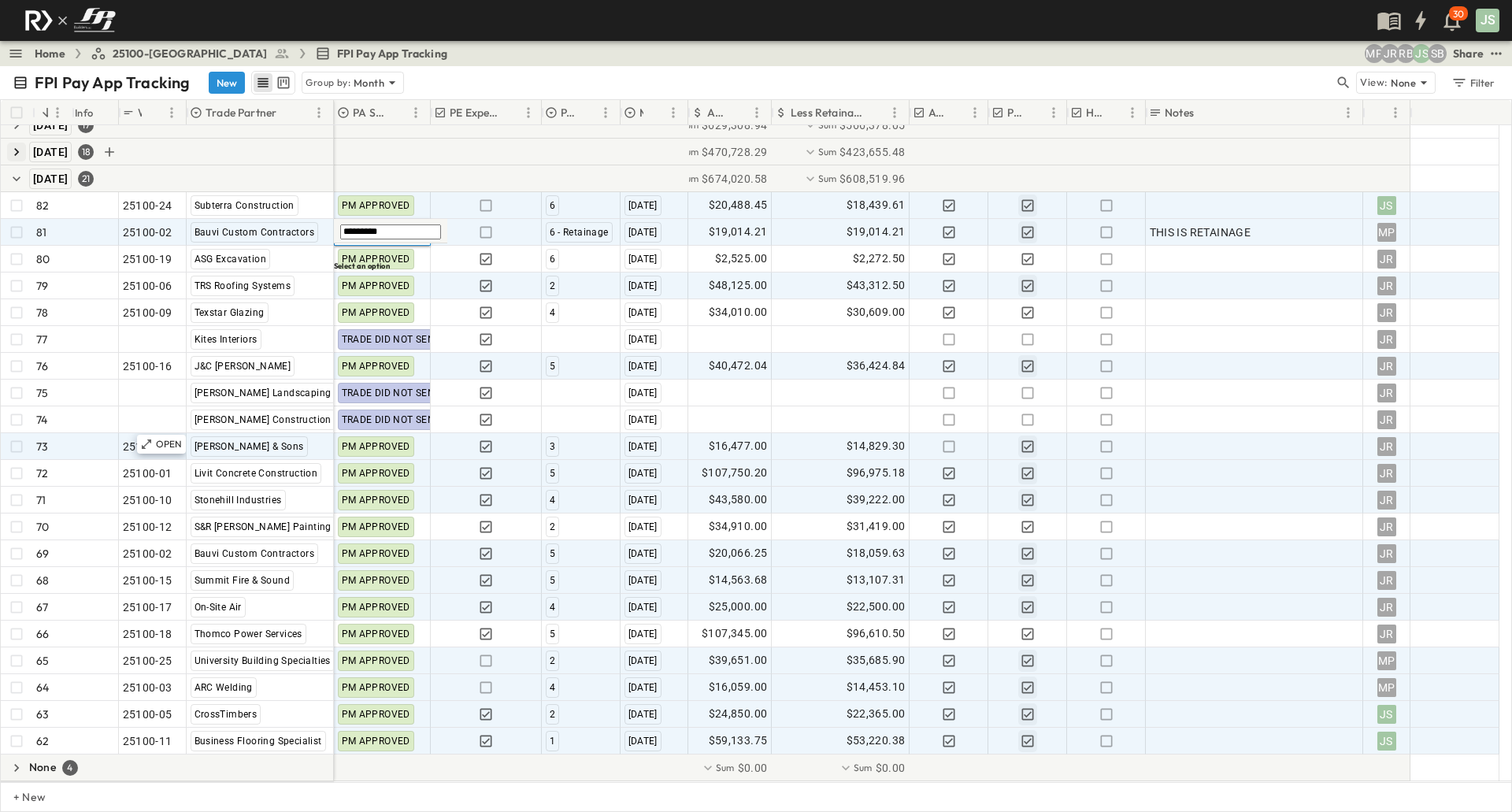
type input "*********"
click at [650, 296] on div "[DATE]" at bounding box center [654, 286] width 66 height 25
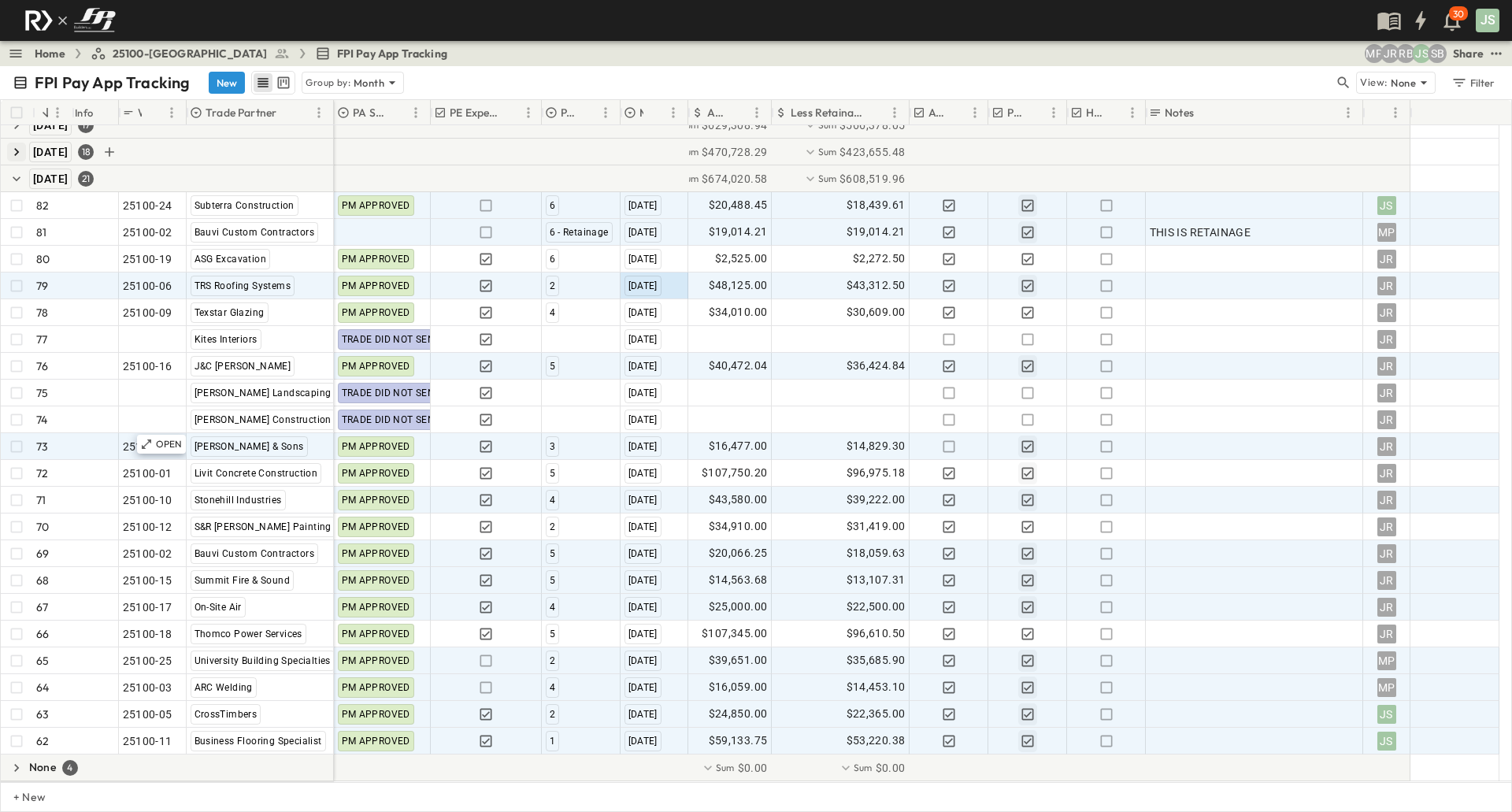
click at [134, 55] on span "25100-[GEOGRAPHIC_DATA]" at bounding box center [190, 54] width 156 height 15
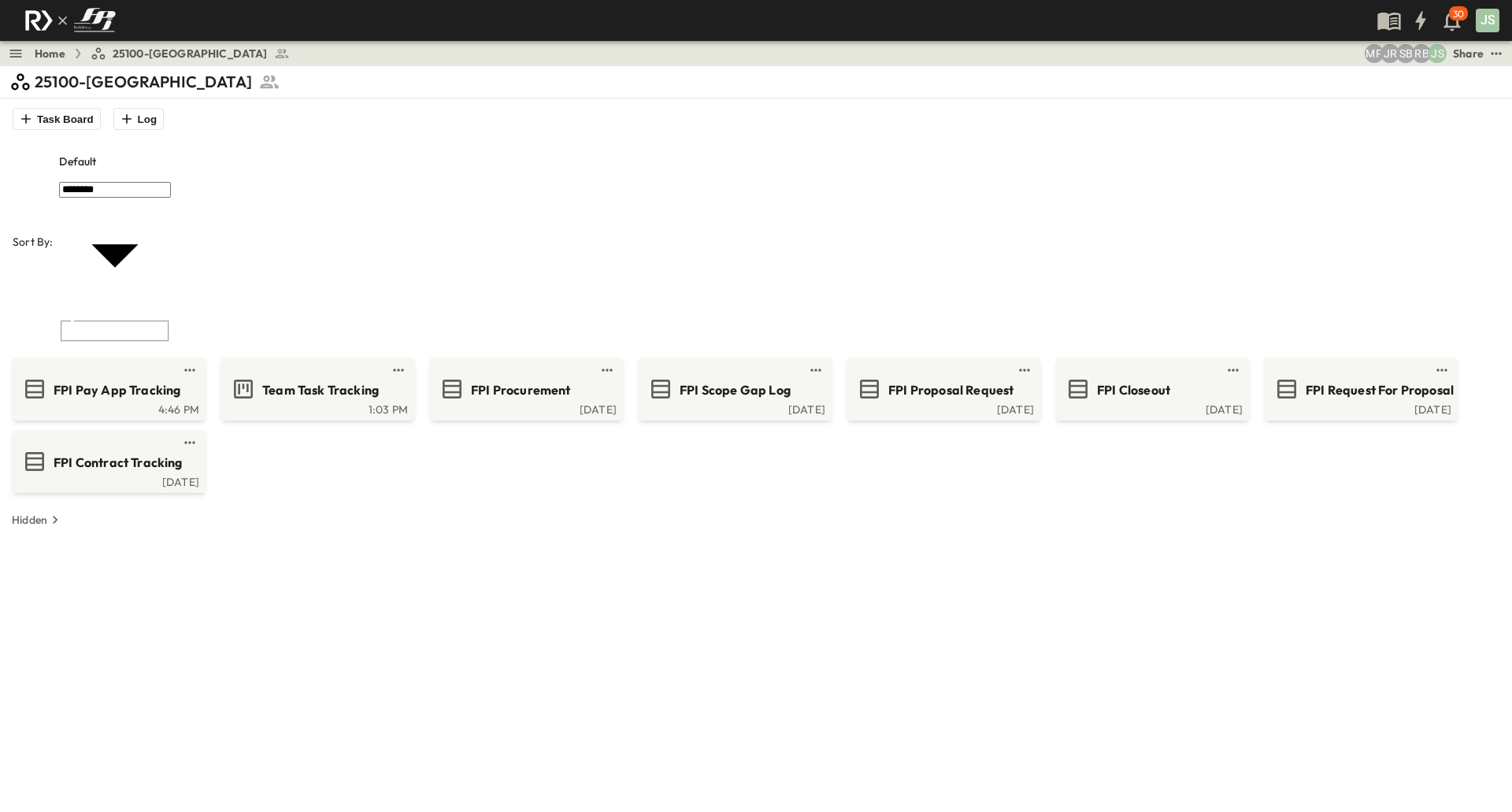
click at [59, 56] on link "Home" at bounding box center [50, 54] width 31 height 15
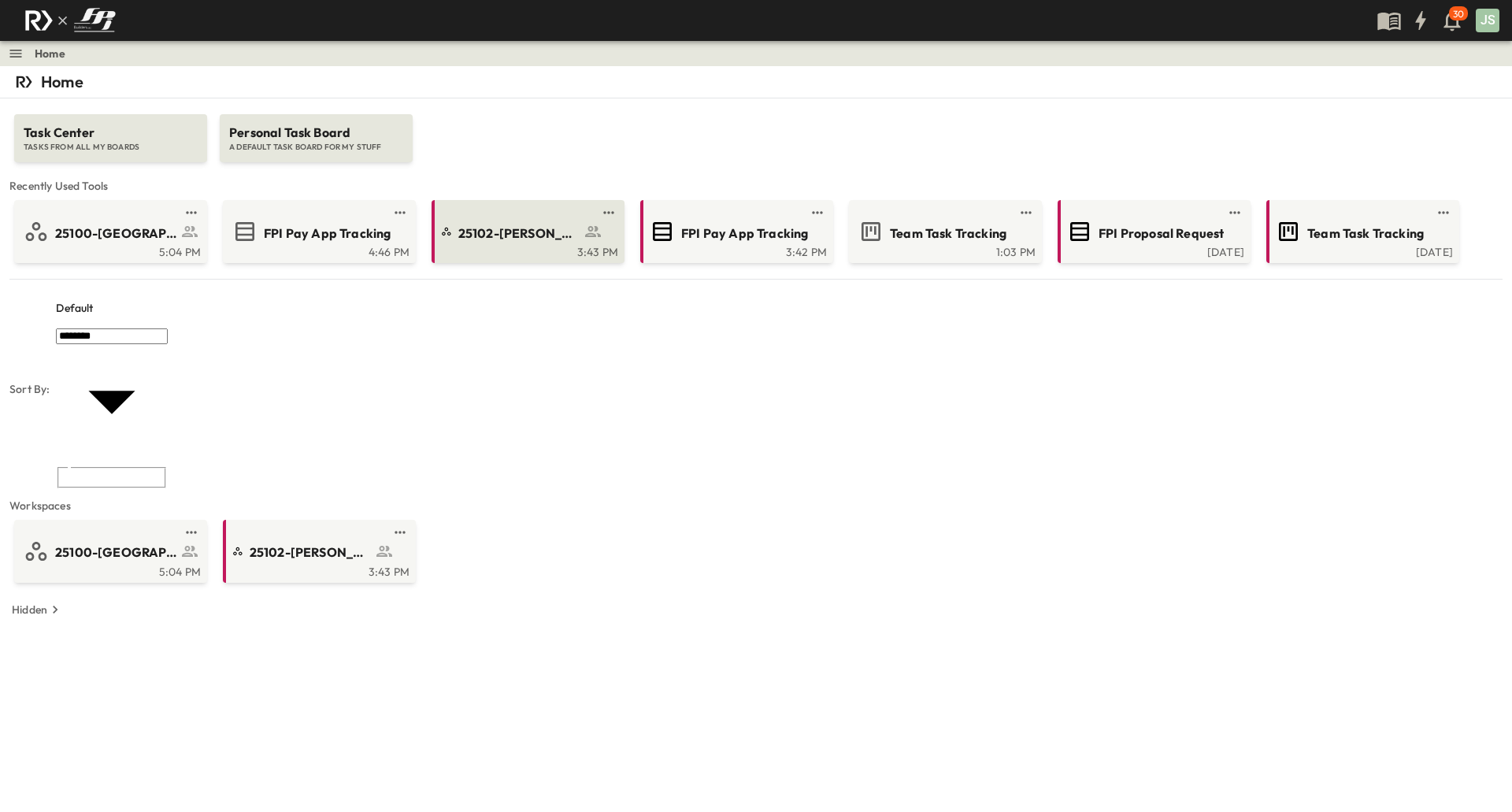
click at [549, 239] on span "25102-[PERSON_NAME][DEMOGRAPHIC_DATA][GEOGRAPHIC_DATA]" at bounding box center [519, 234] width 122 height 18
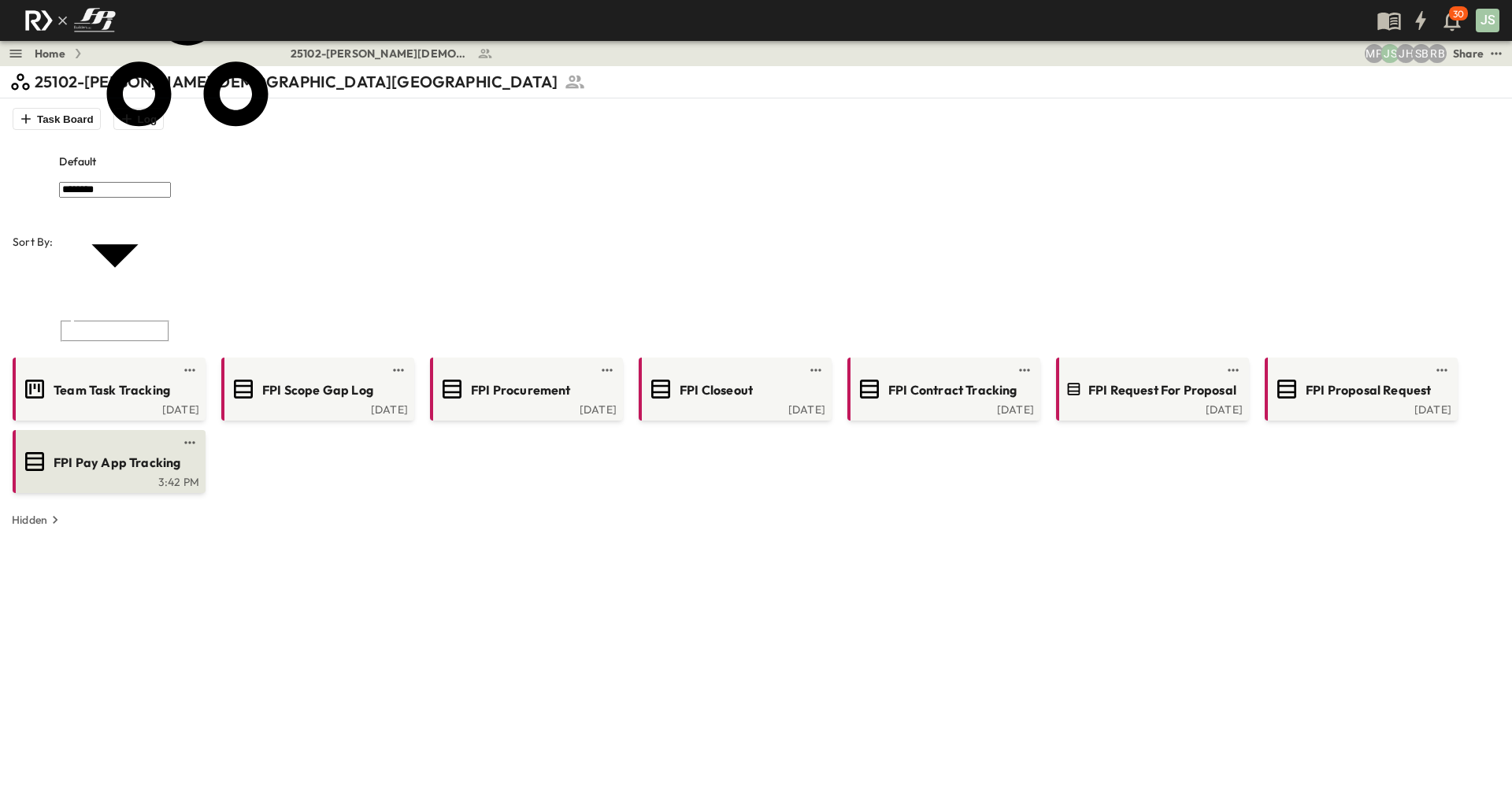
click at [140, 454] on span "FPI Pay App Tracking" at bounding box center [117, 462] width 127 height 18
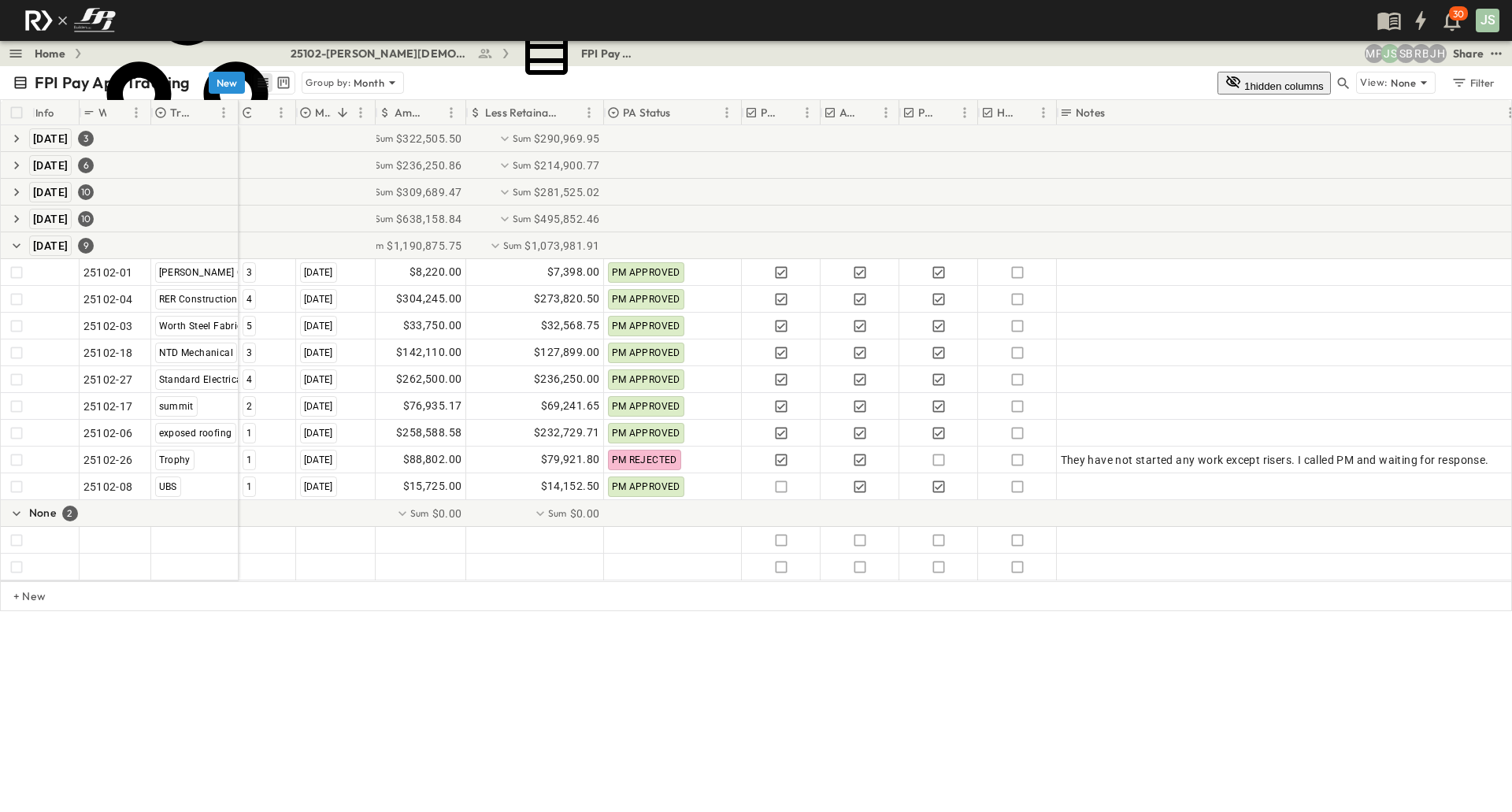
drag, startPoint x: 1255, startPoint y: 117, endPoint x: 1526, endPoint y: 176, distance: 277.3
click at [754, 176] on html "30 JS Home 25102-[PERSON_NAME] [DEMOGRAPHIC_DATA] FPI Pay App Tracking JH RB SB…" at bounding box center [756, 406] width 1512 height 812
